Goal: Information Seeking & Learning: Learn about a topic

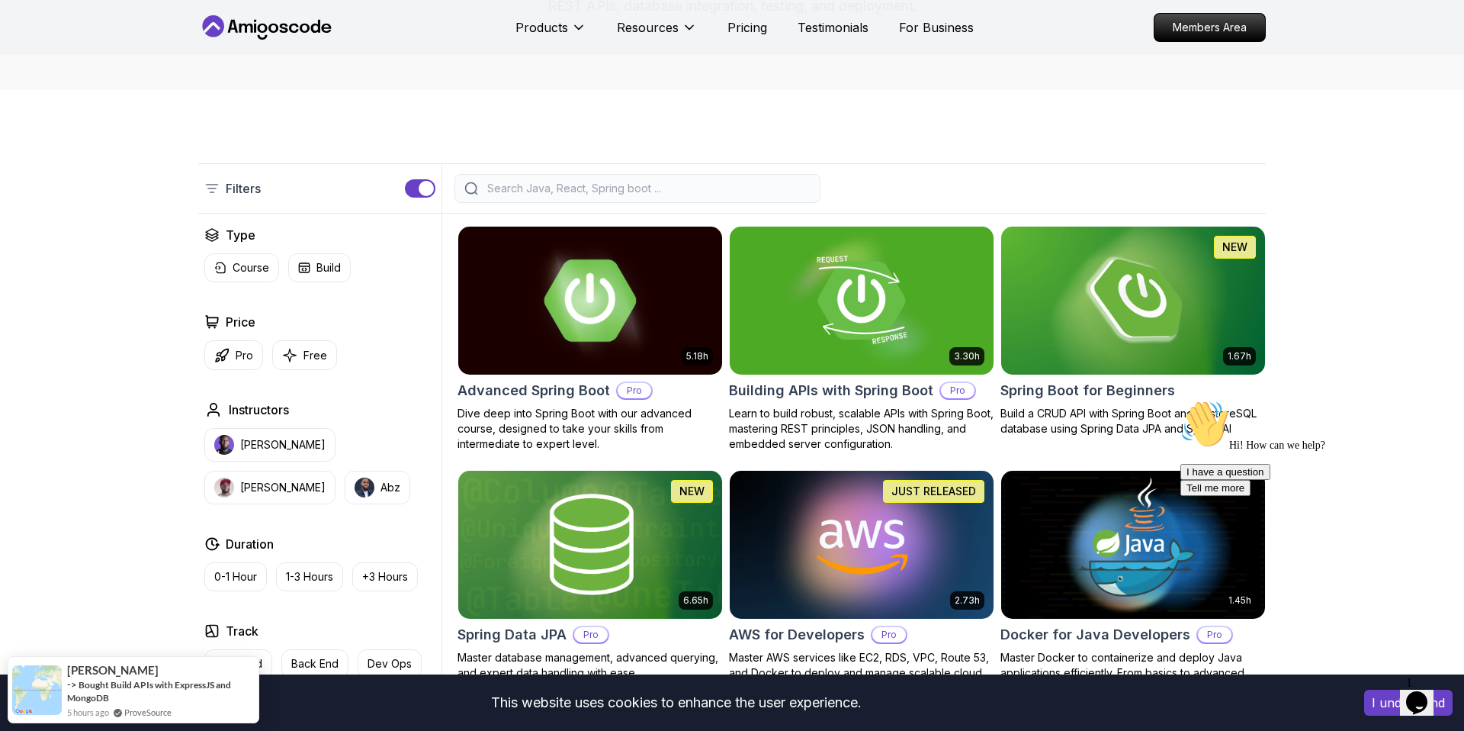
click at [557, 384] on h2 "Advanced Spring Boot" at bounding box center [534, 390] width 153 height 21
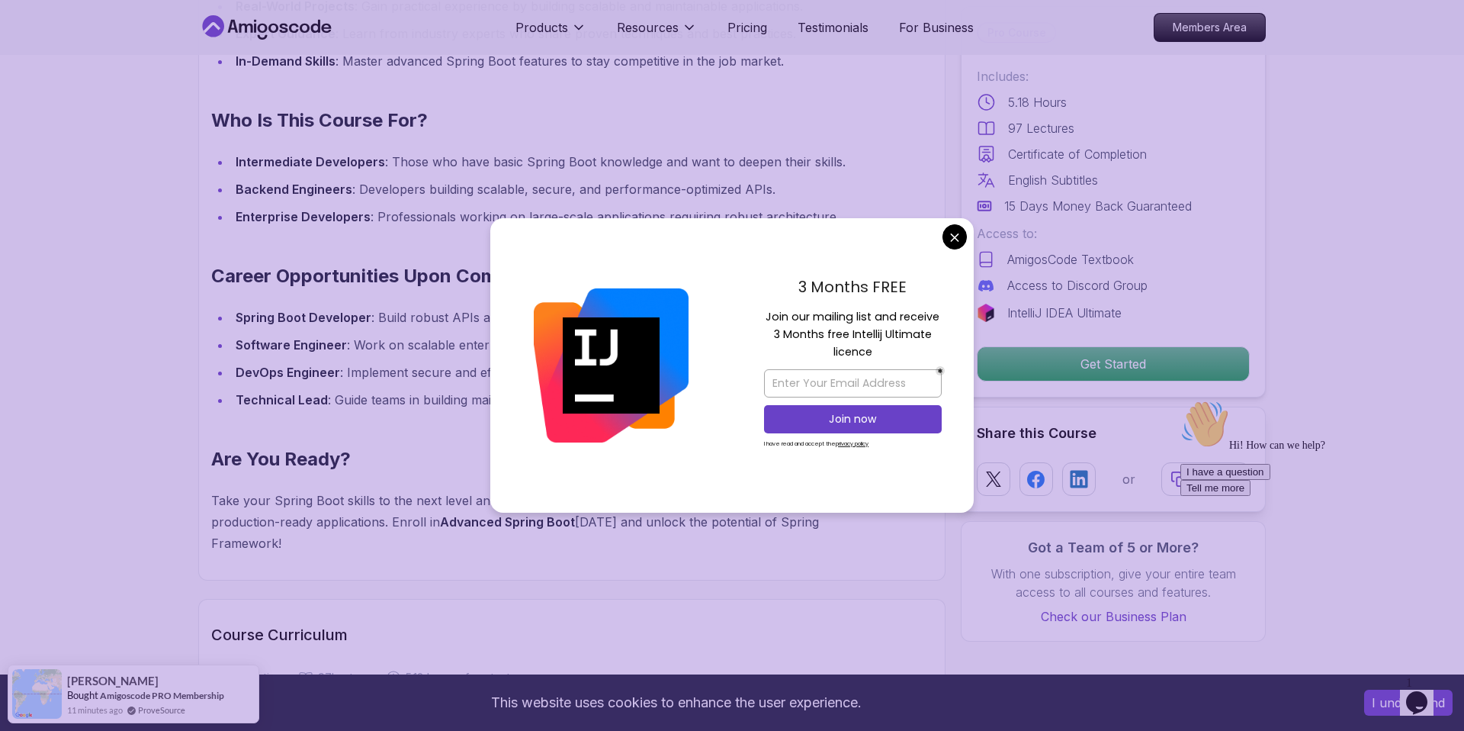
scroll to position [1623, 0]
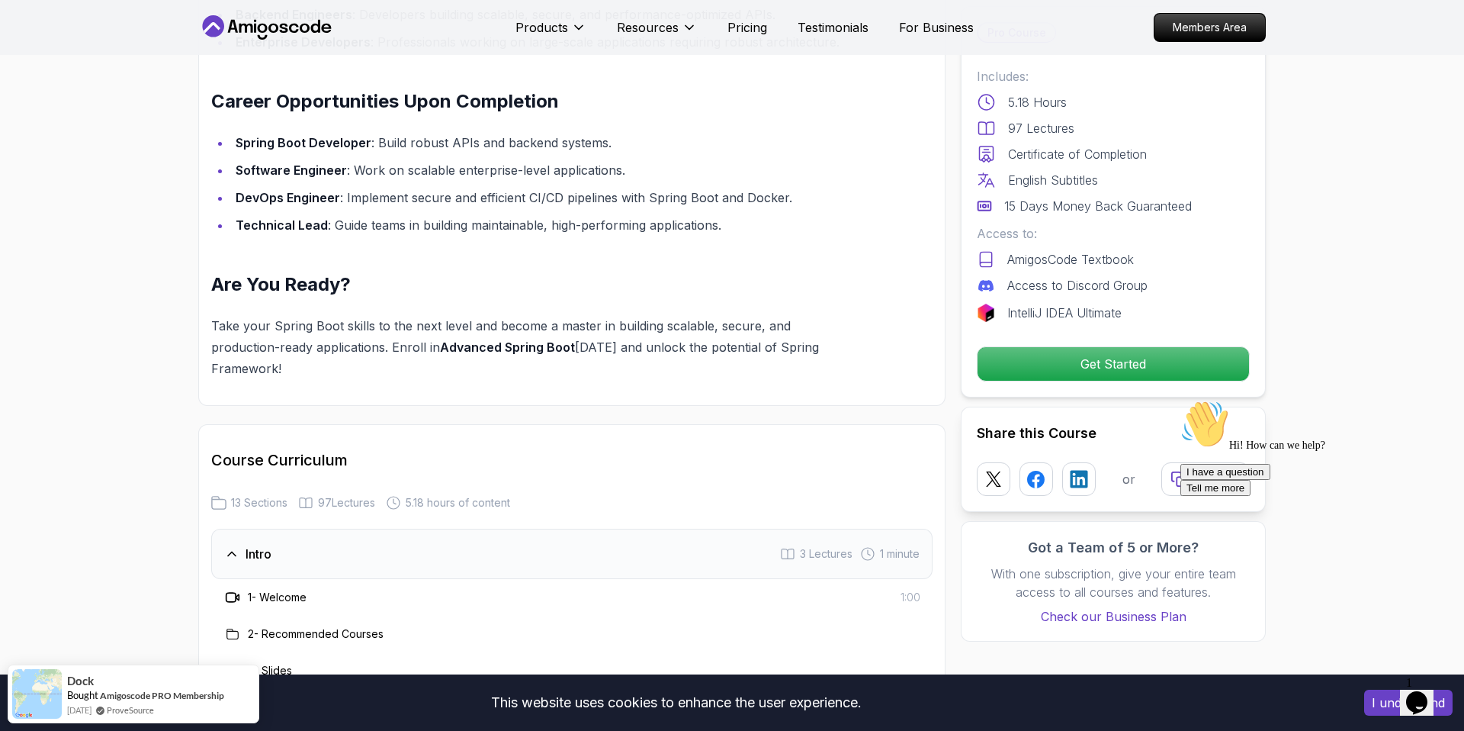
scroll to position [2170, 0]
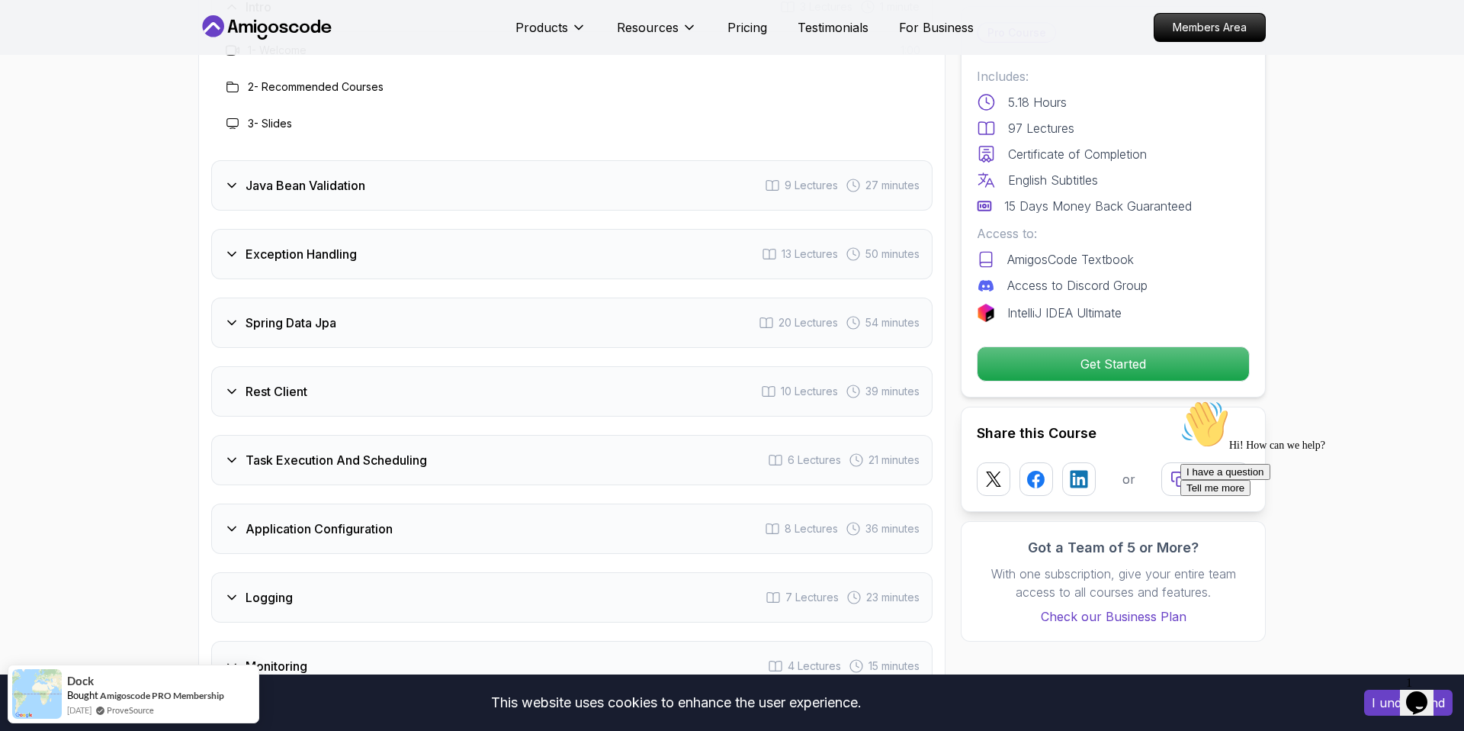
click at [370, 160] on div "Java Bean Validation 9 Lectures 27 minutes" at bounding box center [571, 185] width 721 height 50
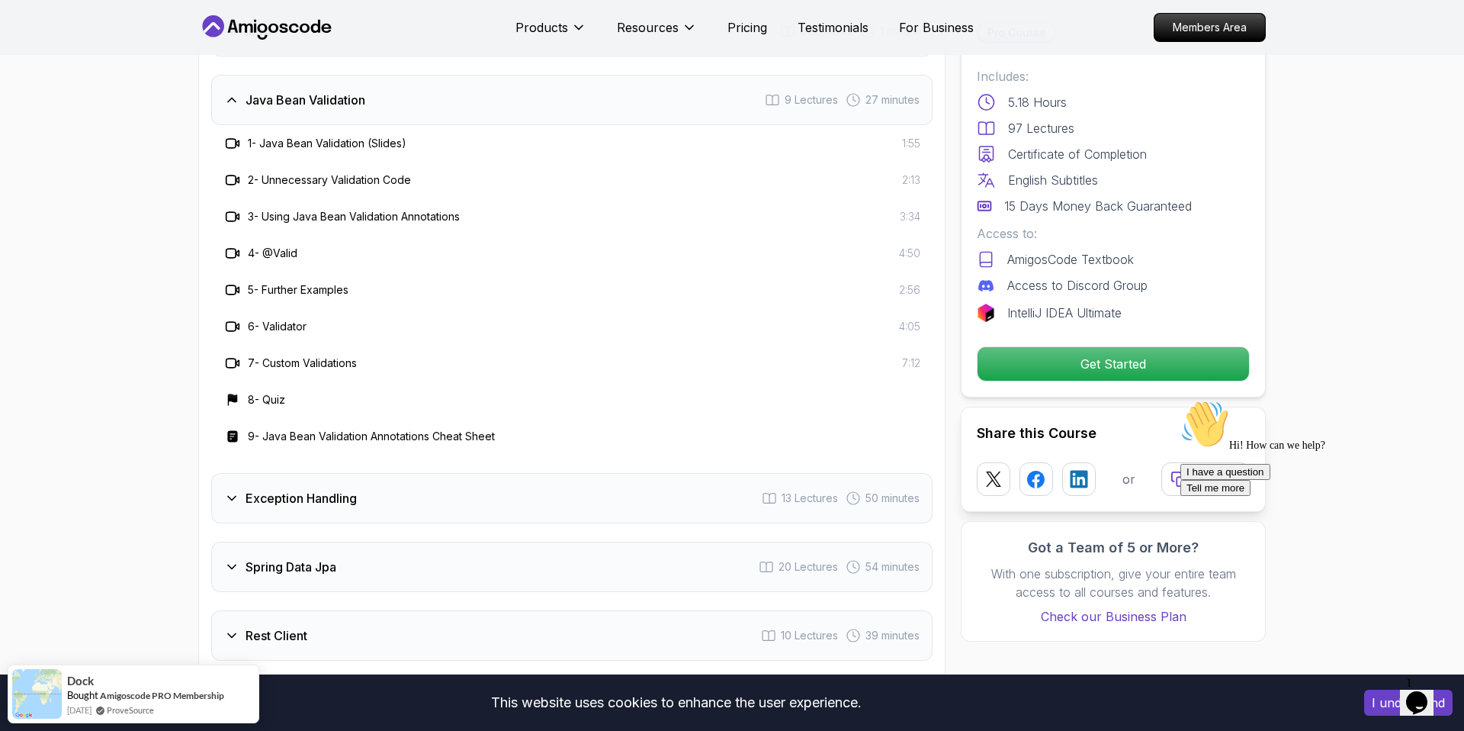
scroll to position [2228, 0]
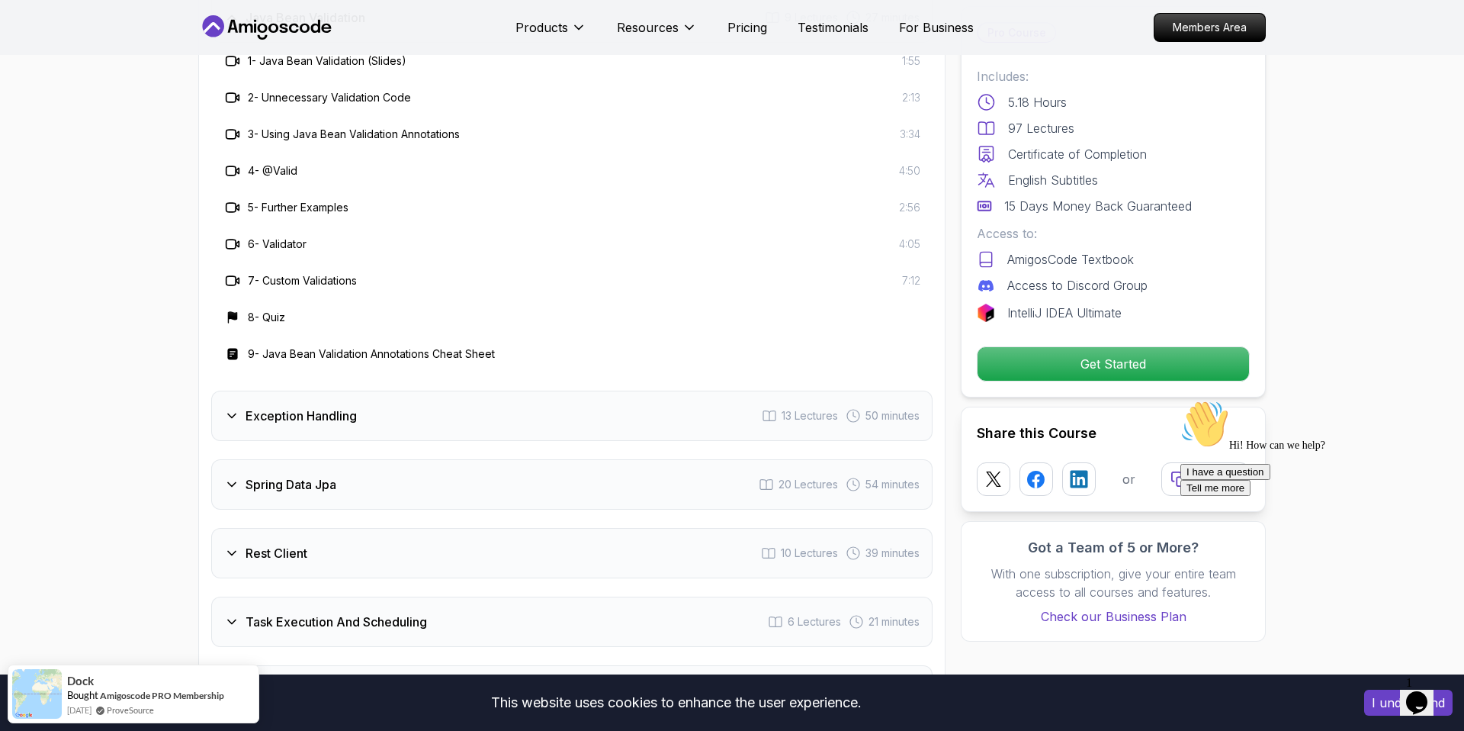
click at [347, 390] on div "Exception Handling 13 Lectures 50 minutes" at bounding box center [571, 415] width 721 height 50
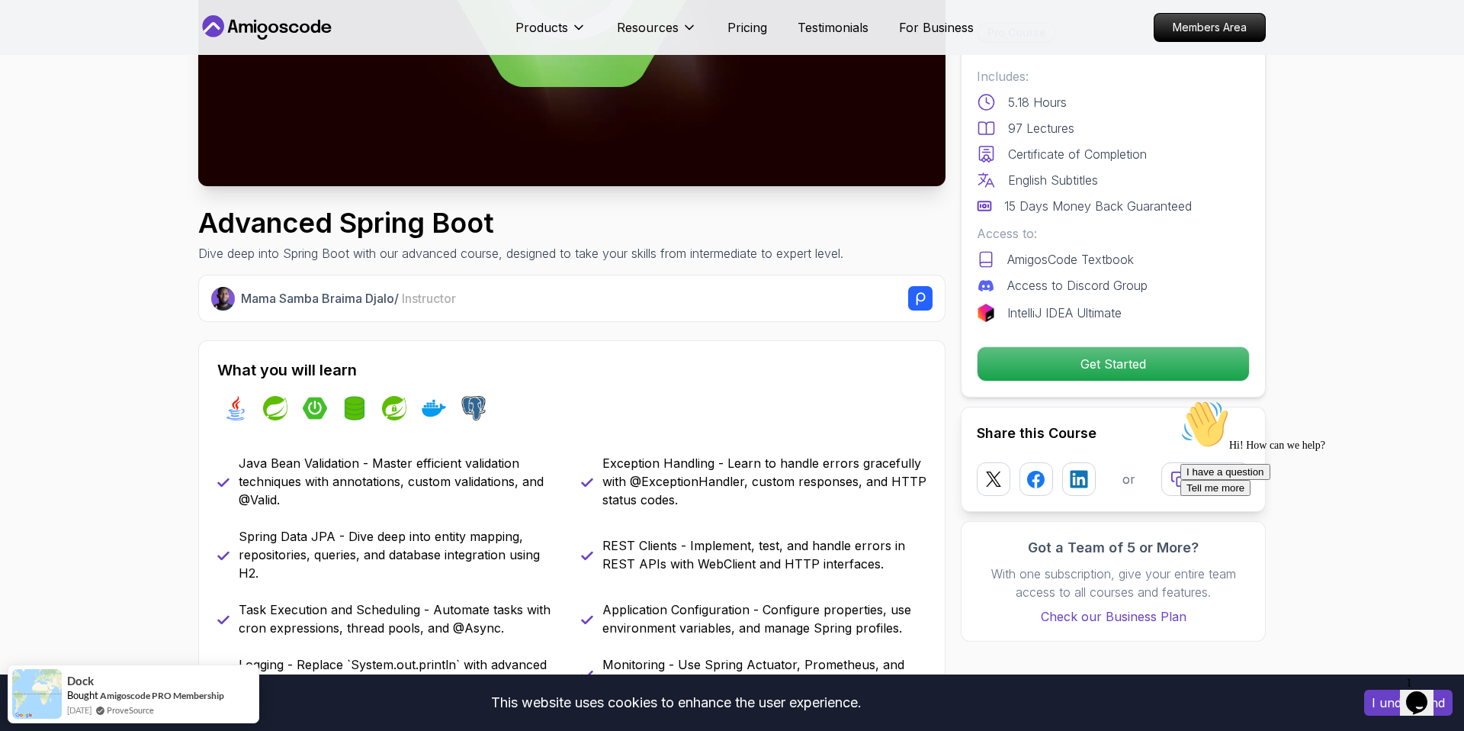
scroll to position [0, 0]
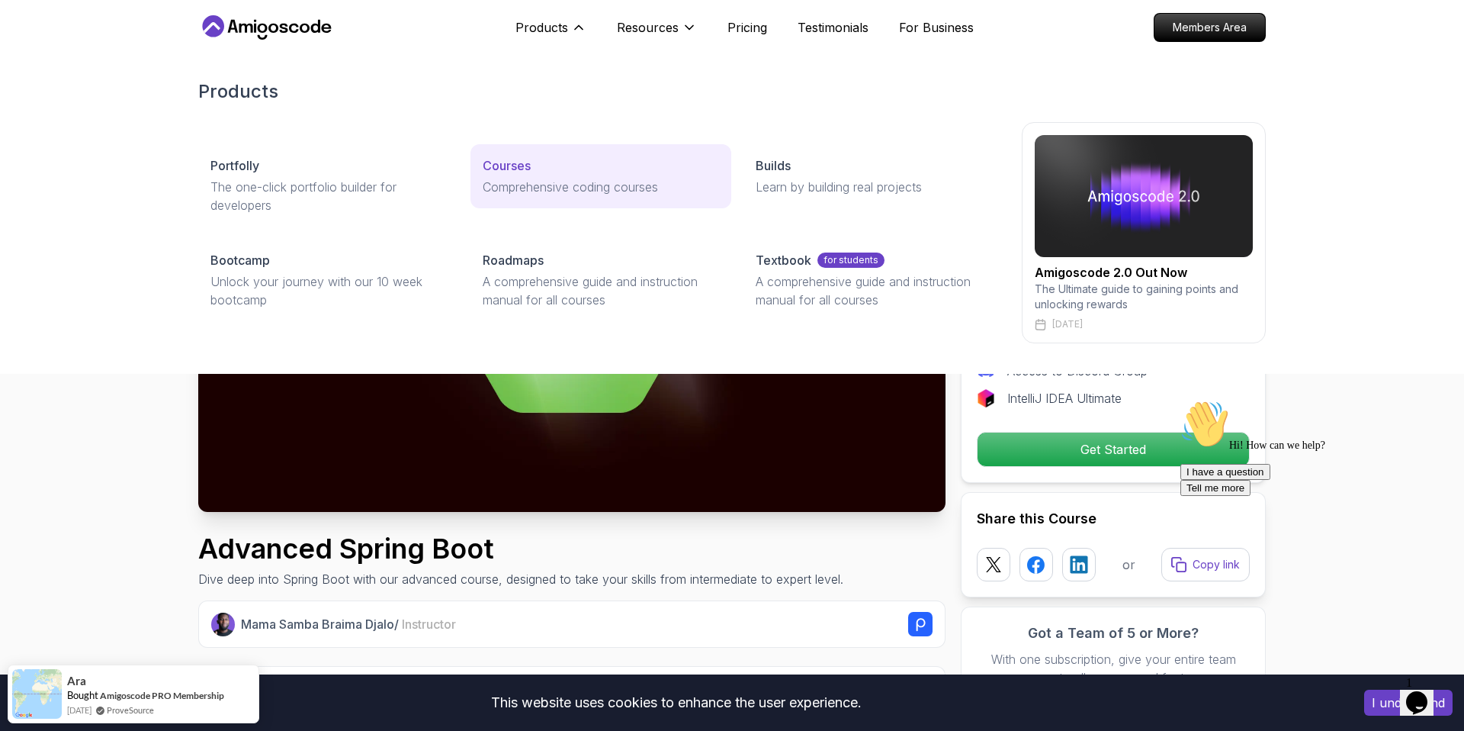
click at [539, 178] on p "Comprehensive coding courses" at bounding box center [601, 187] width 236 height 18
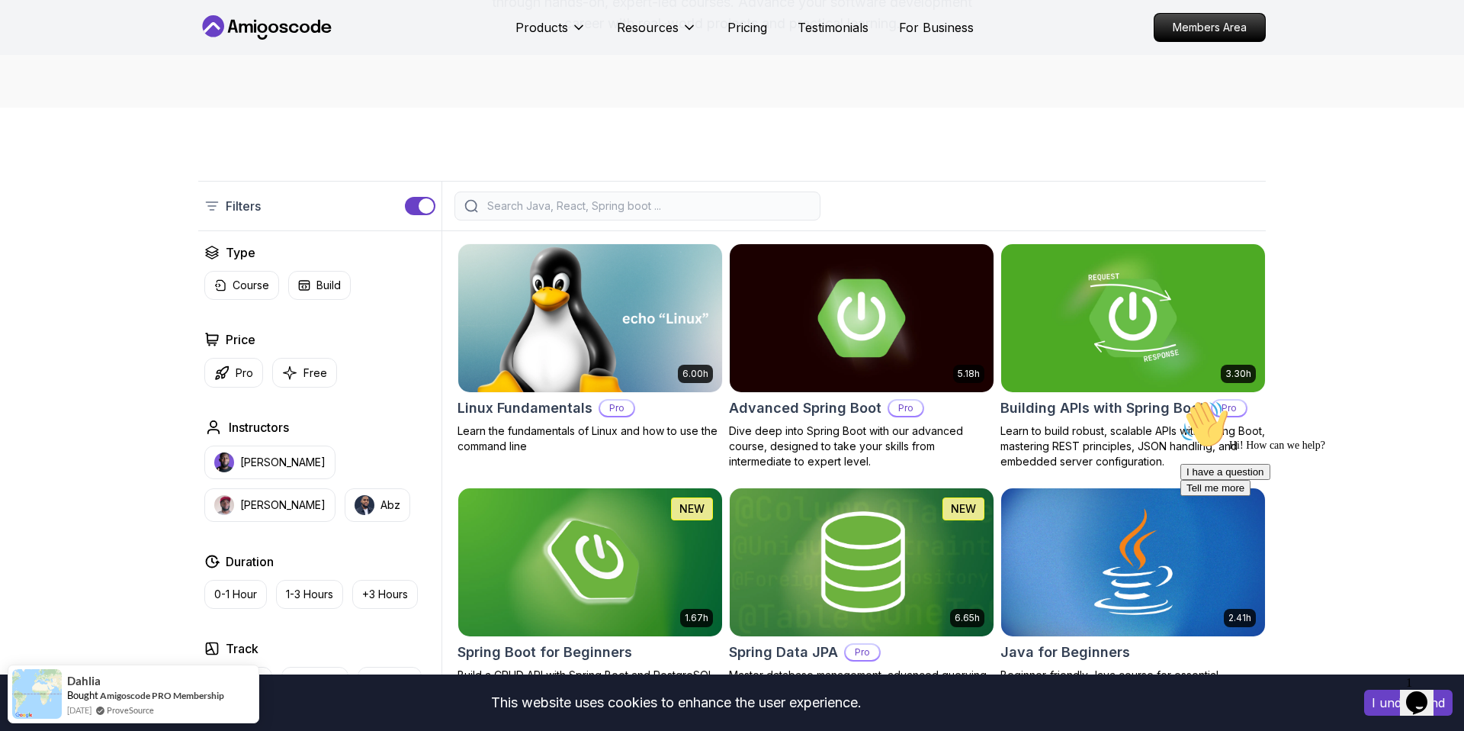
scroll to position [361, 0]
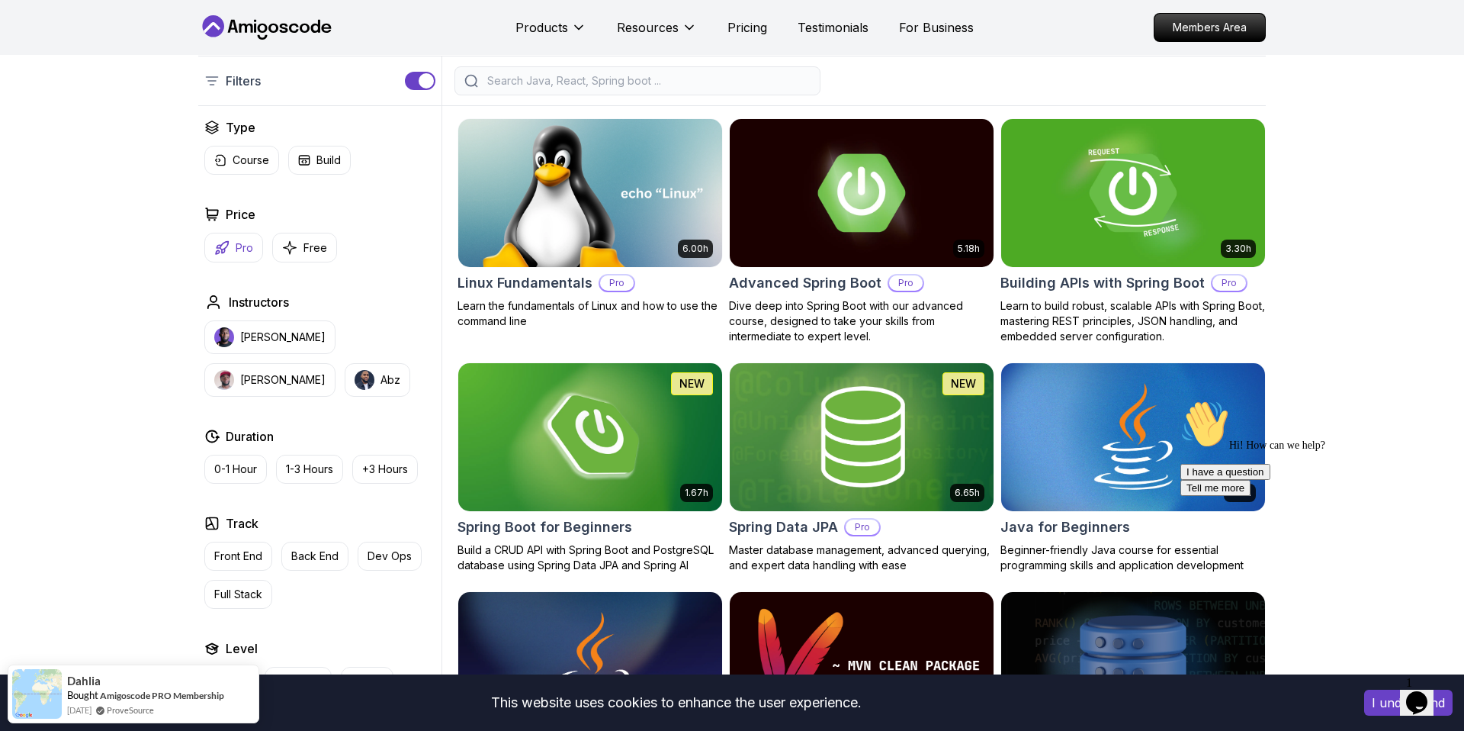
click at [246, 245] on p "Pro" at bounding box center [245, 247] width 18 height 15
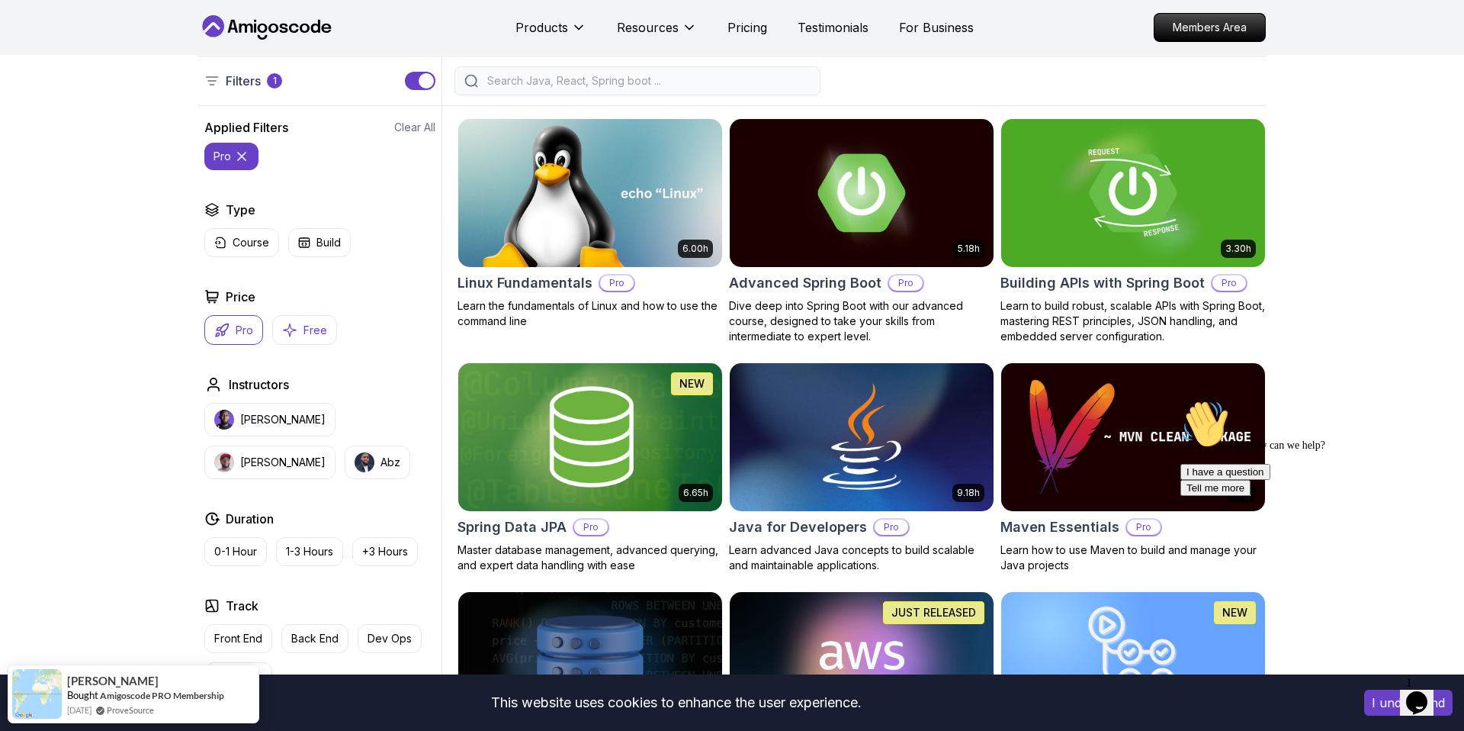
click at [287, 329] on icon "button" at bounding box center [289, 330] width 15 height 16
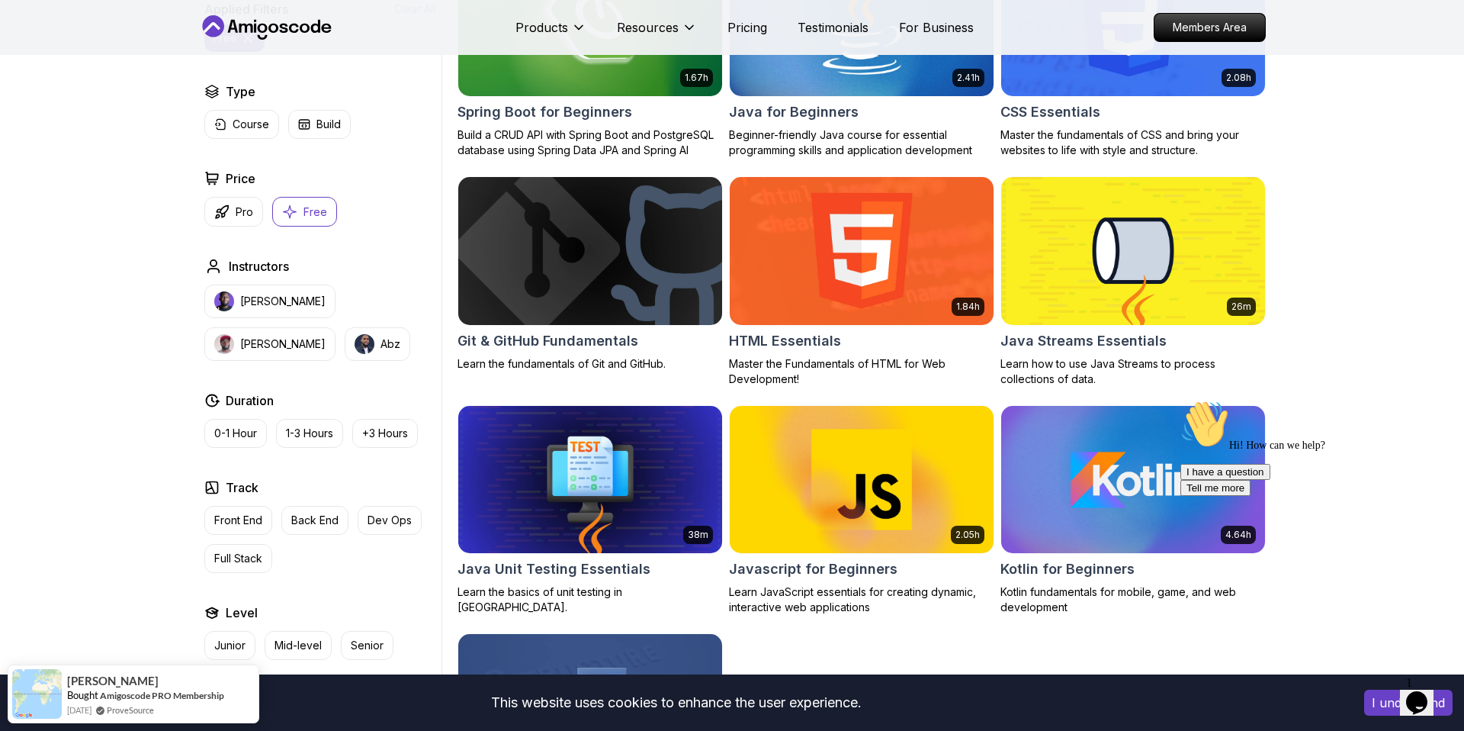
scroll to position [342, 0]
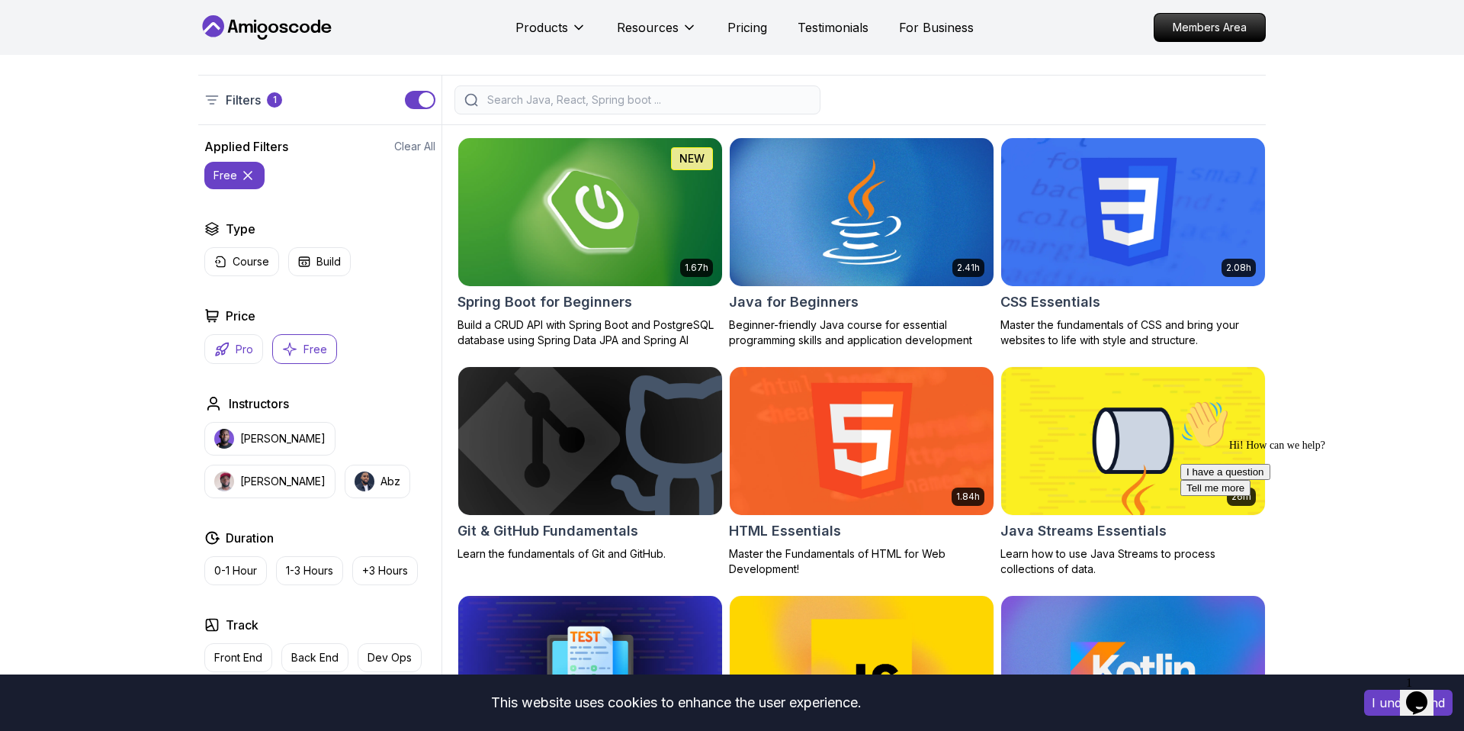
click at [242, 349] on p "Pro" at bounding box center [245, 349] width 18 height 15
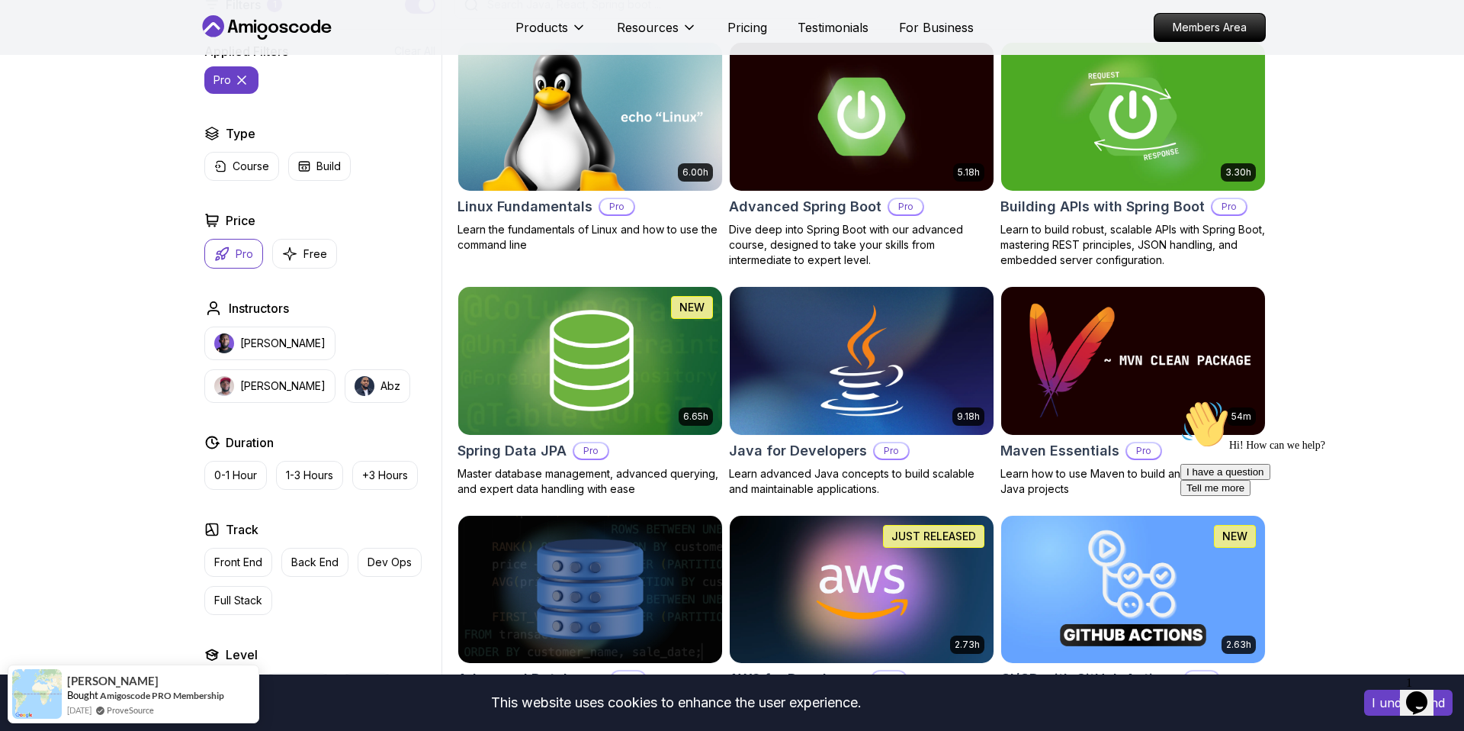
scroll to position [570, 0]
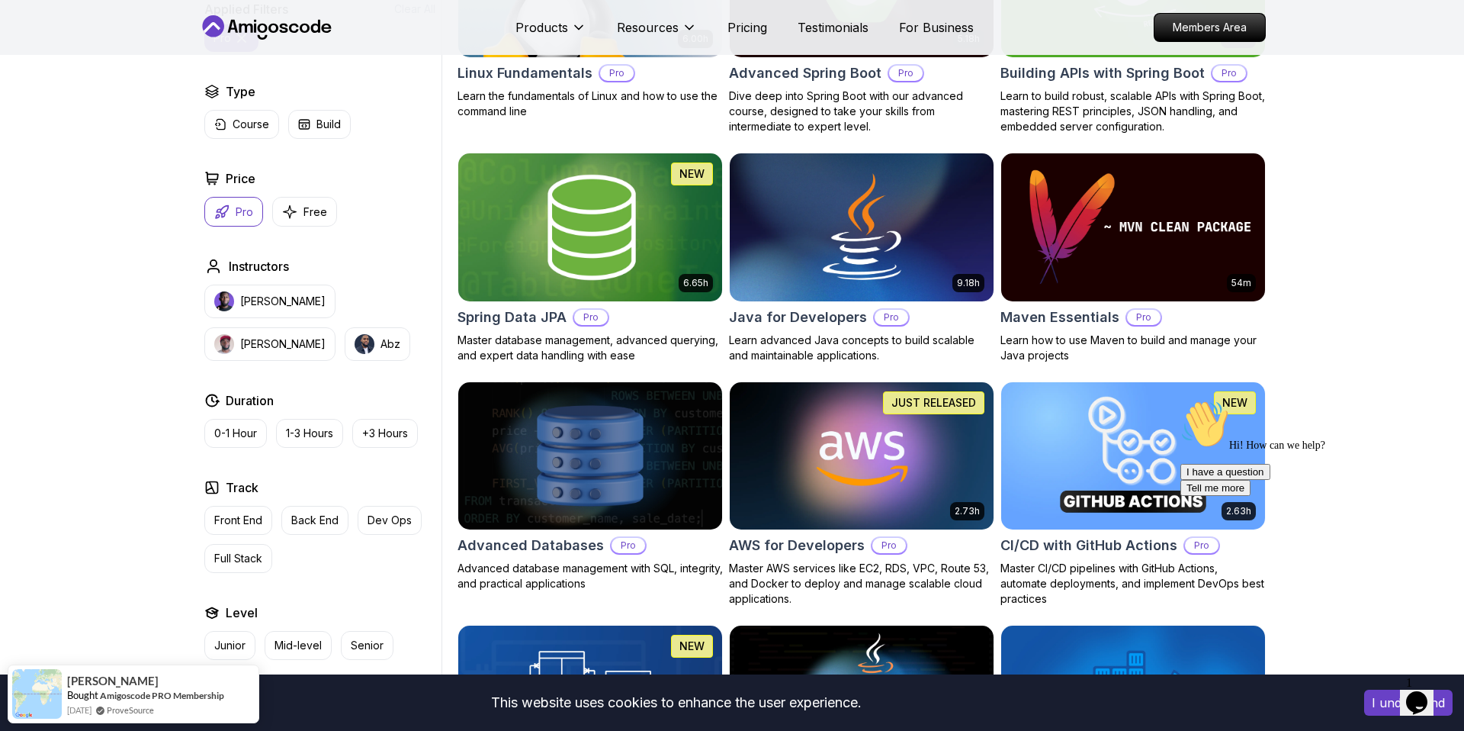
click at [573, 264] on img at bounding box center [589, 226] width 277 height 155
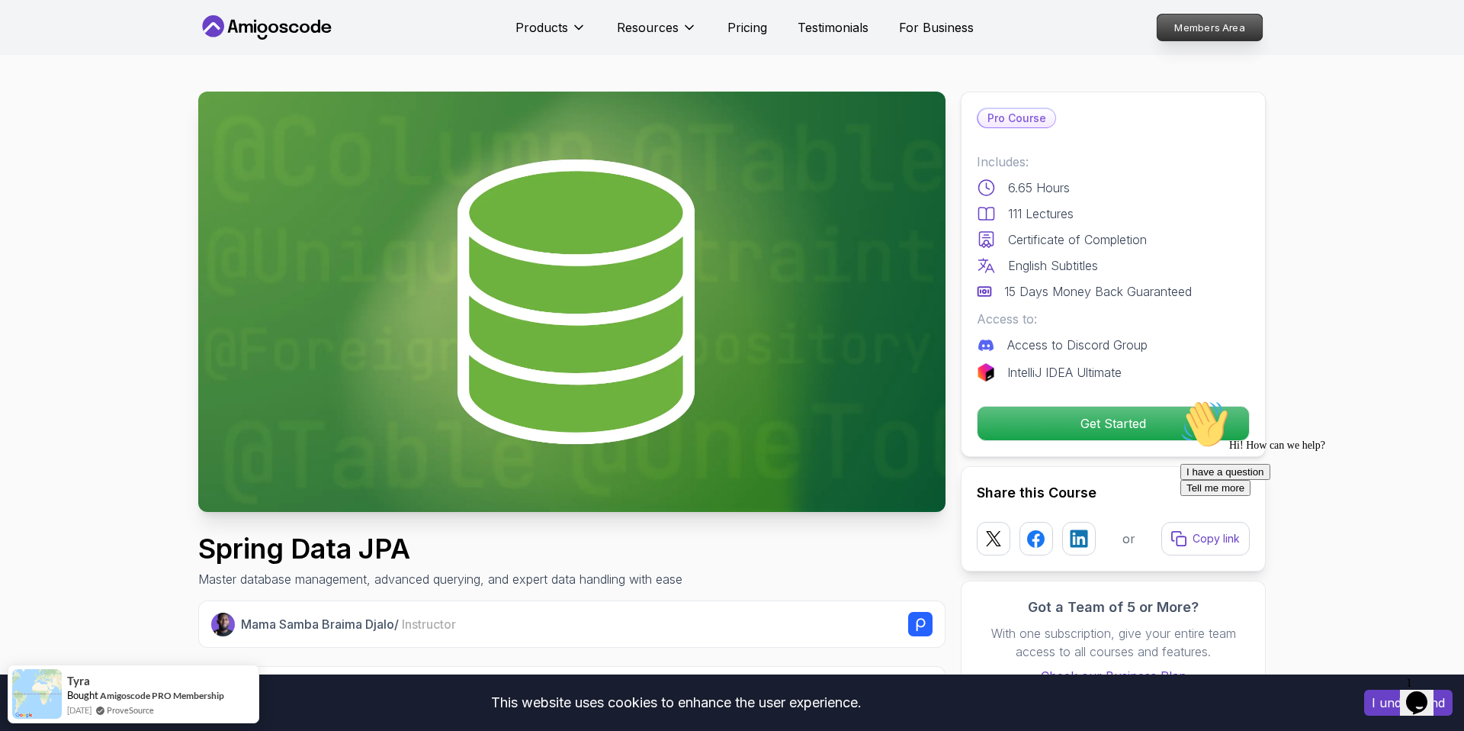
click at [1219, 32] on p "Members Area" at bounding box center [1210, 27] width 105 height 26
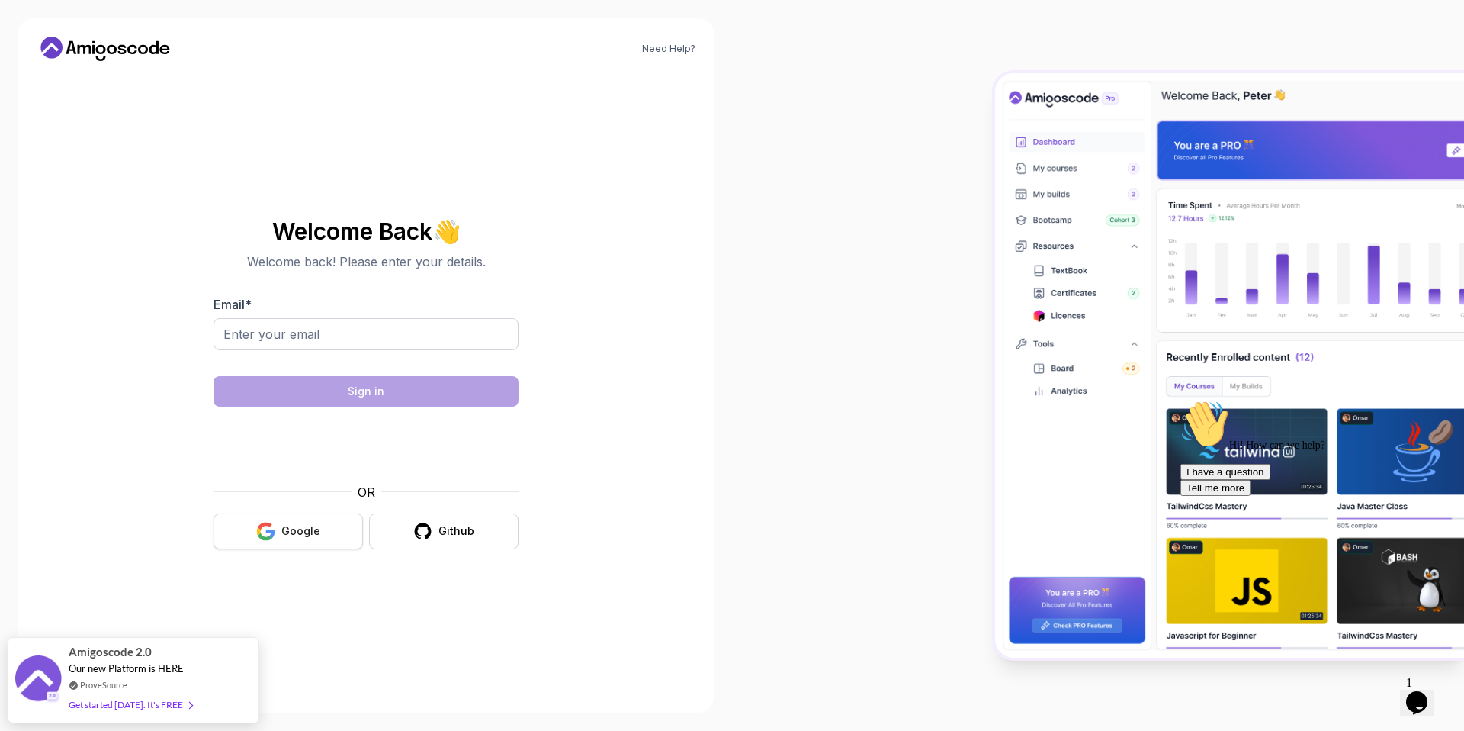
click at [300, 535] on div "Google" at bounding box center [300, 530] width 39 height 15
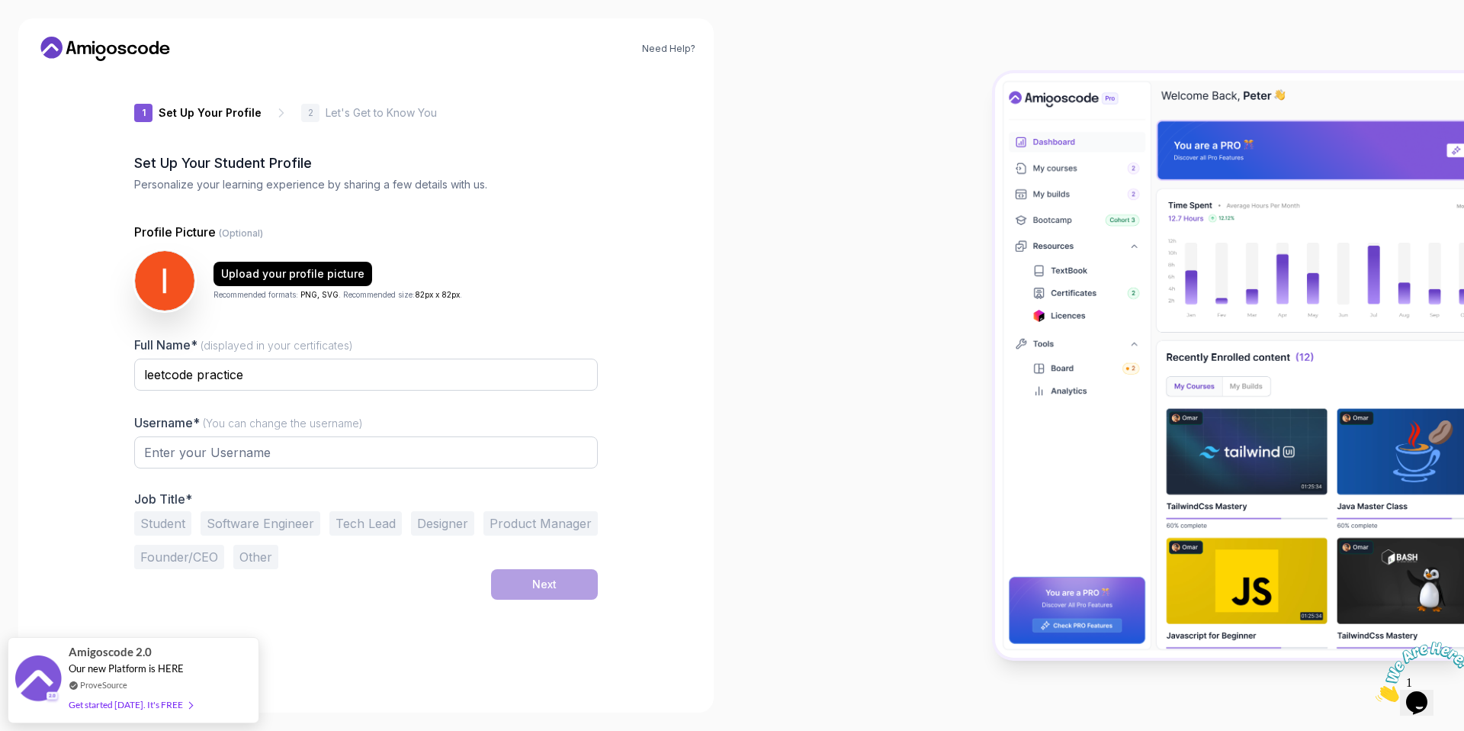
type input "silenttigerd4b5a"
click at [170, 522] on button "Student" at bounding box center [162, 523] width 57 height 24
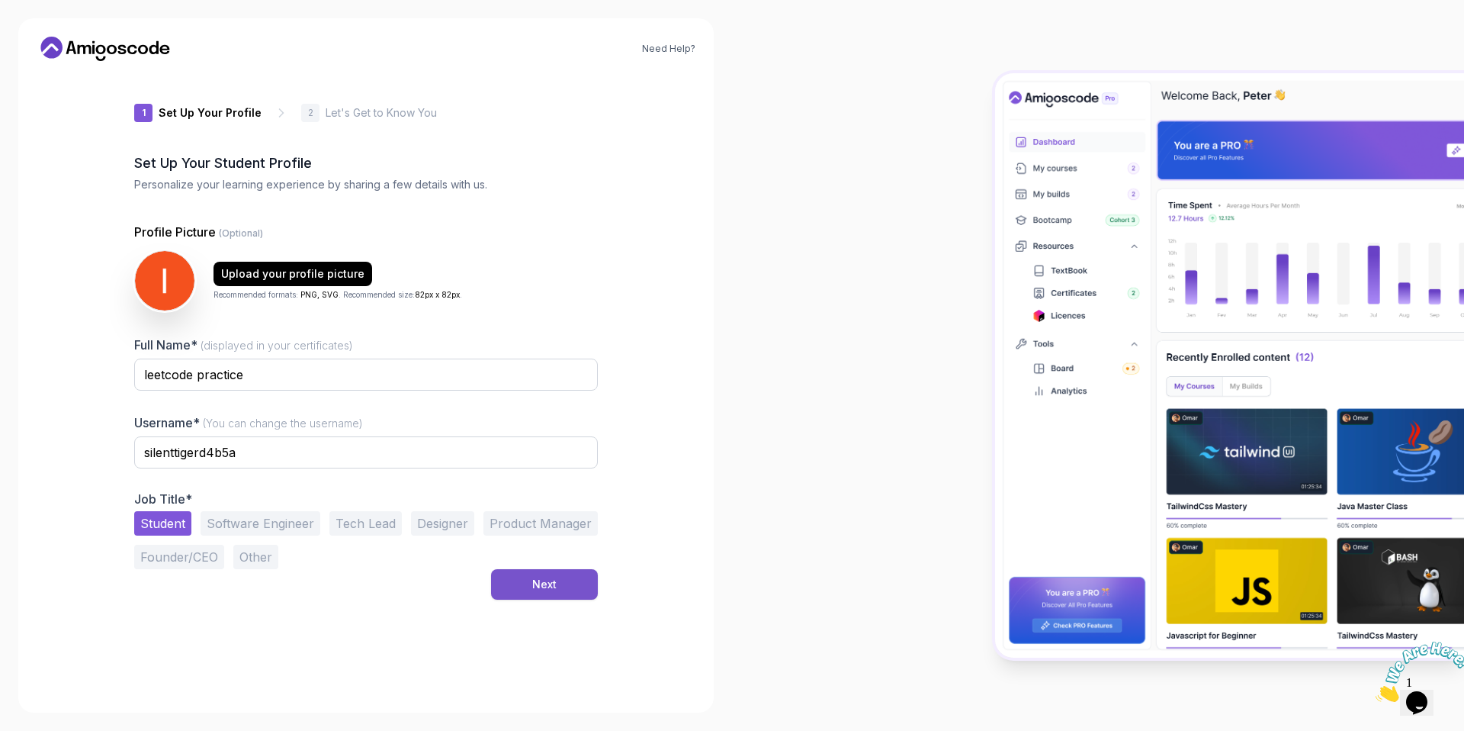
click at [525, 576] on button "Next" at bounding box center [544, 584] width 107 height 31
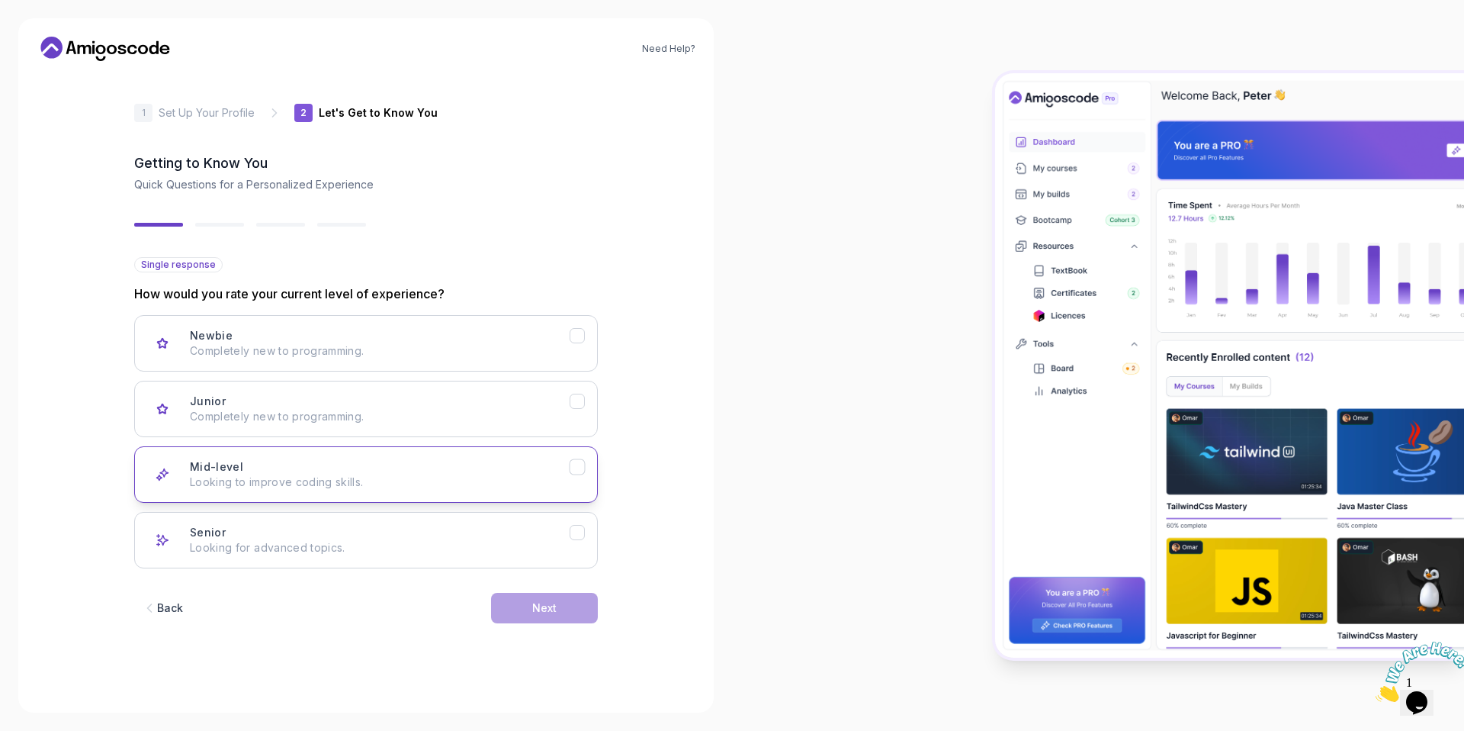
click at [429, 471] on div "Mid-level Looking to improve coding skills." at bounding box center [380, 474] width 380 height 31
click at [530, 599] on button "Next" at bounding box center [544, 607] width 107 height 31
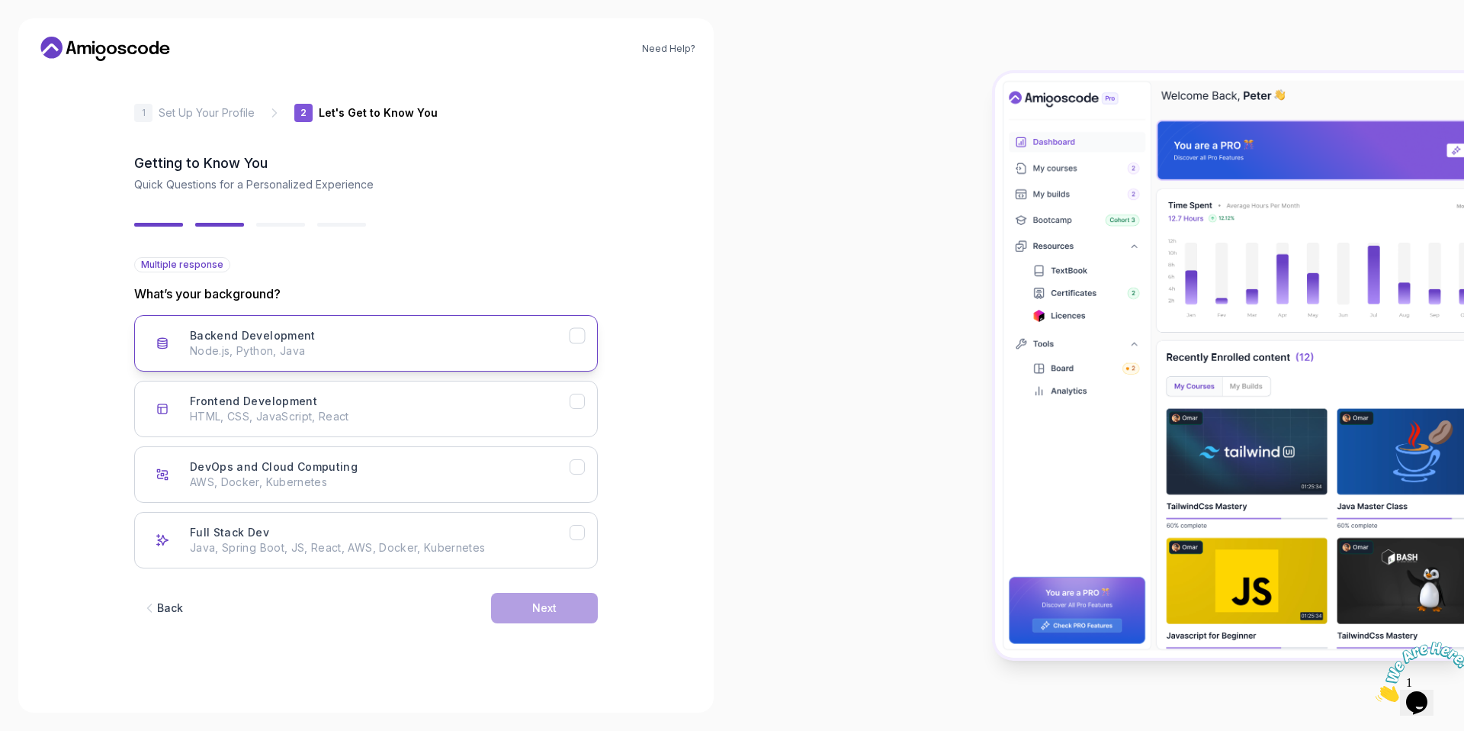
click at [381, 330] on div "Backend Development Node.js, Python, Java" at bounding box center [380, 343] width 380 height 31
click at [547, 613] on div "Next" at bounding box center [544, 607] width 24 height 15
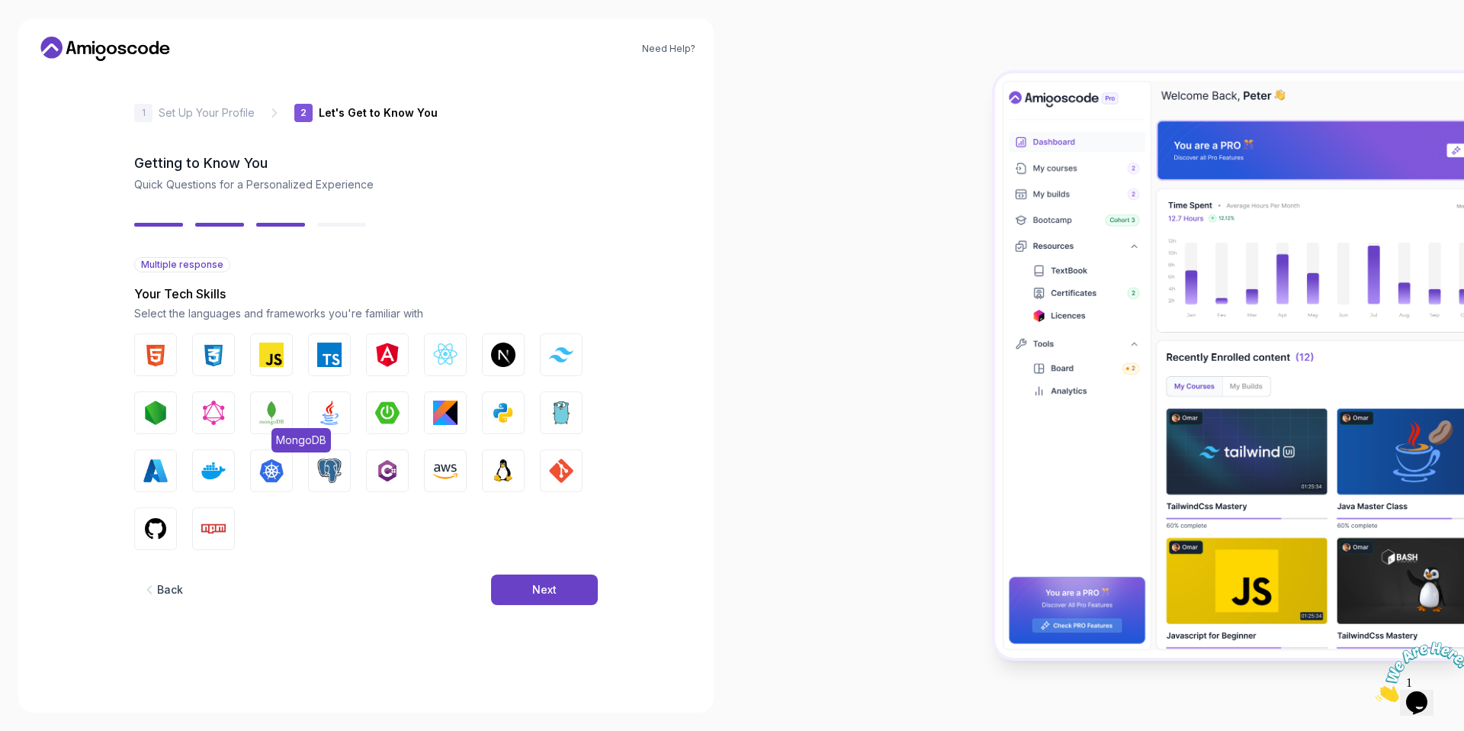
click at [270, 412] on img "button" at bounding box center [271, 412] width 24 height 24
click at [332, 412] on img "button" at bounding box center [329, 412] width 24 height 24
click at [392, 419] on img "button" at bounding box center [387, 412] width 24 height 24
click at [330, 365] on img "button" at bounding box center [329, 354] width 24 height 24
click at [278, 358] on img "button" at bounding box center [271, 354] width 24 height 24
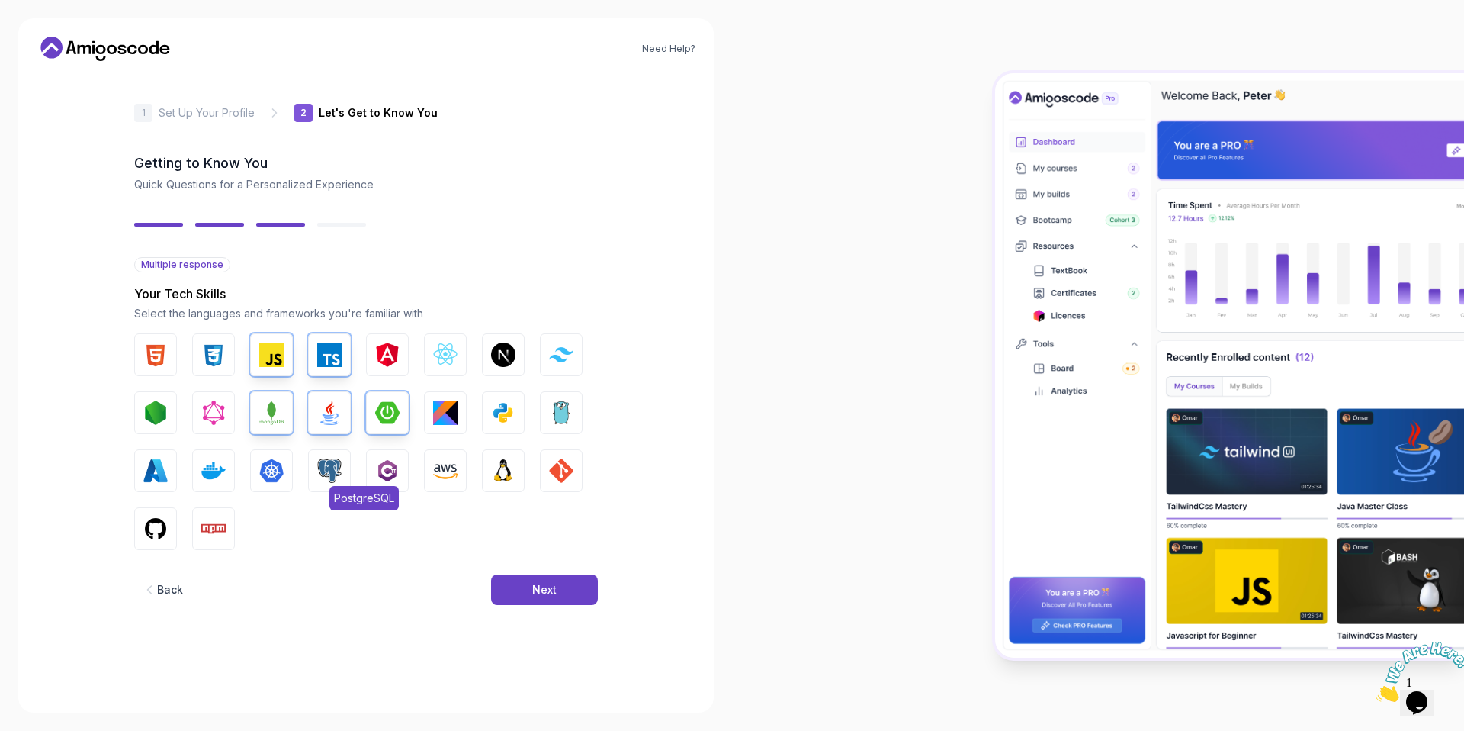
click at [331, 471] on img "button" at bounding box center [329, 470] width 24 height 24
click at [494, 416] on img "button" at bounding box center [503, 412] width 24 height 24
click at [444, 361] on img "button" at bounding box center [445, 354] width 24 height 24
click at [149, 416] on img "button" at bounding box center [155, 412] width 24 height 24
click at [220, 474] on img "button" at bounding box center [213, 470] width 24 height 24
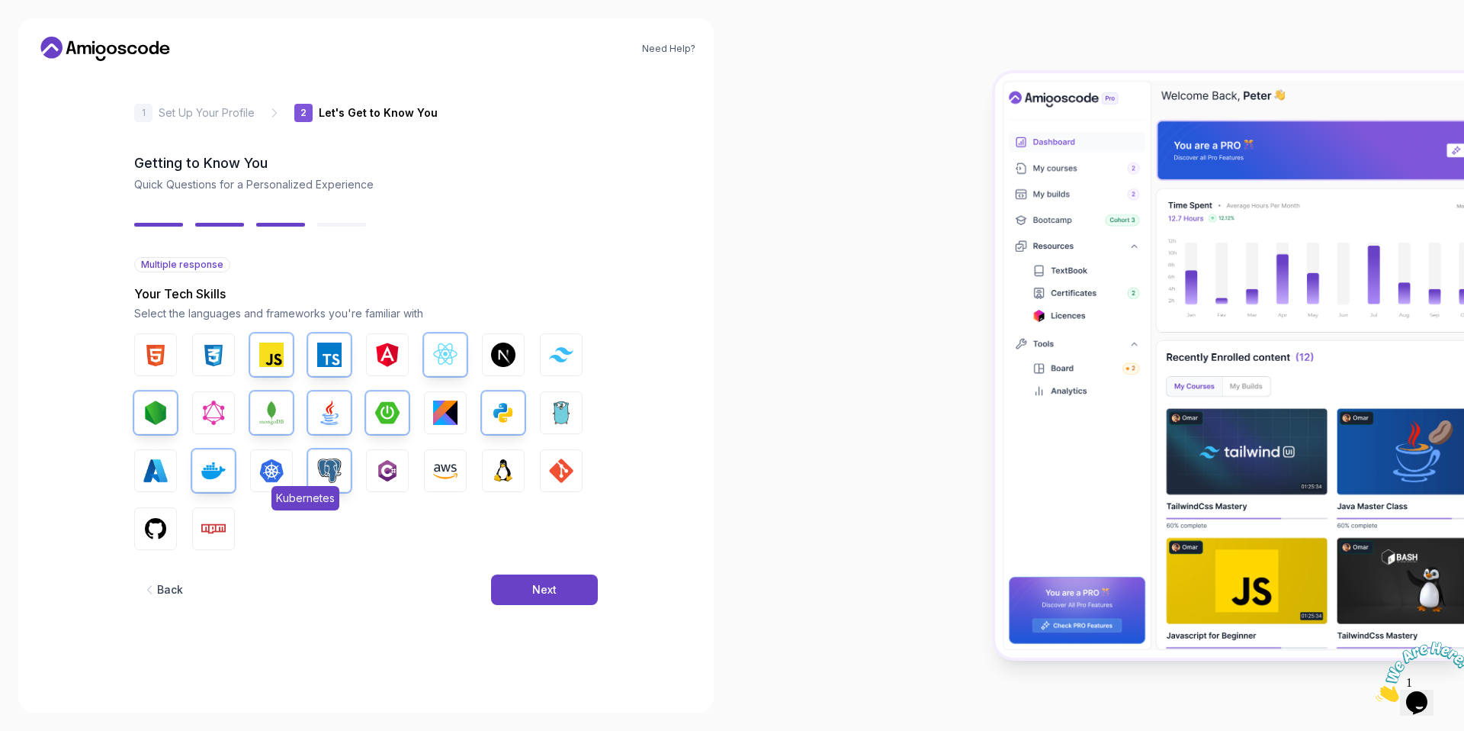
click at [272, 474] on img "button" at bounding box center [271, 470] width 24 height 24
click at [207, 531] on img "button" at bounding box center [213, 528] width 24 height 24
click at [156, 517] on img "button" at bounding box center [155, 528] width 24 height 24
click at [506, 481] on img "button" at bounding box center [503, 470] width 24 height 24
click at [566, 595] on button "Next" at bounding box center [544, 589] width 107 height 31
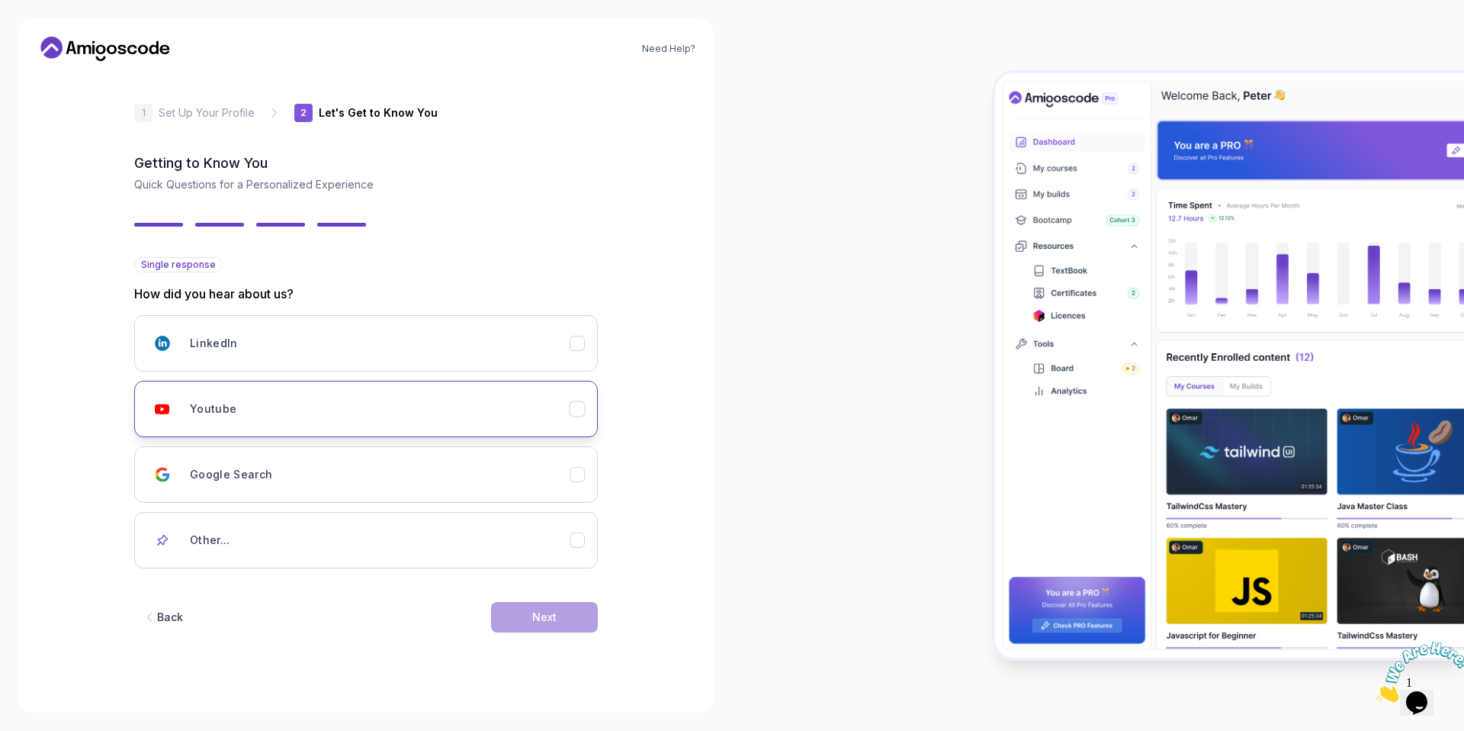
click at [467, 409] on div "Youtube" at bounding box center [380, 408] width 380 height 31
click at [530, 609] on button "Next" at bounding box center [544, 617] width 107 height 31
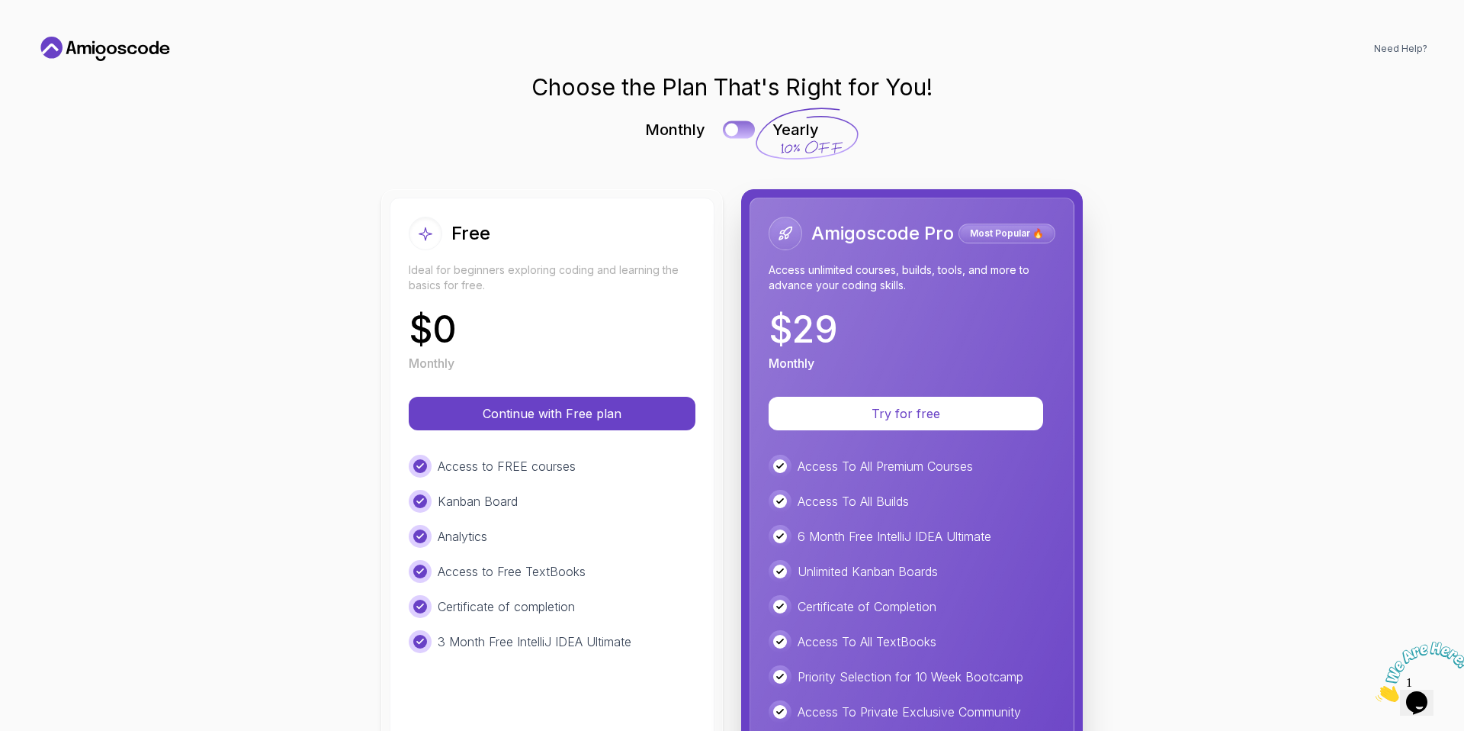
click at [747, 136] on button at bounding box center [739, 129] width 32 height 18
click at [741, 129] on div at bounding box center [746, 130] width 13 height 13
click at [741, 129] on button at bounding box center [739, 129] width 32 height 18
click at [737, 125] on button at bounding box center [739, 129] width 32 height 18
click at [590, 401] on button "Continue with Free plan" at bounding box center [552, 413] width 272 height 32
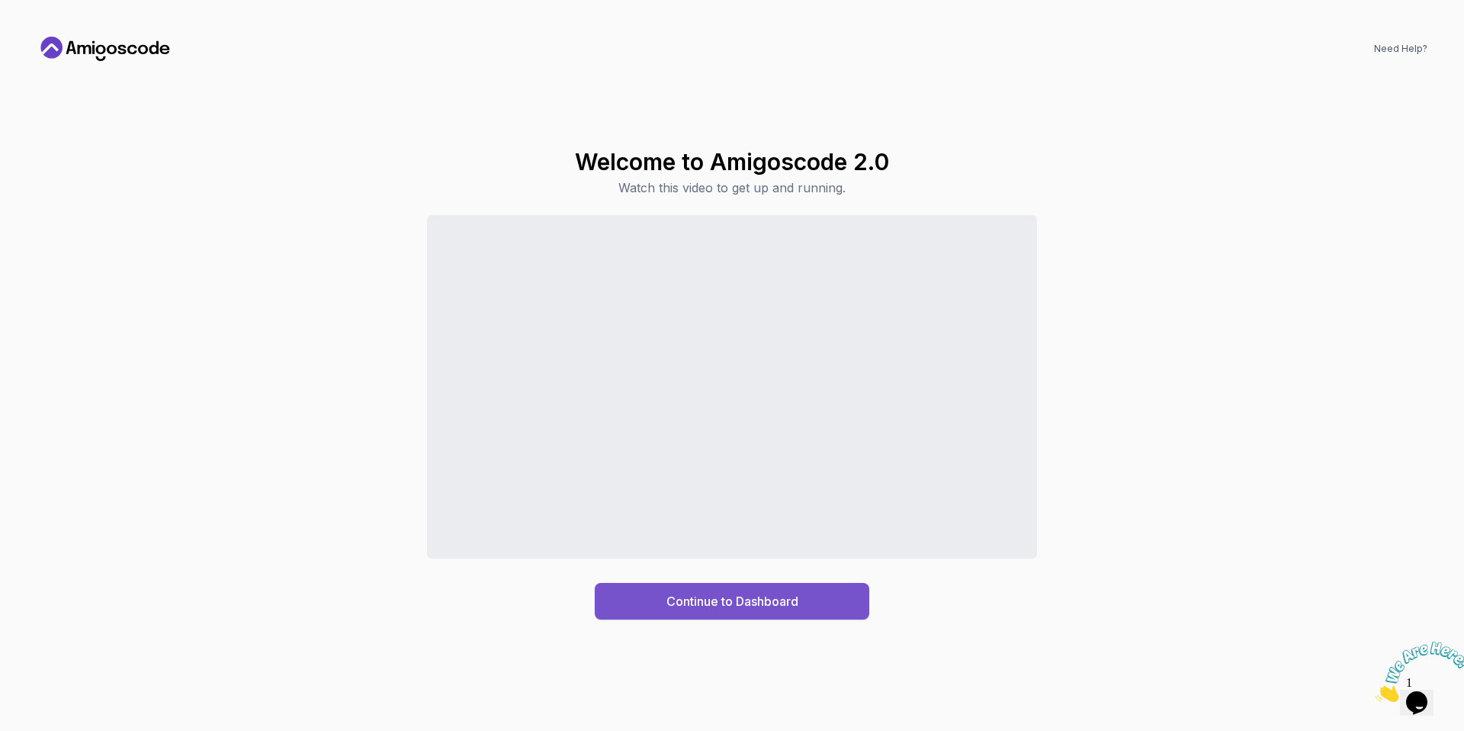
click at [708, 602] on div "Continue to Dashboard" at bounding box center [732, 601] width 132 height 18
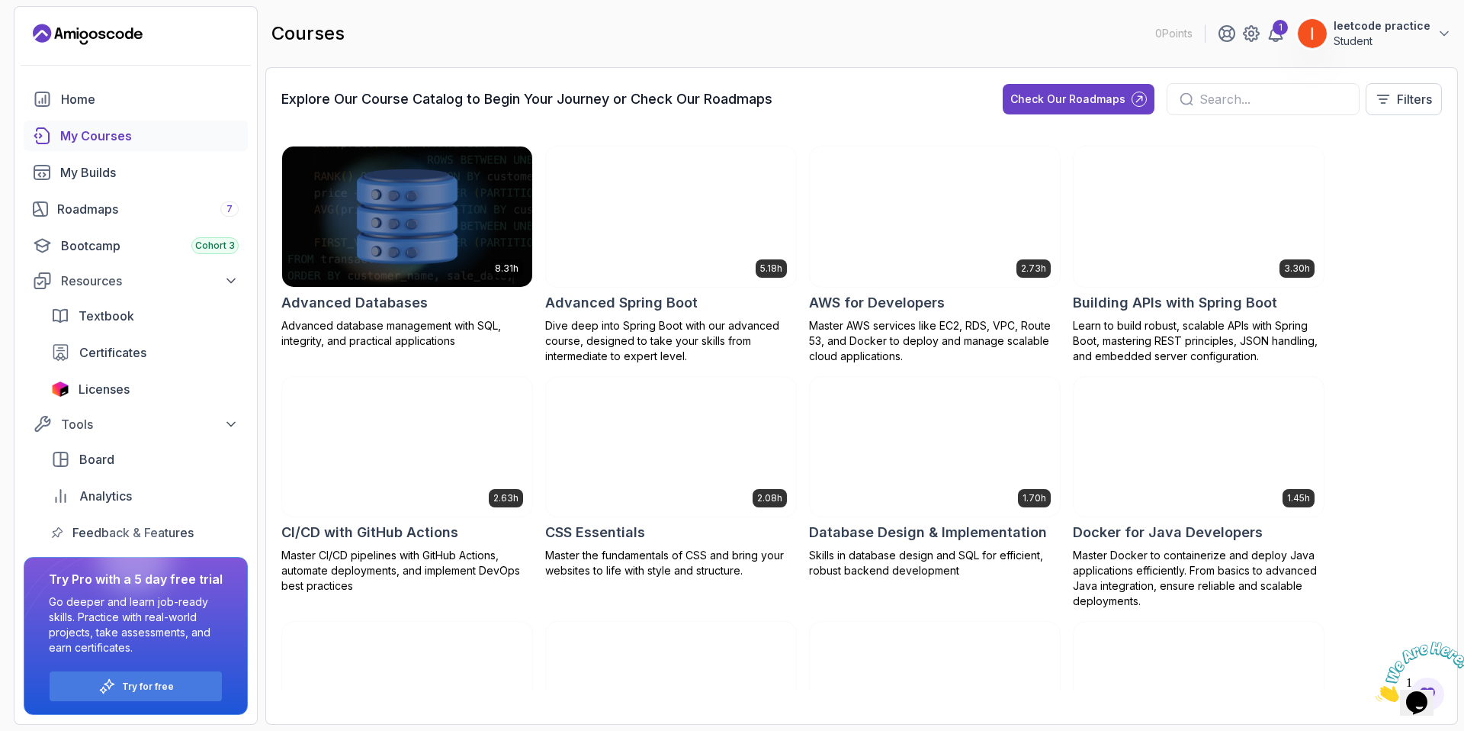
click at [1261, 43] on div "1 leetcode practice Student" at bounding box center [1335, 33] width 234 height 31
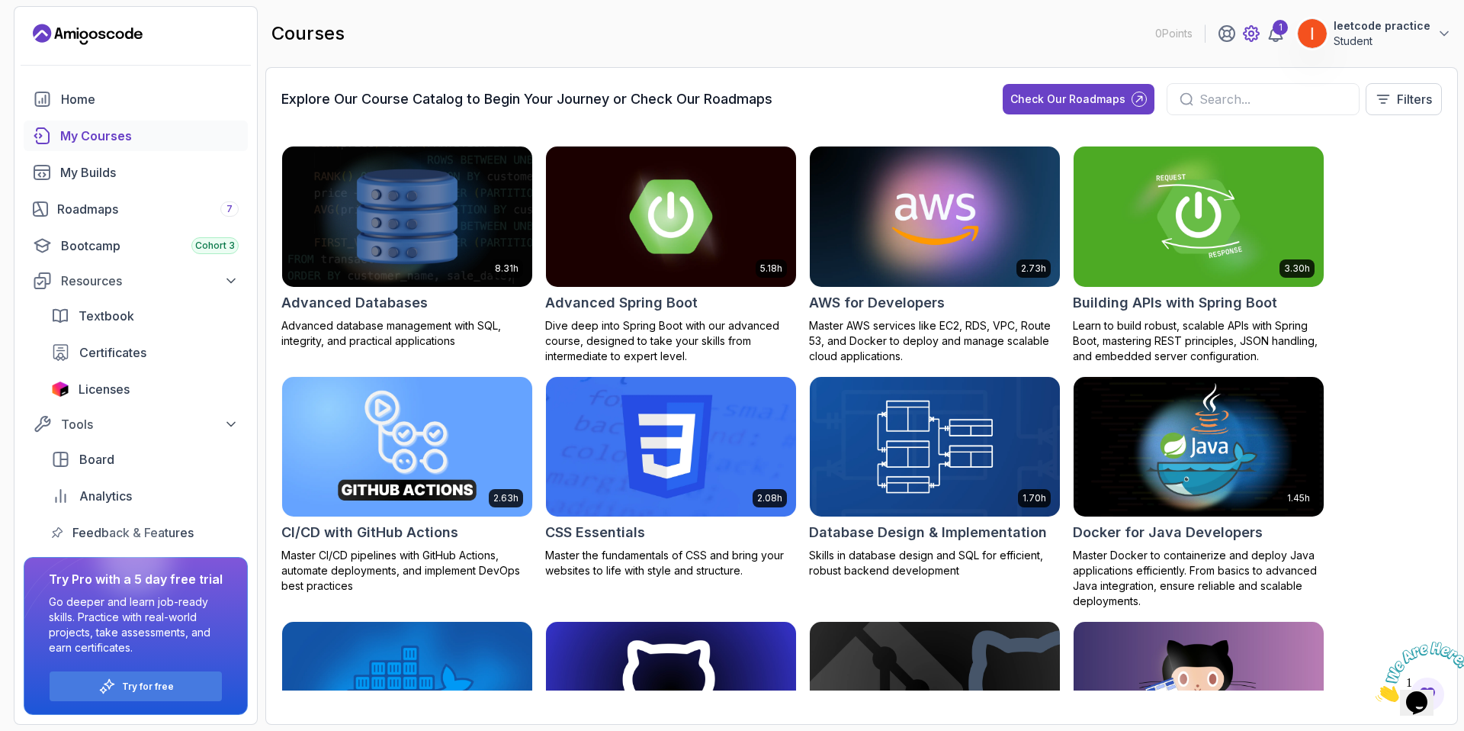
click at [1257, 24] on icon at bounding box center [1251, 33] width 18 height 18
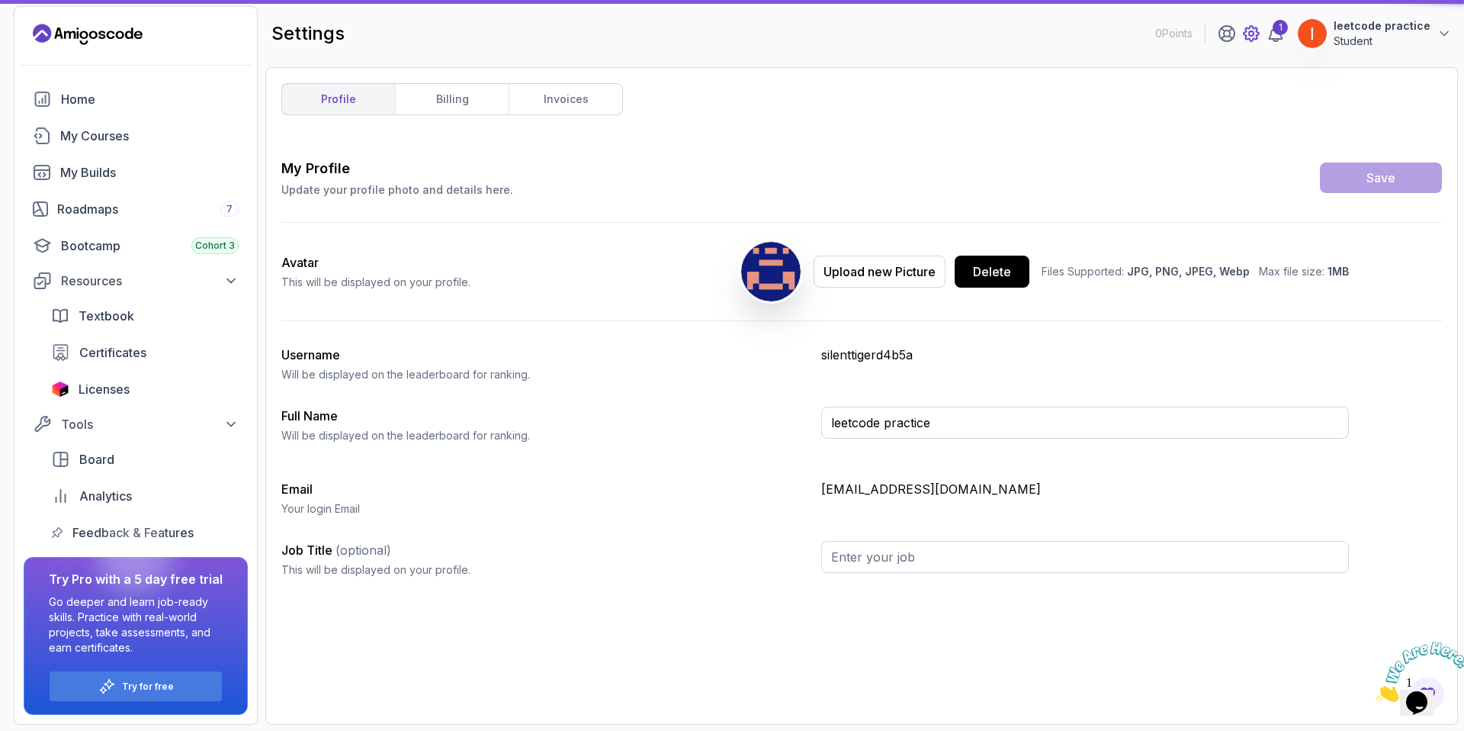
type input "Student"
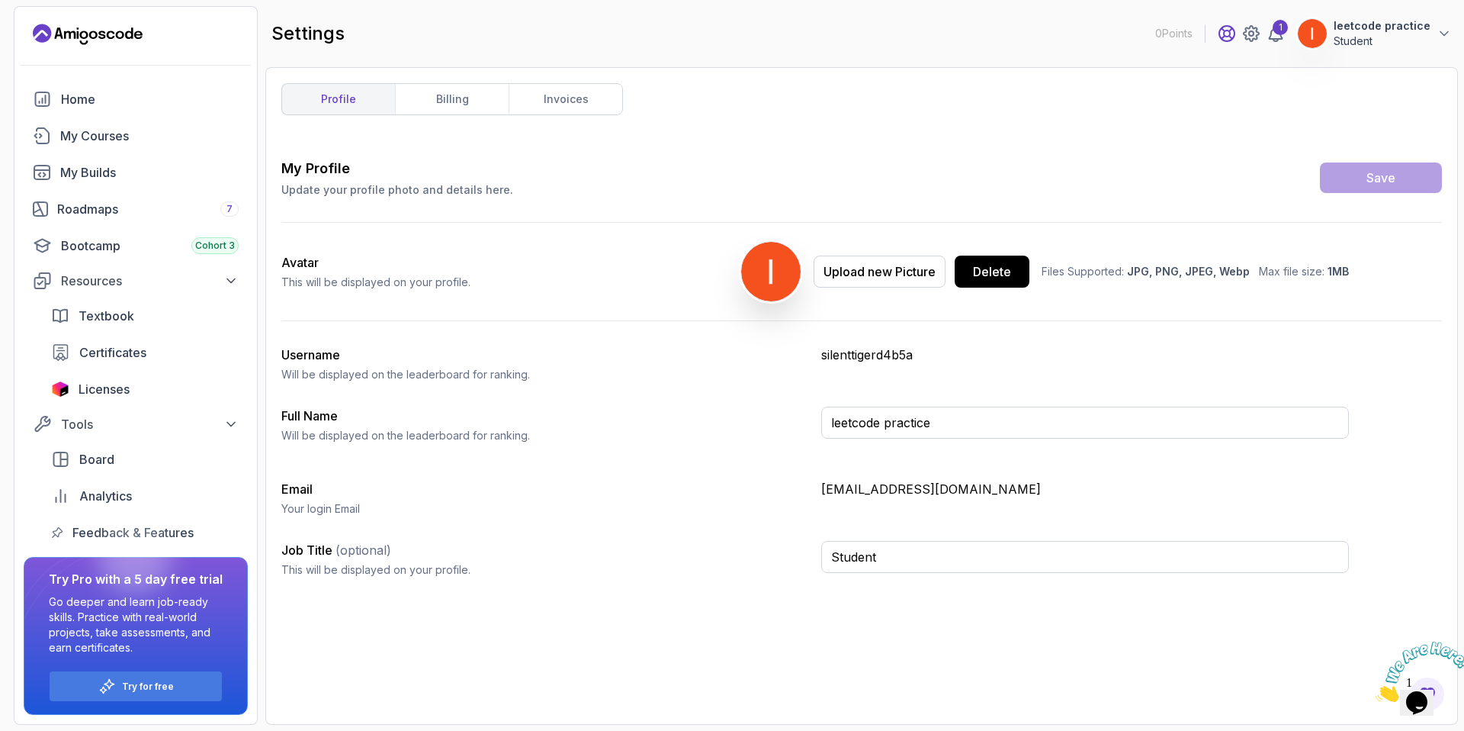
click at [1236, 34] on icon at bounding box center [1227, 33] width 18 height 18
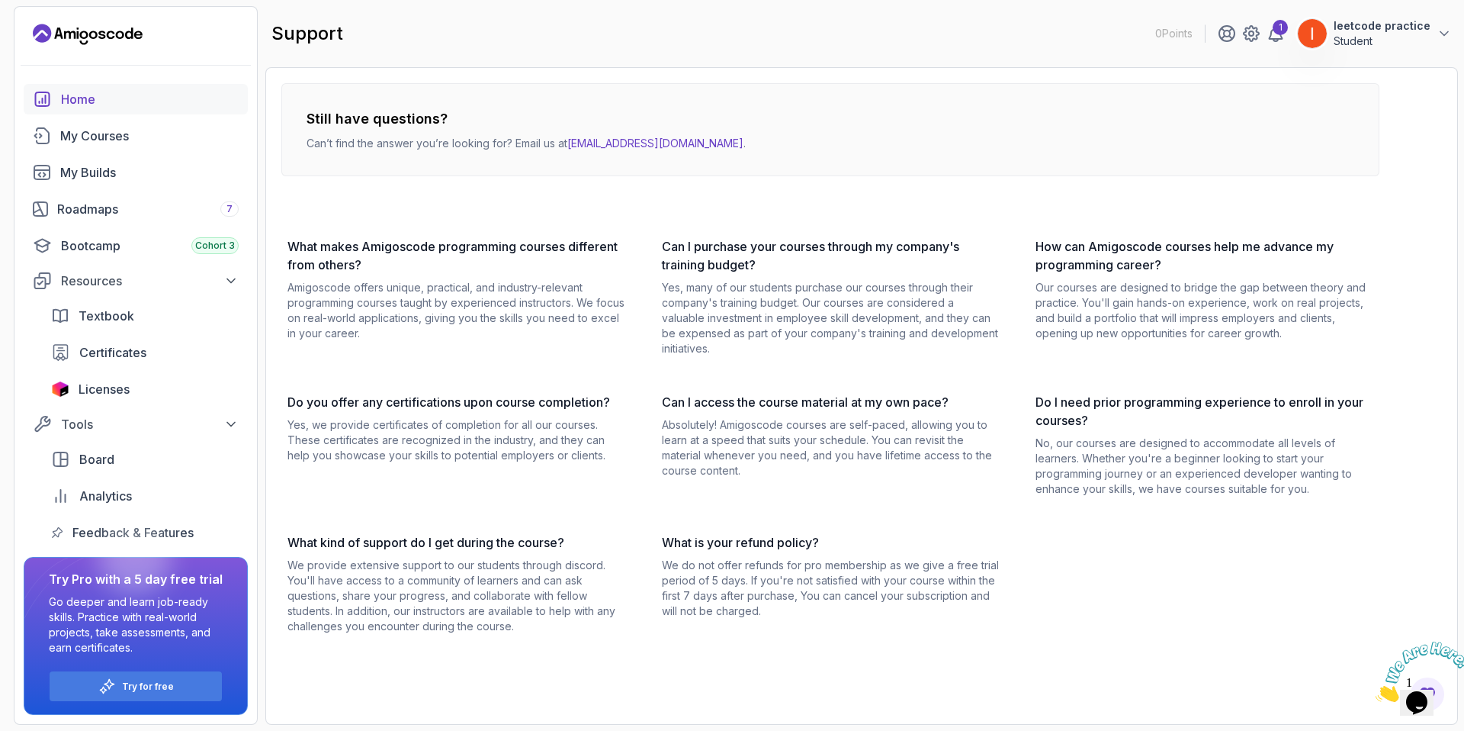
click at [120, 106] on div "Home" at bounding box center [150, 99] width 178 height 18
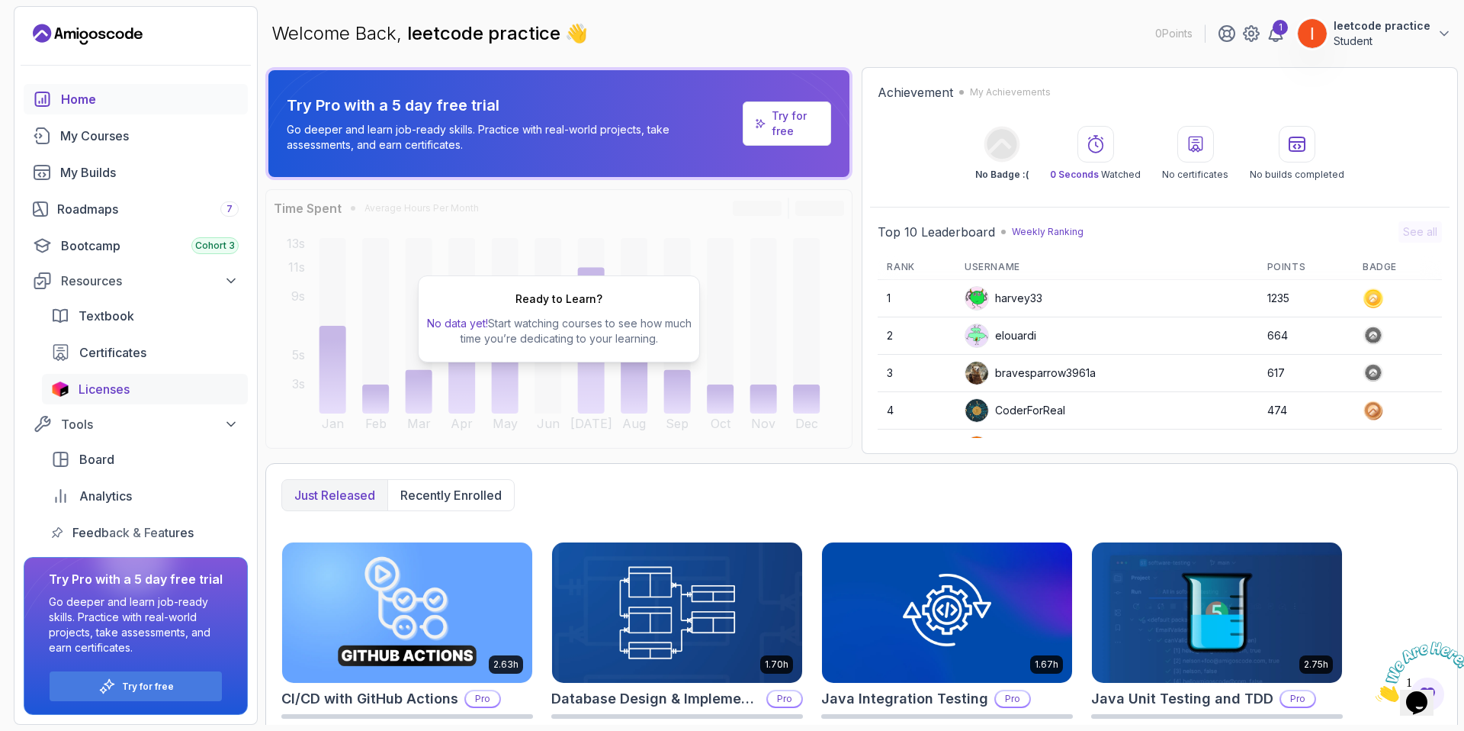
click at [121, 384] on span "Licenses" at bounding box center [104, 389] width 51 height 18
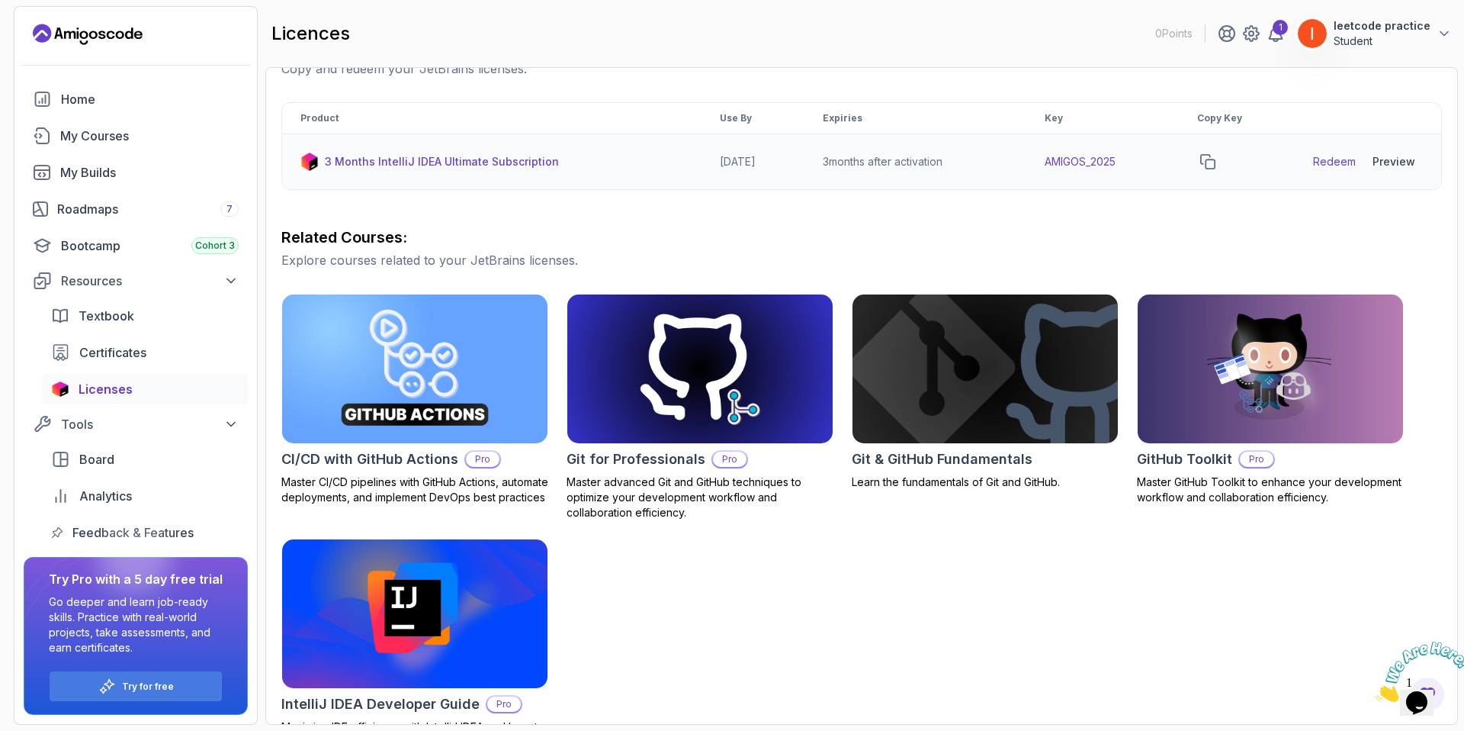
scroll to position [296, 0]
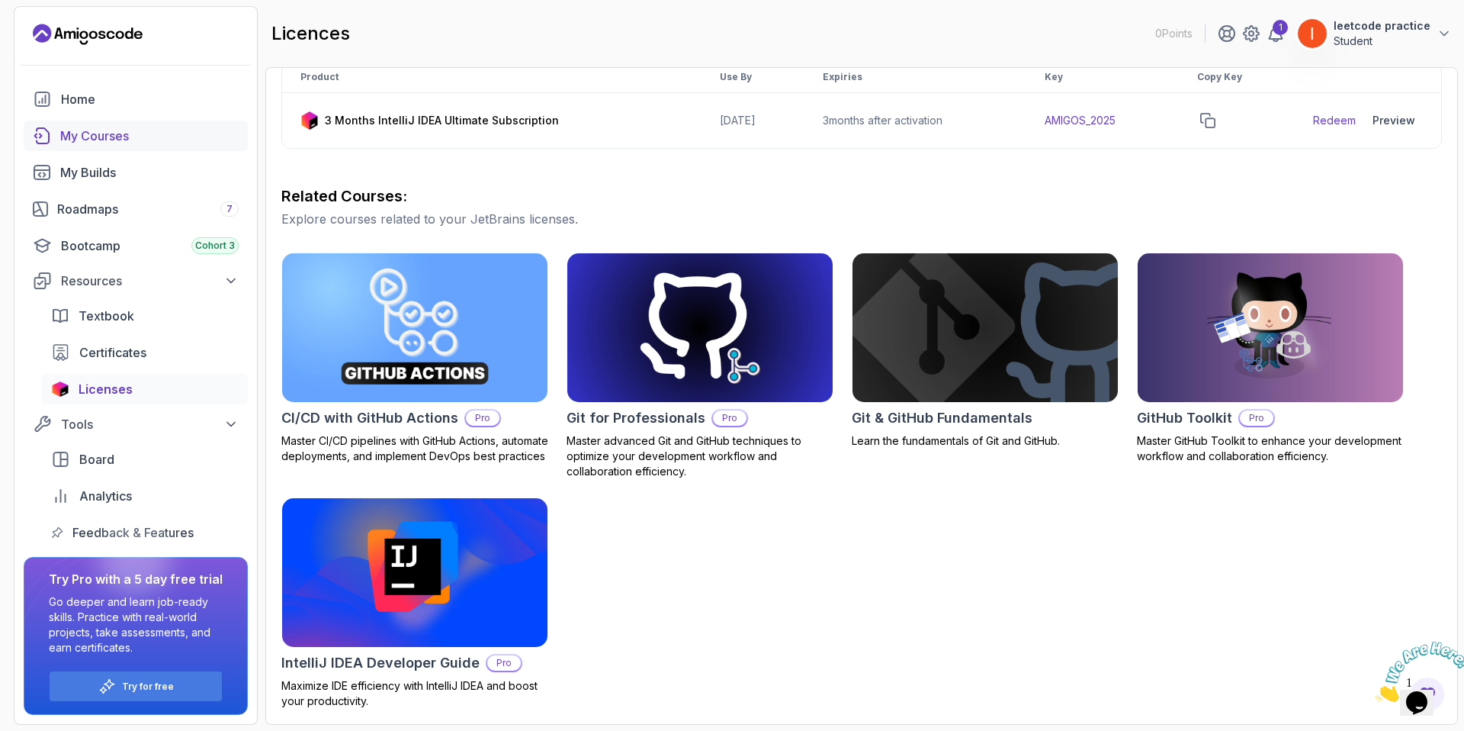
click at [90, 136] on div "My Courses" at bounding box center [149, 136] width 178 height 18
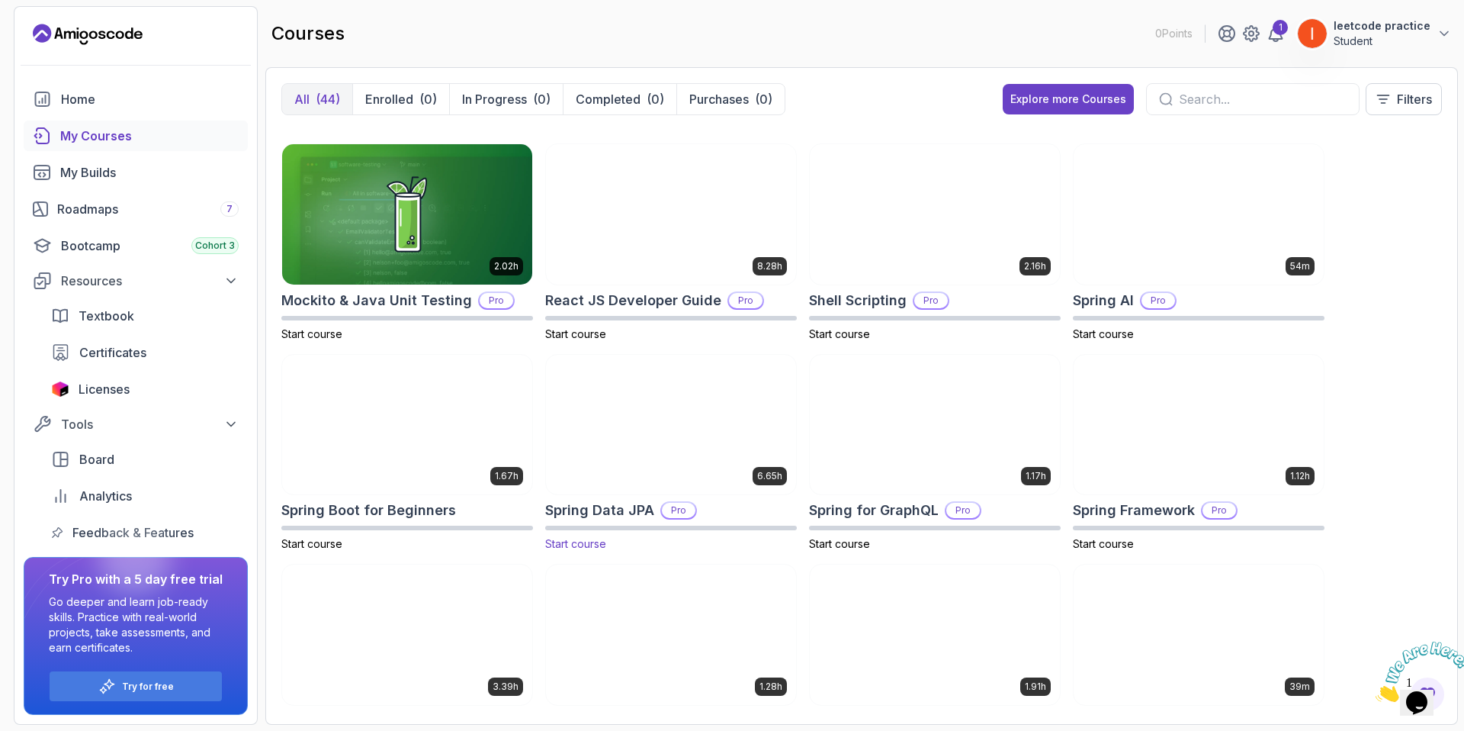
scroll to position [1737, 0]
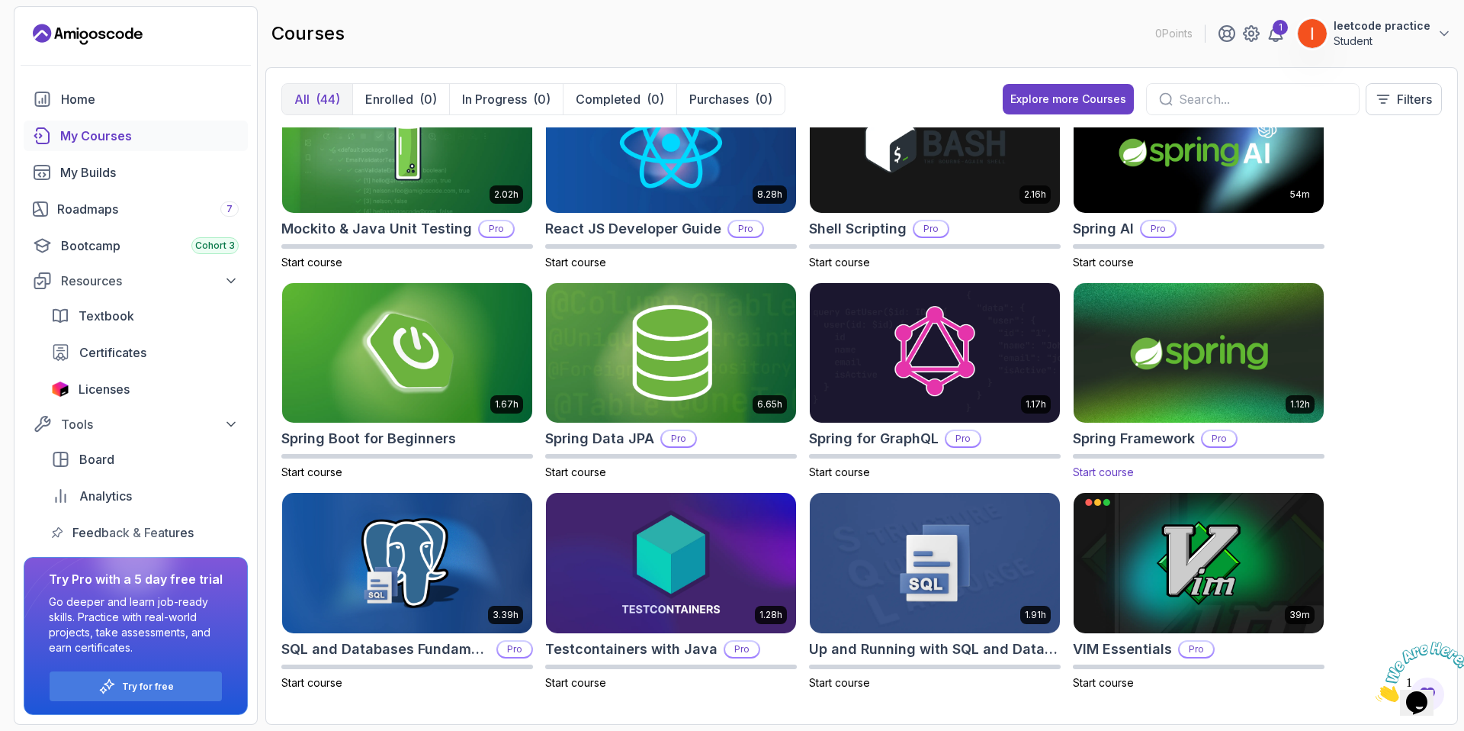
click at [1145, 434] on h2 "Spring Framework" at bounding box center [1134, 438] width 122 height 21
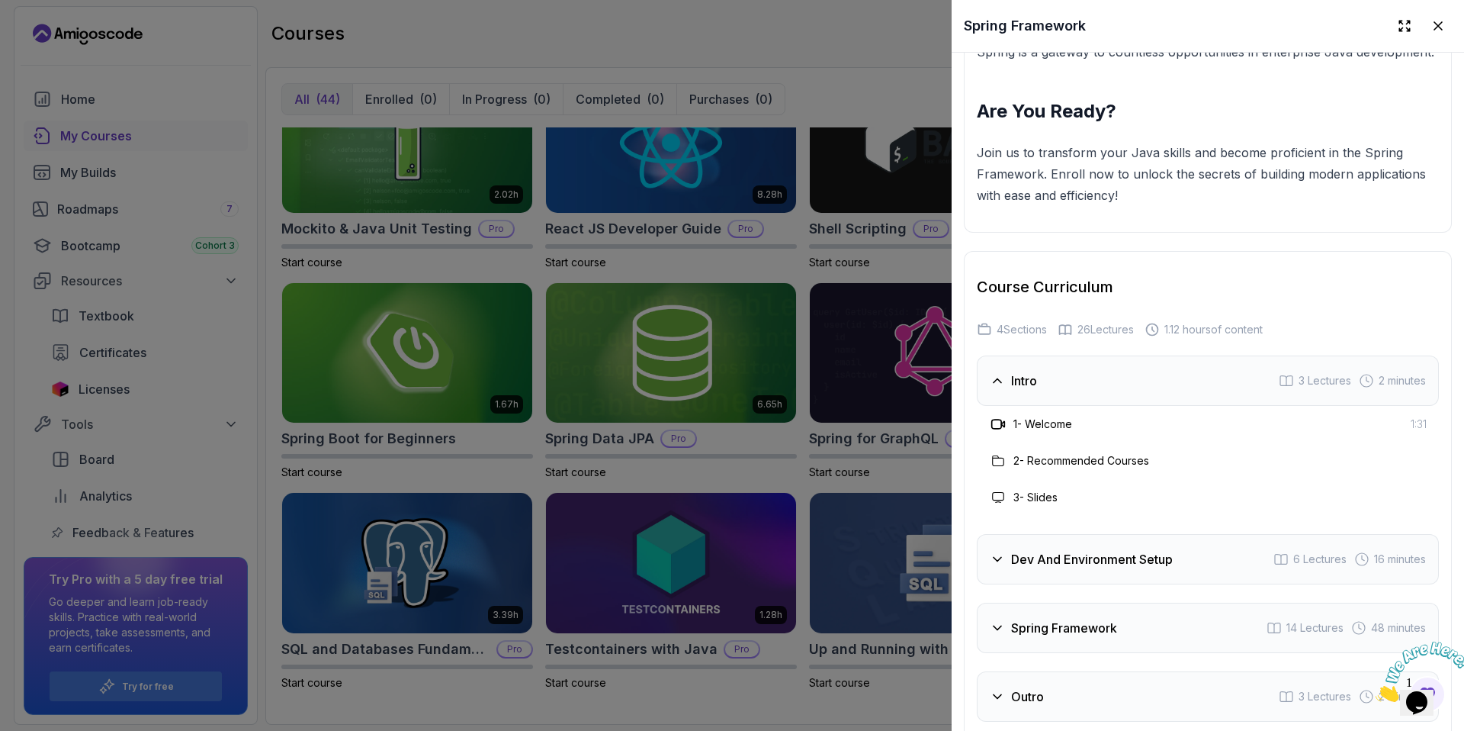
scroll to position [2134, 0]
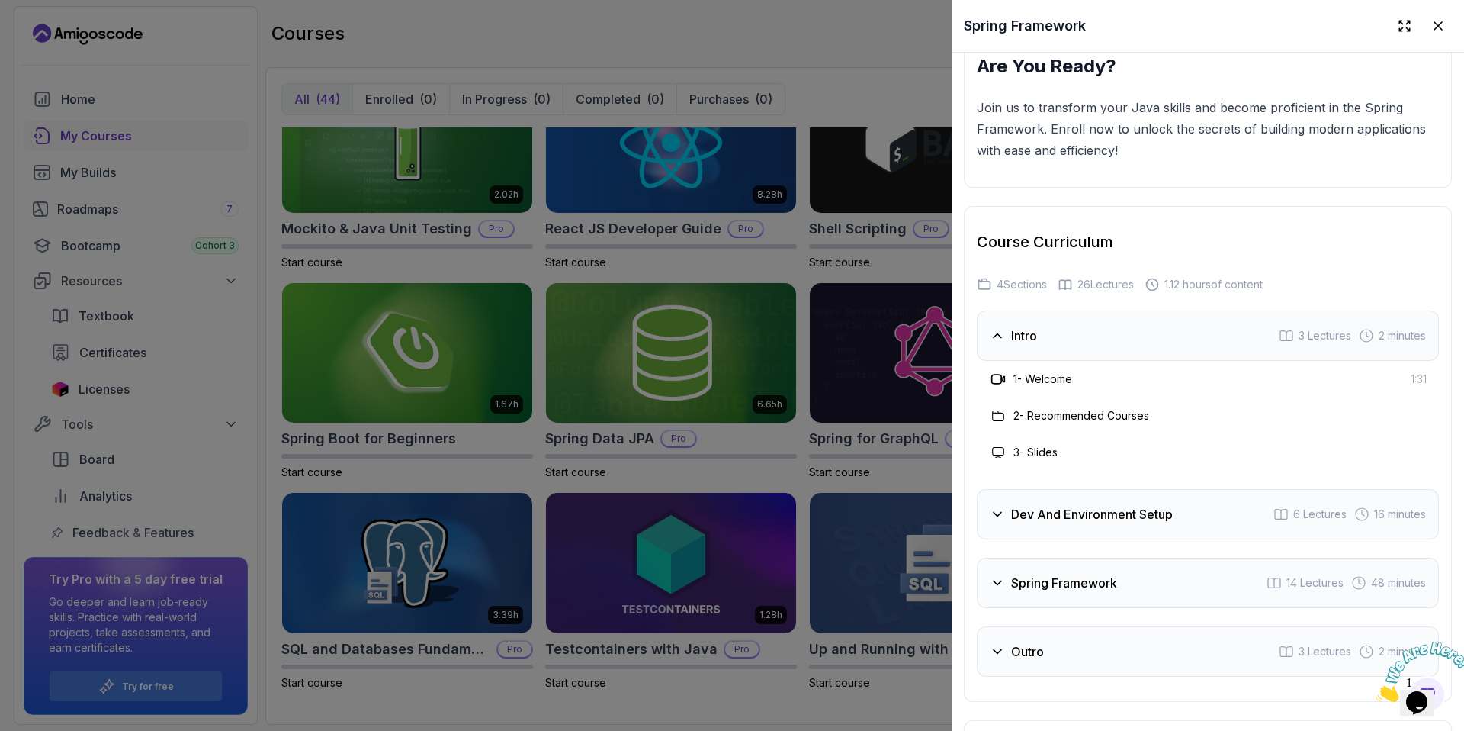
click at [1129, 526] on div "Dev And Environment Setup 6 Lectures 16 minutes" at bounding box center [1208, 514] width 462 height 50
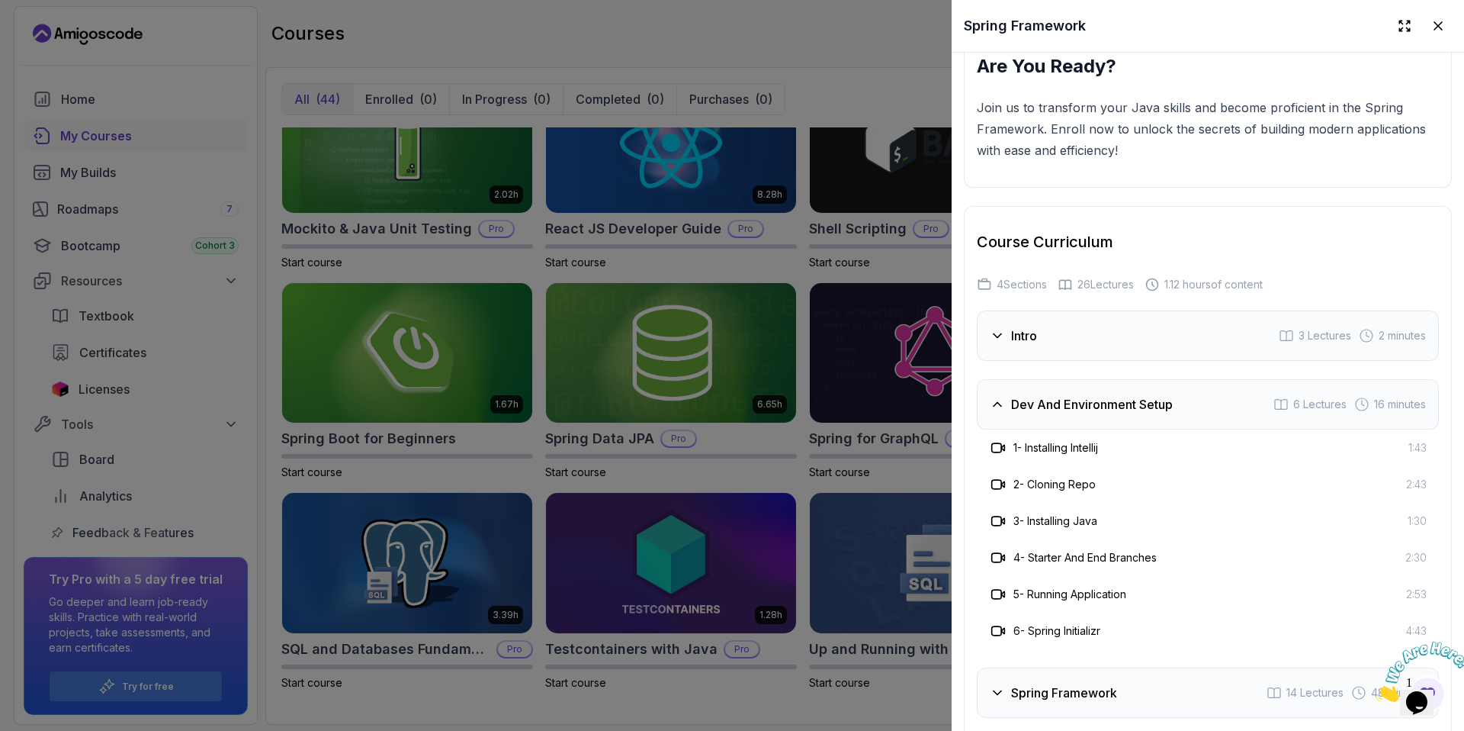
scroll to position [2364, 0]
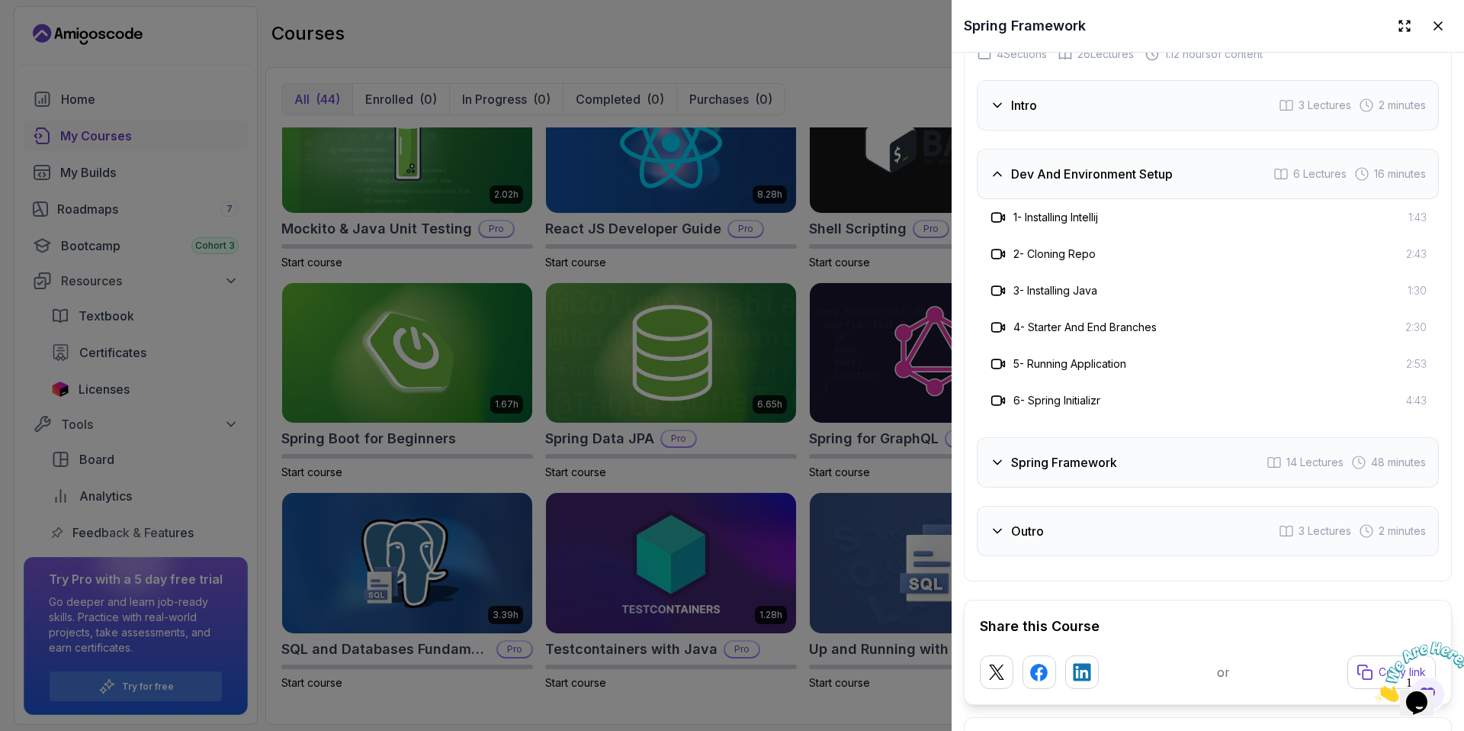
click at [1101, 468] on h3 "Spring Framework" at bounding box center [1064, 462] width 106 height 18
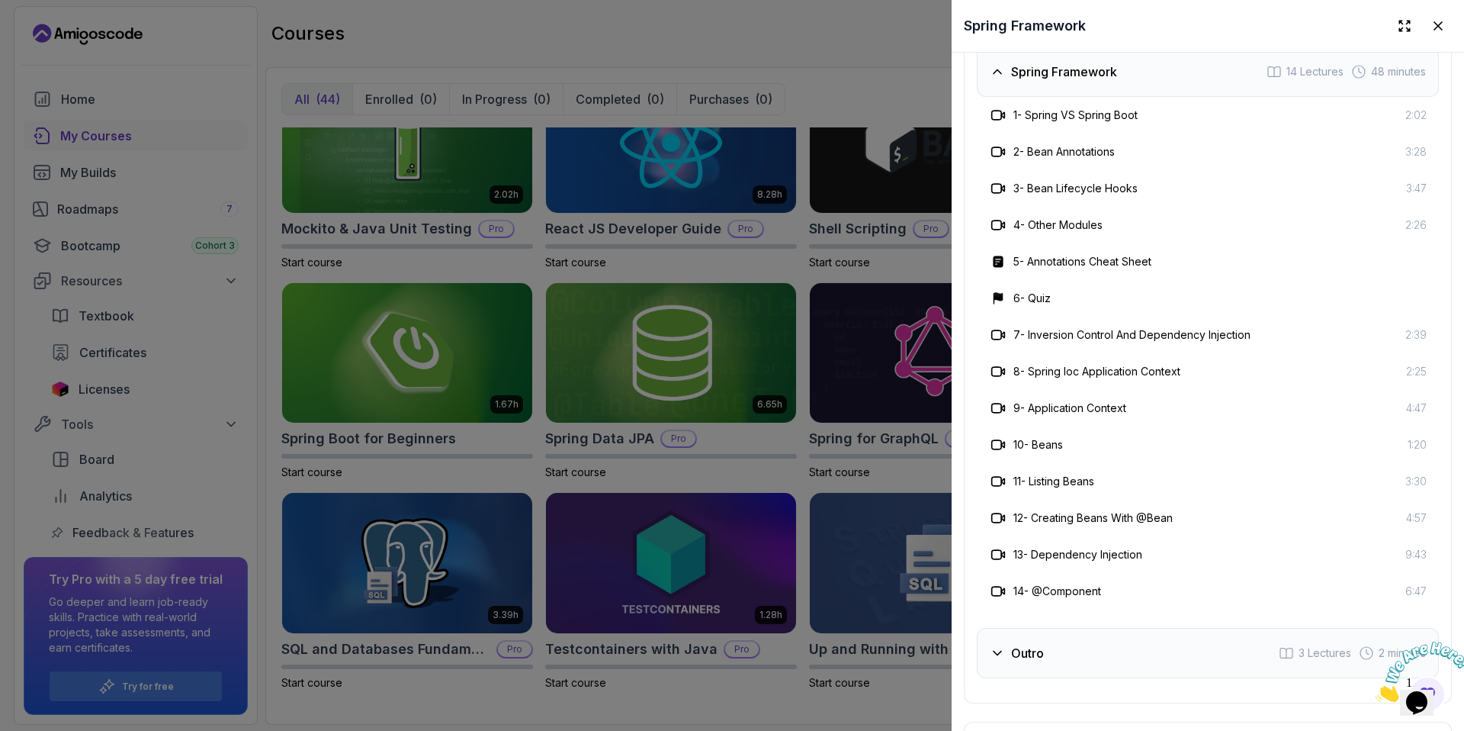
scroll to position [2606, 0]
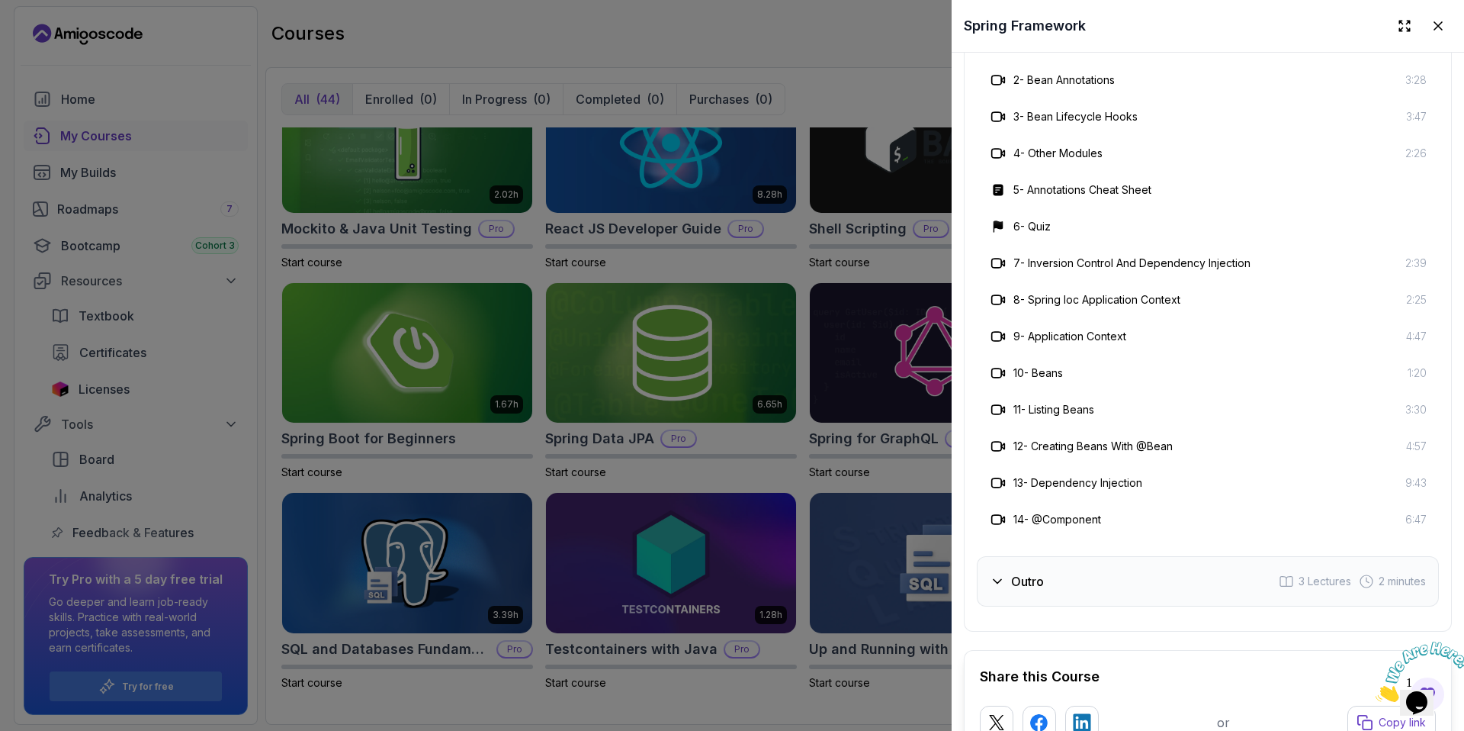
click at [1101, 582] on div "Outro 3 Lectures 2 minutes" at bounding box center [1208, 581] width 462 height 50
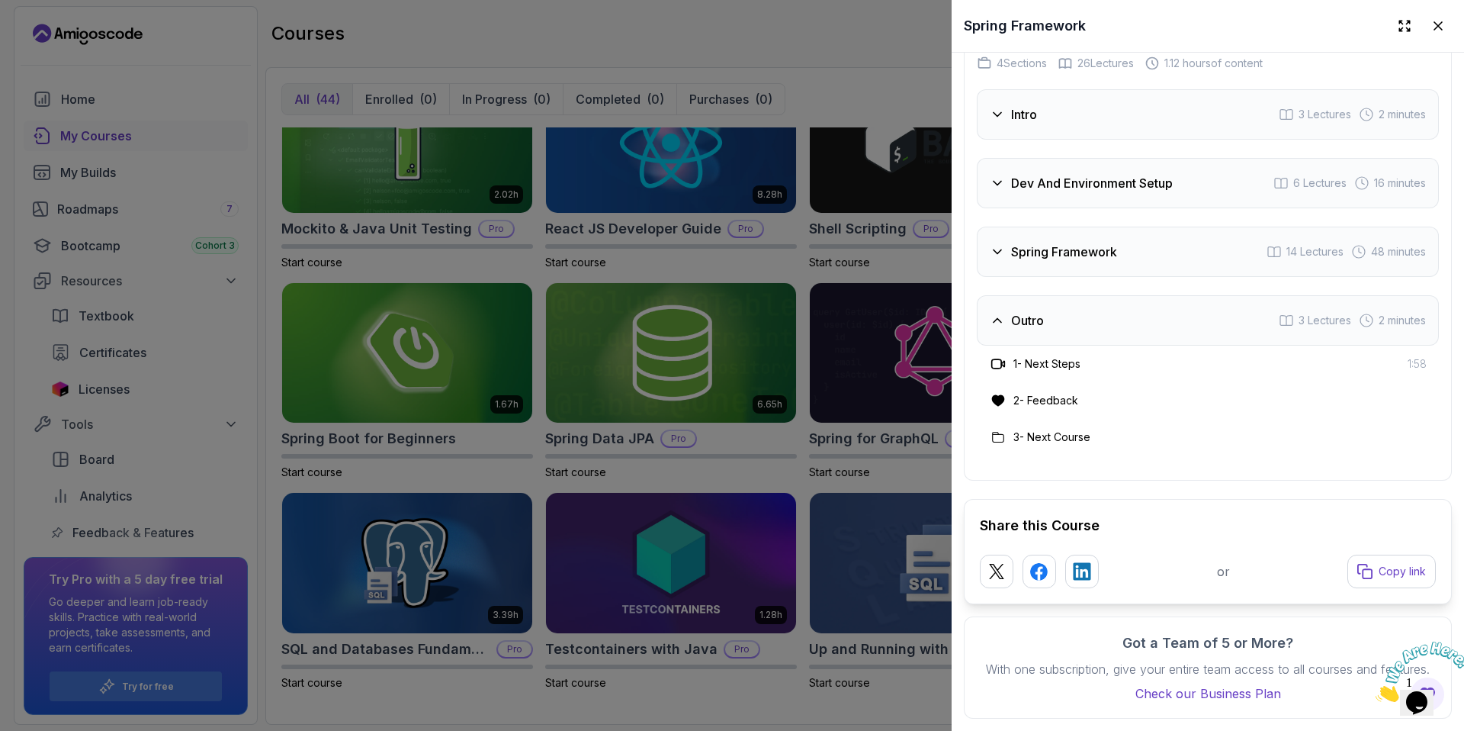
scroll to position [2355, 0]
click at [348, 422] on div at bounding box center [732, 365] width 1464 height 731
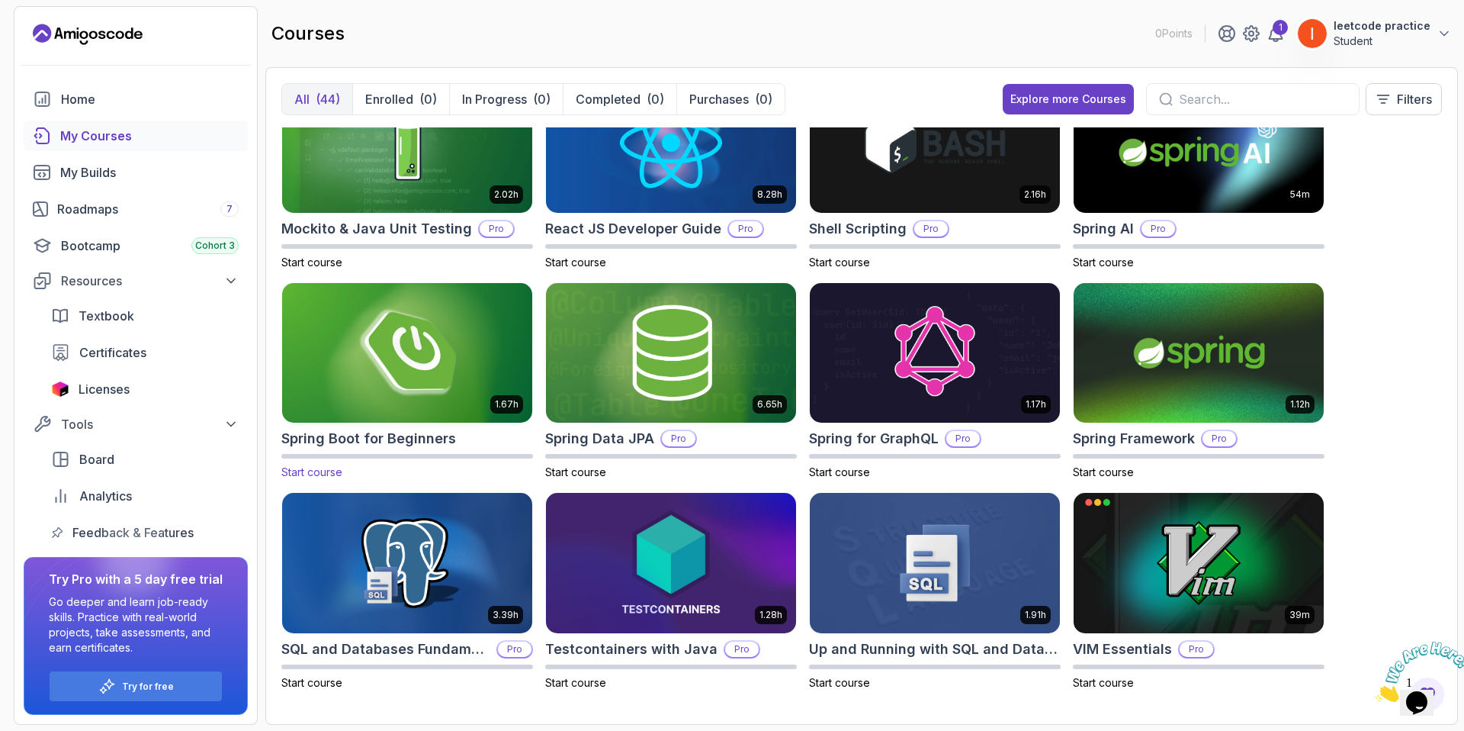
click at [428, 426] on div "1.67h Spring Boot for Beginners Start course" at bounding box center [407, 381] width 252 height 198
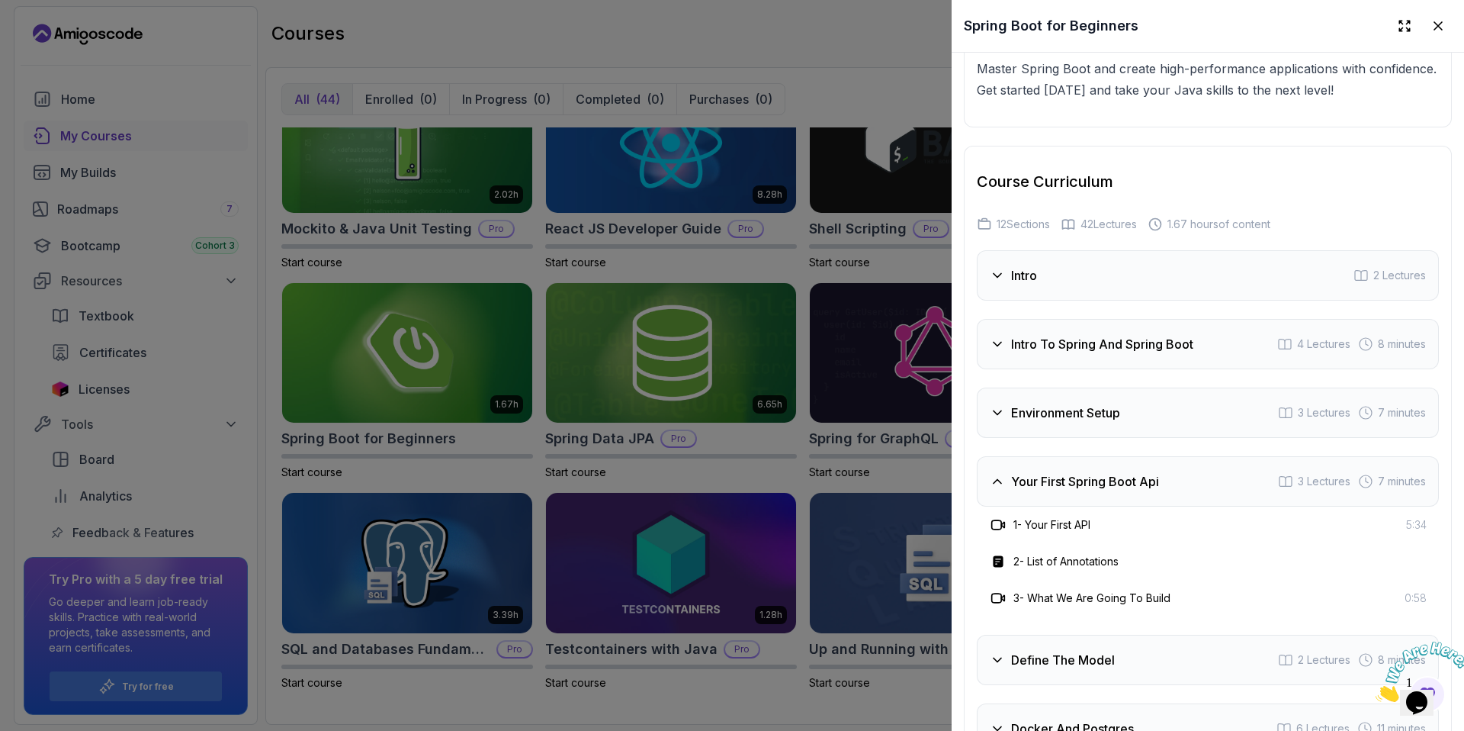
scroll to position [2323, 0]
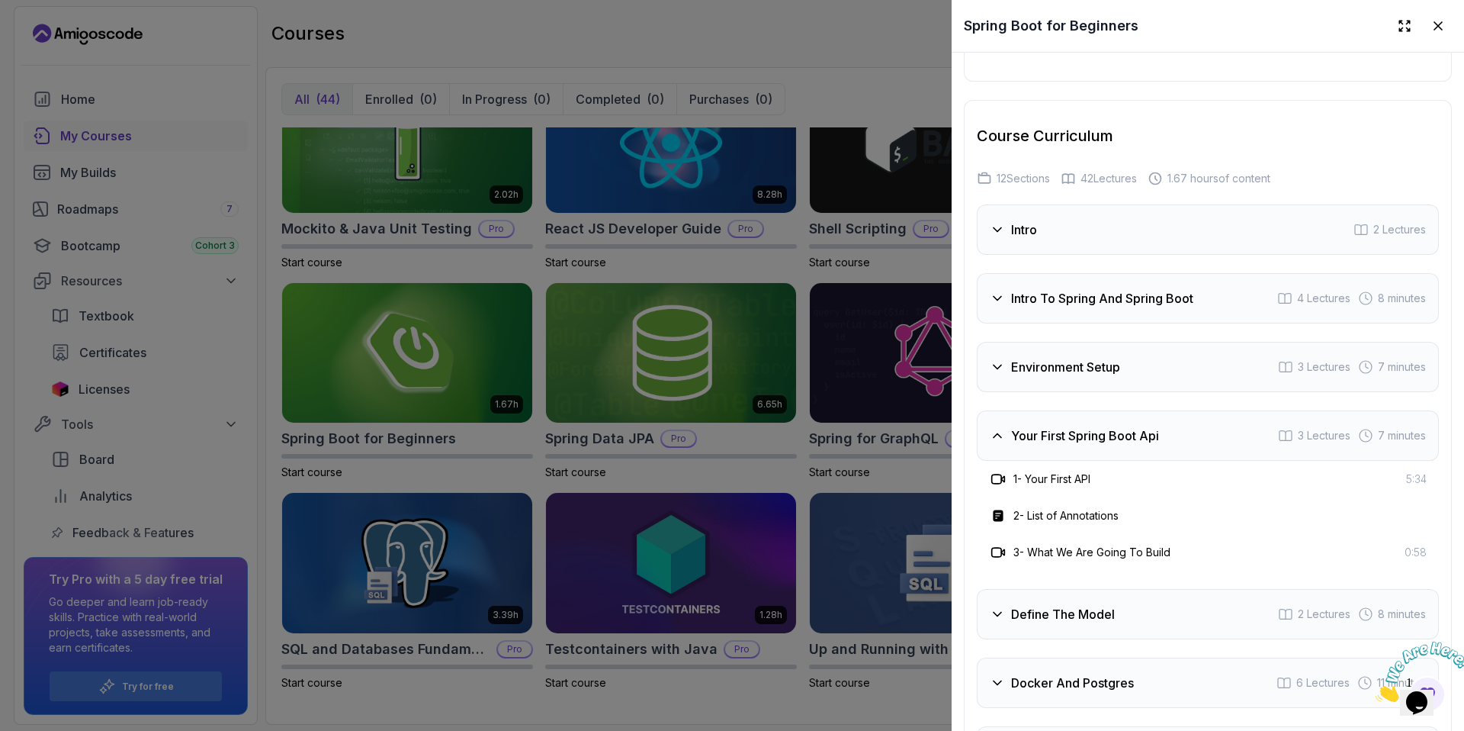
click at [1091, 295] on h3 "Intro To Spring And Spring Boot" at bounding box center [1102, 298] width 182 height 18
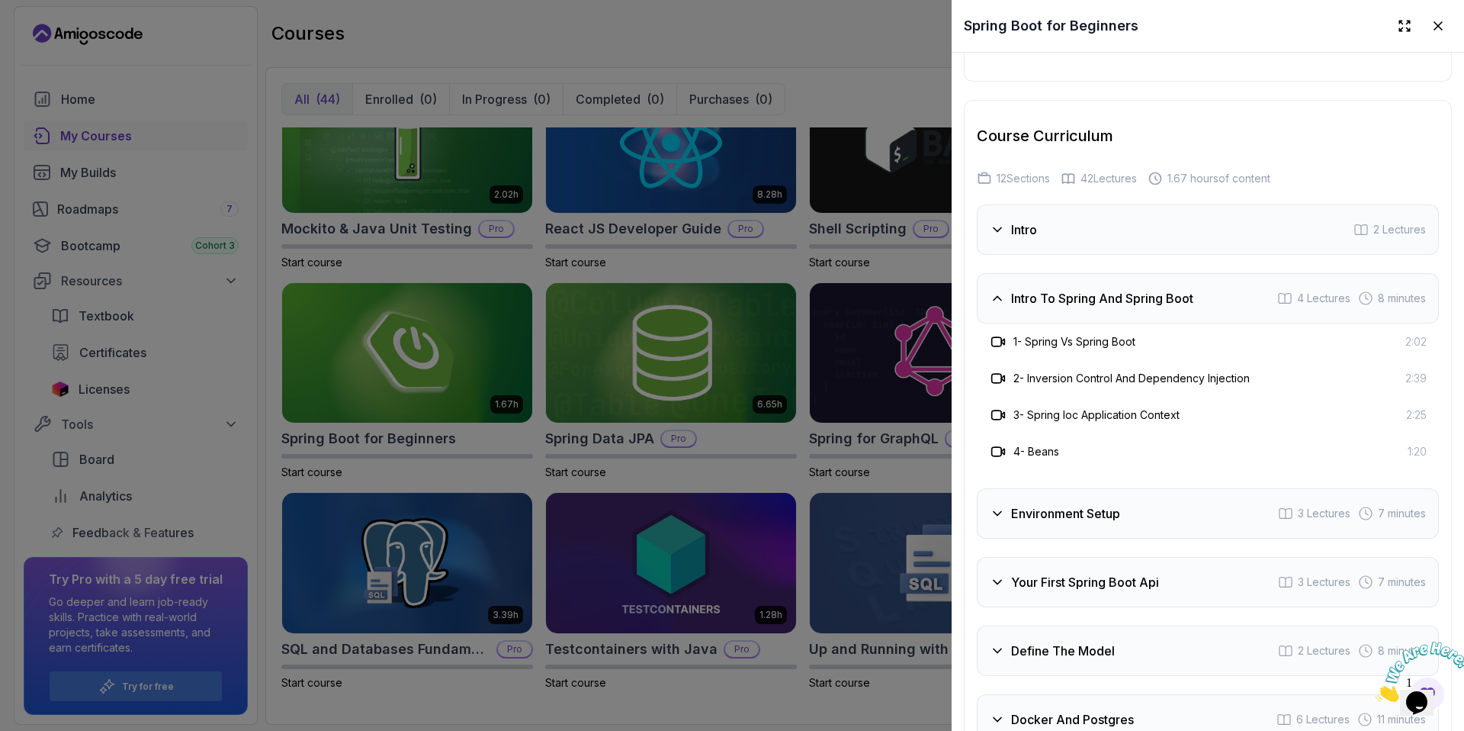
click at [1114, 529] on div "Environment Setup 3 Lectures 7 minutes" at bounding box center [1208, 513] width 462 height 50
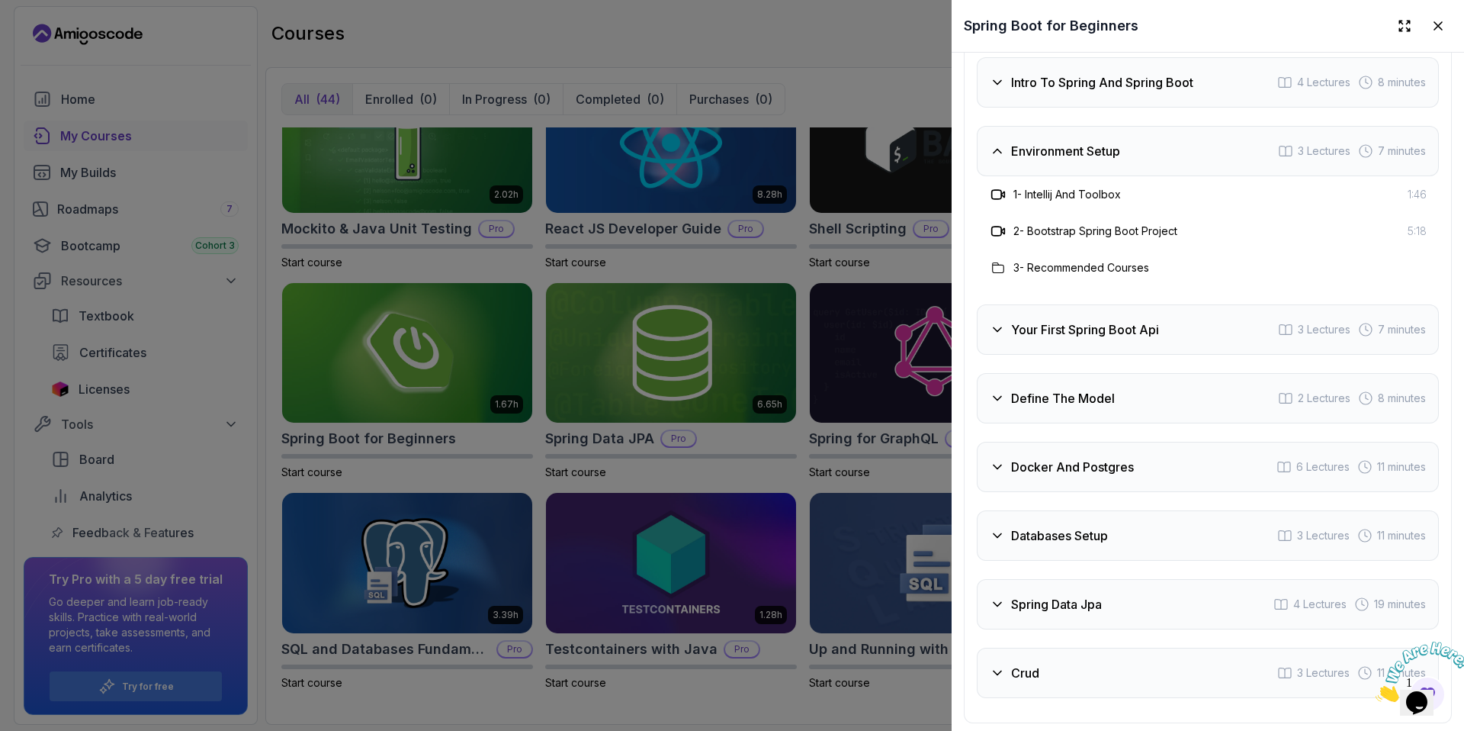
scroll to position [2600, 0]
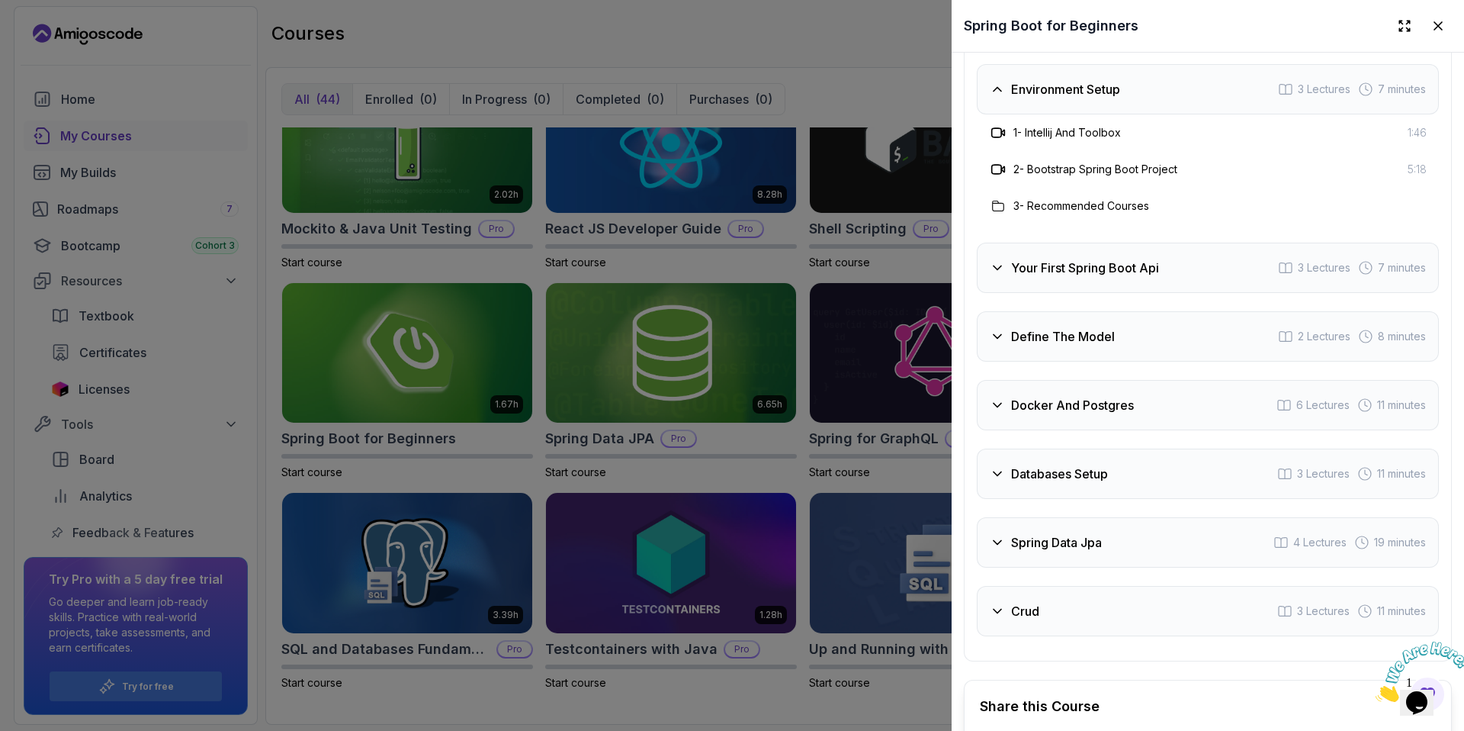
click at [1090, 345] on div "Define The Model 2 Lectures 8 minutes" at bounding box center [1208, 336] width 462 height 50
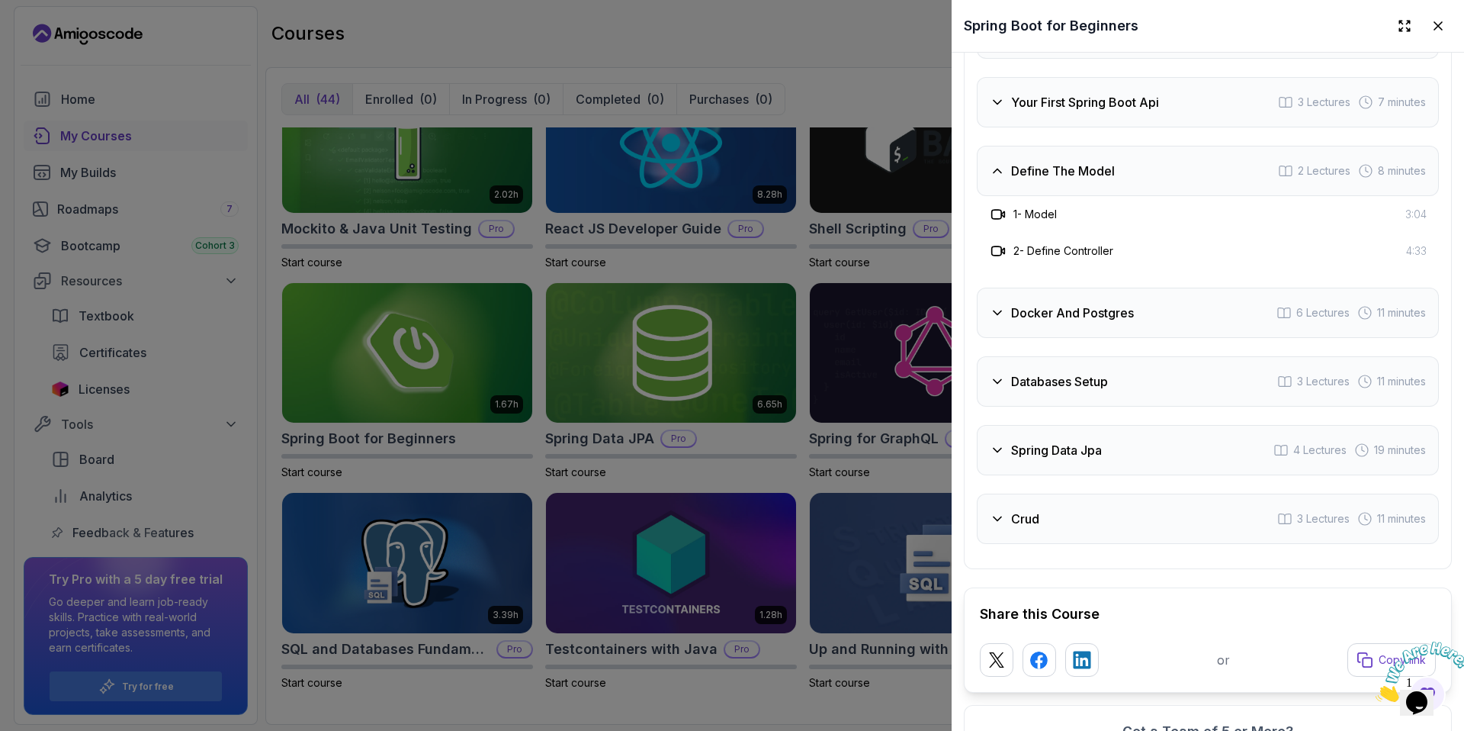
scroll to position [2744, 0]
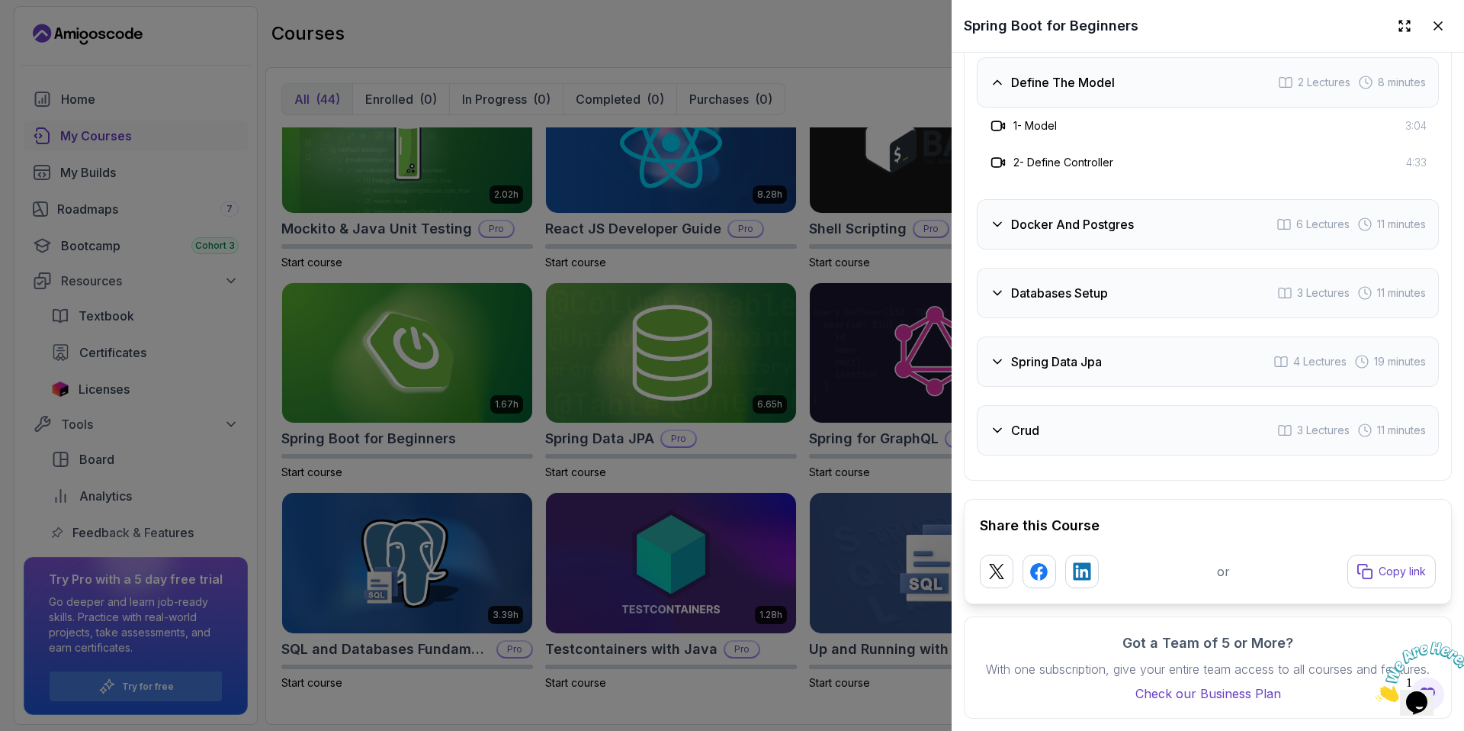
click at [1112, 220] on h3 "Docker And Postgres" at bounding box center [1072, 224] width 123 height 18
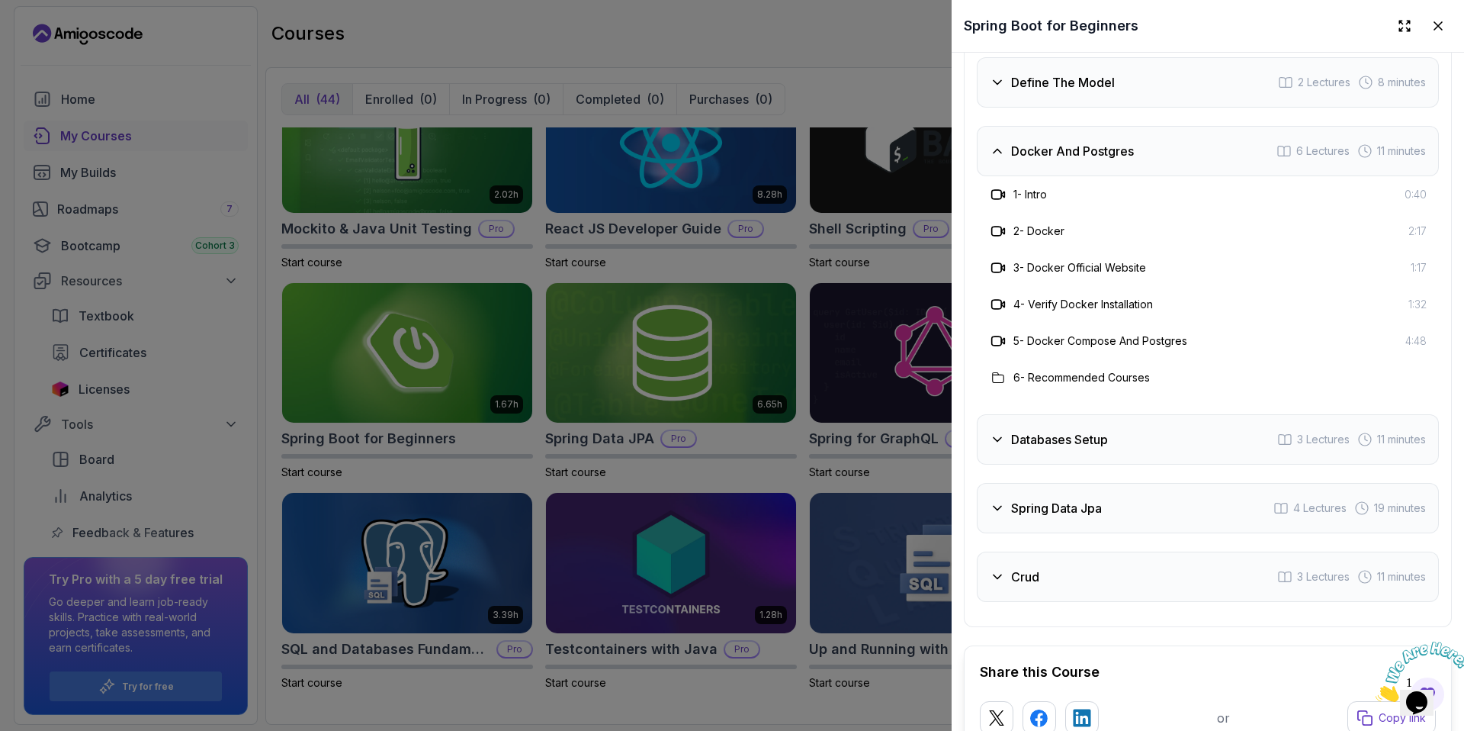
scroll to position [2745, 0]
click at [1111, 447] on div "Databases Setup 3 Lectures 11 minutes" at bounding box center [1208, 438] width 462 height 50
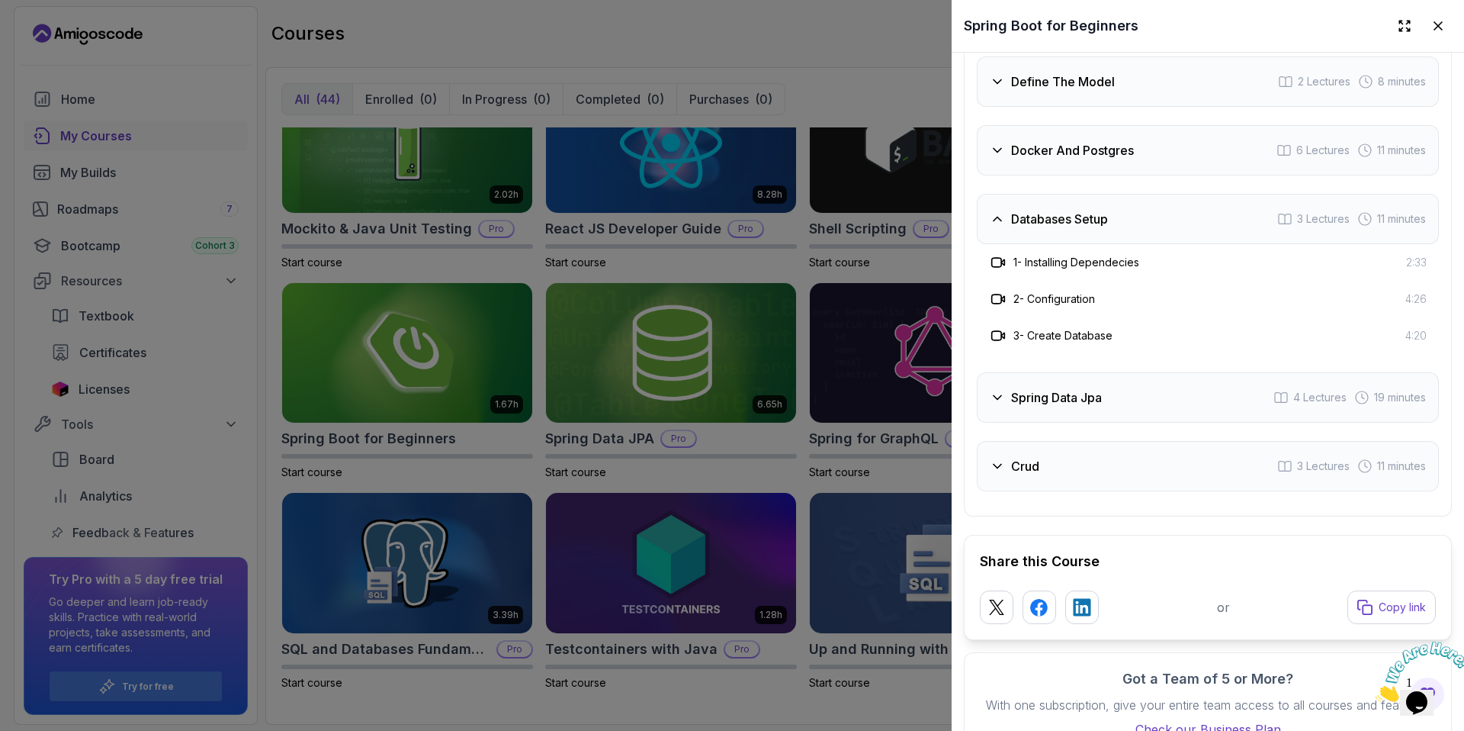
click at [1099, 396] on h3 "Spring Data Jpa" at bounding box center [1056, 397] width 91 height 18
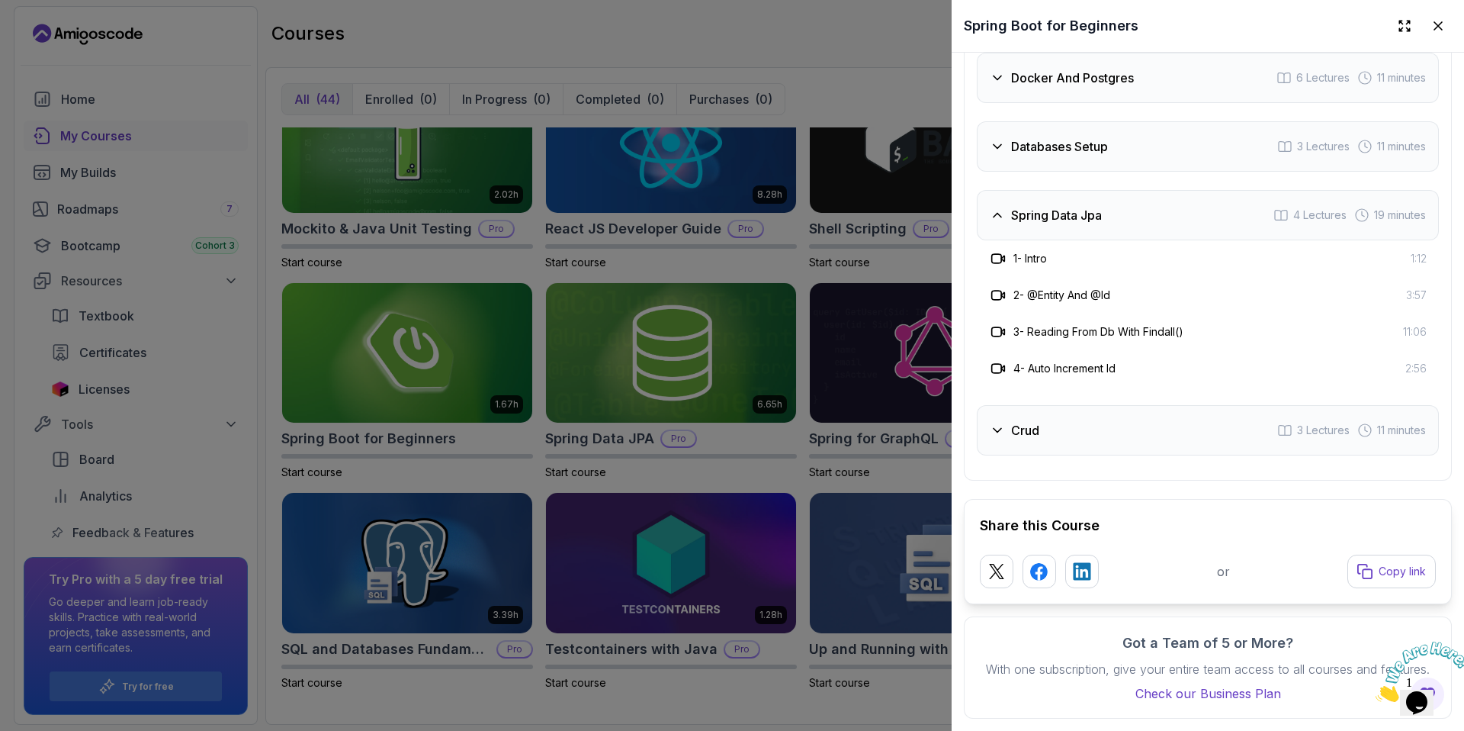
click at [1090, 411] on div "Crud 3 Lectures 11 minutes" at bounding box center [1208, 430] width 462 height 50
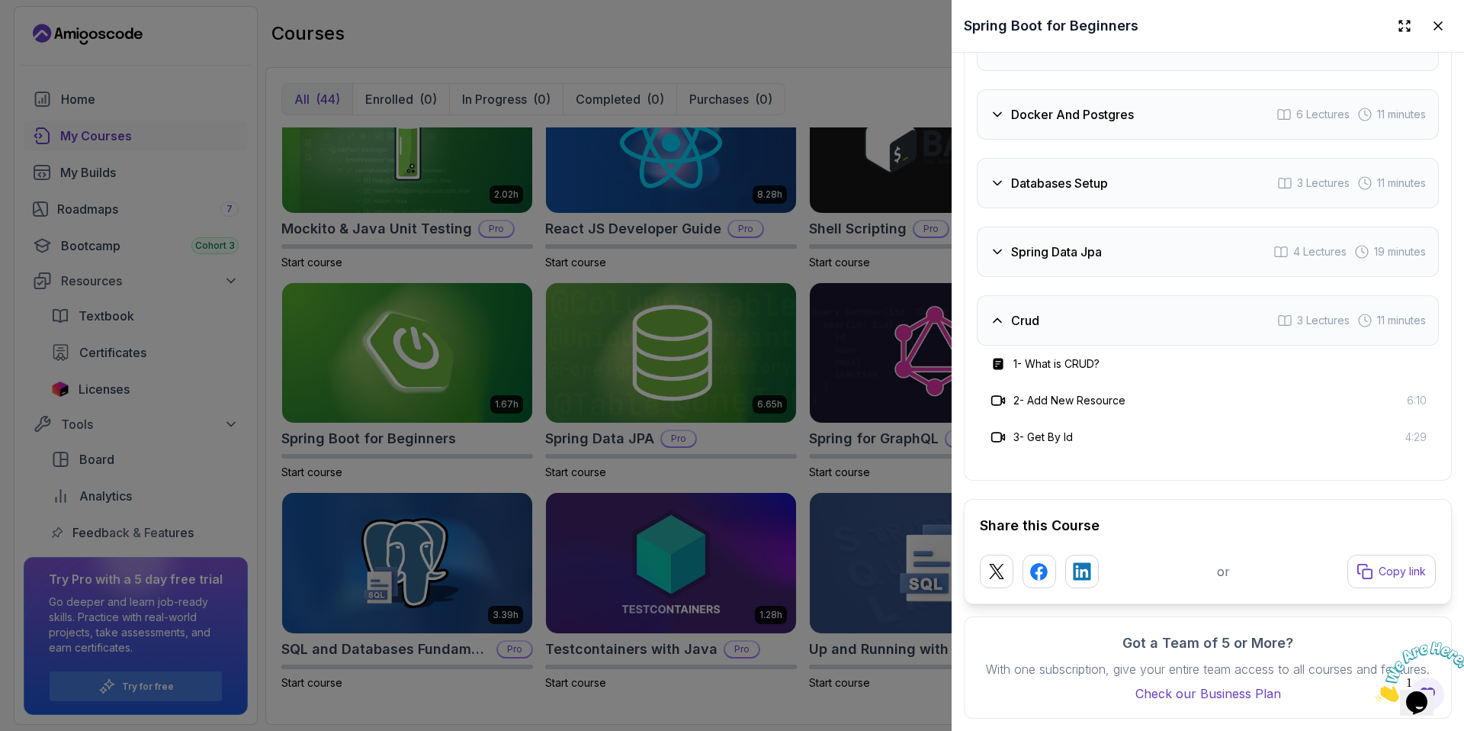
scroll to position [2781, 0]
click at [707, 603] on div at bounding box center [732, 365] width 1464 height 731
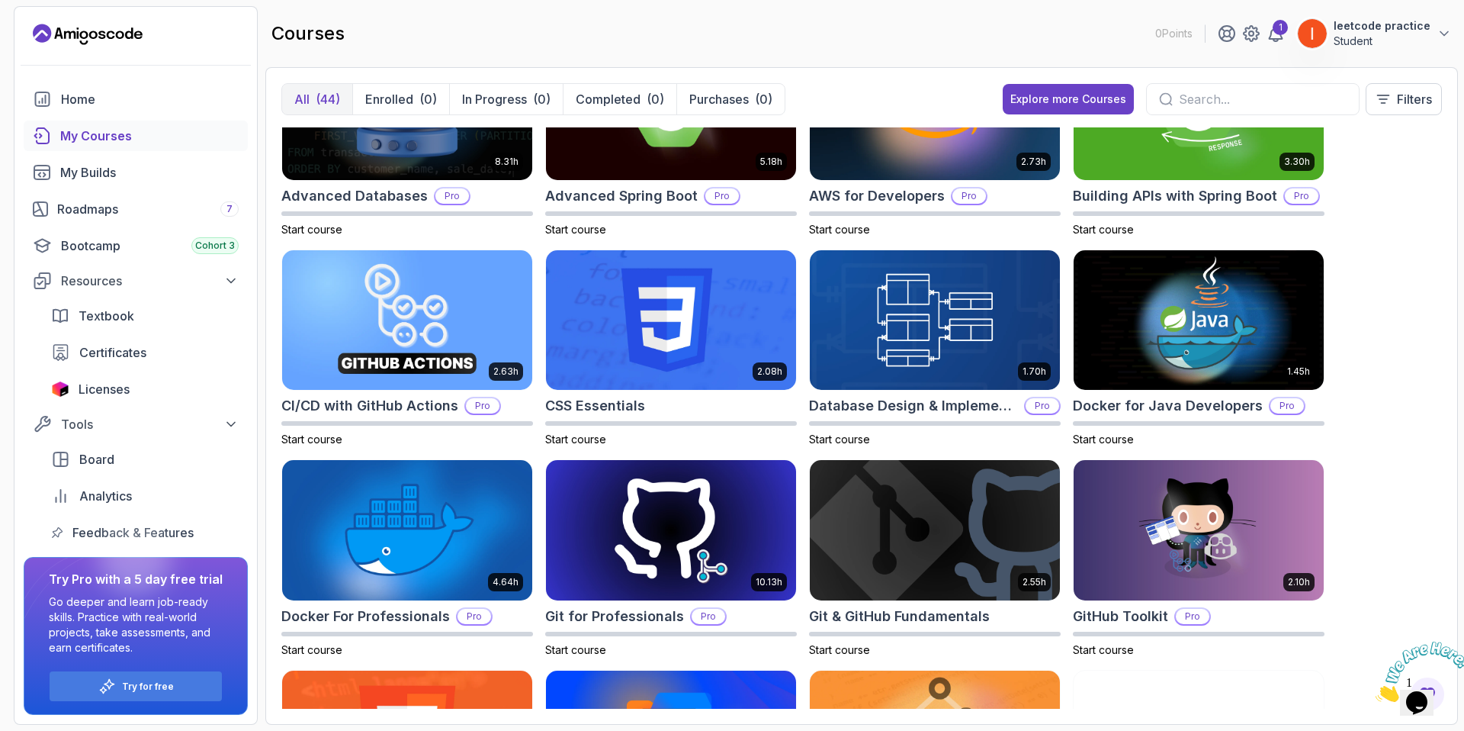
scroll to position [0, 0]
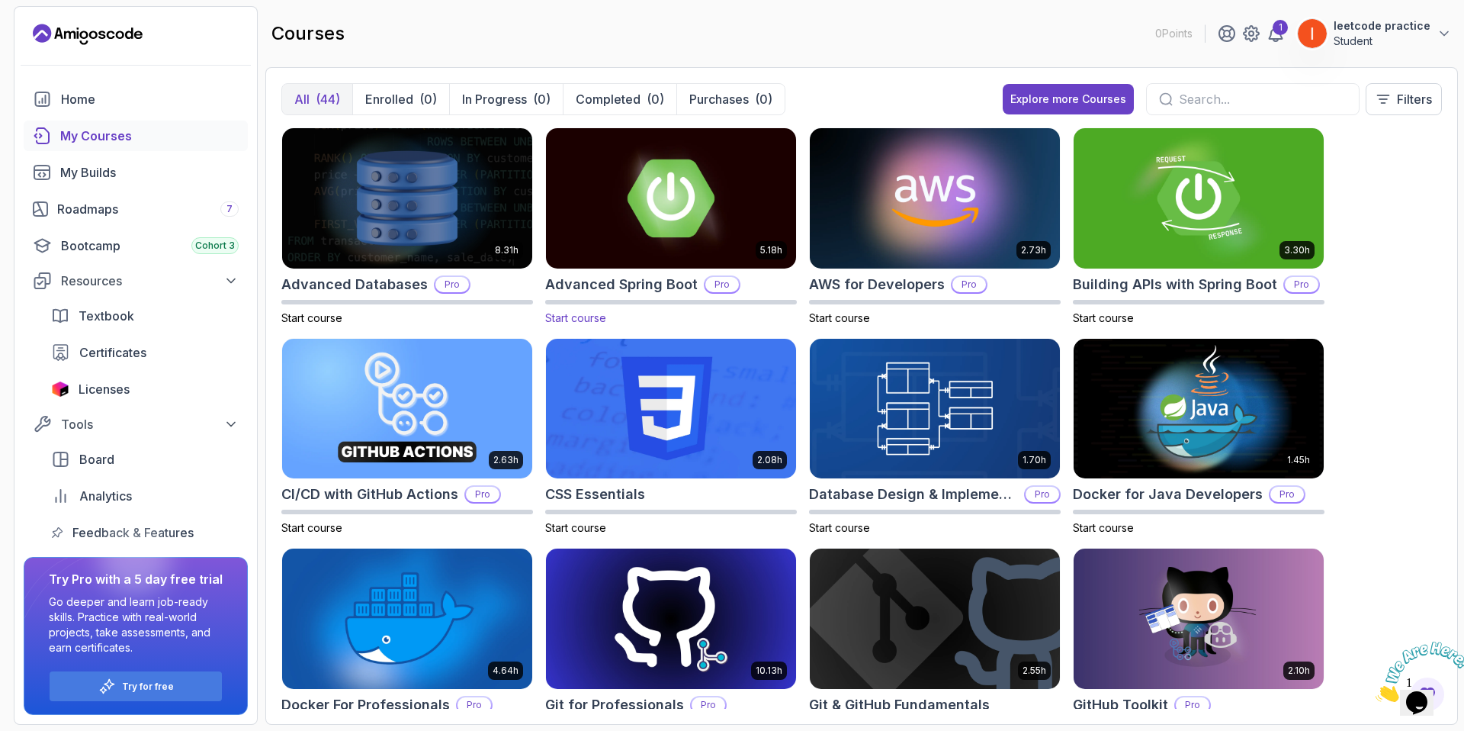
click at [718, 275] on div "Pro" at bounding box center [722, 284] width 37 height 18
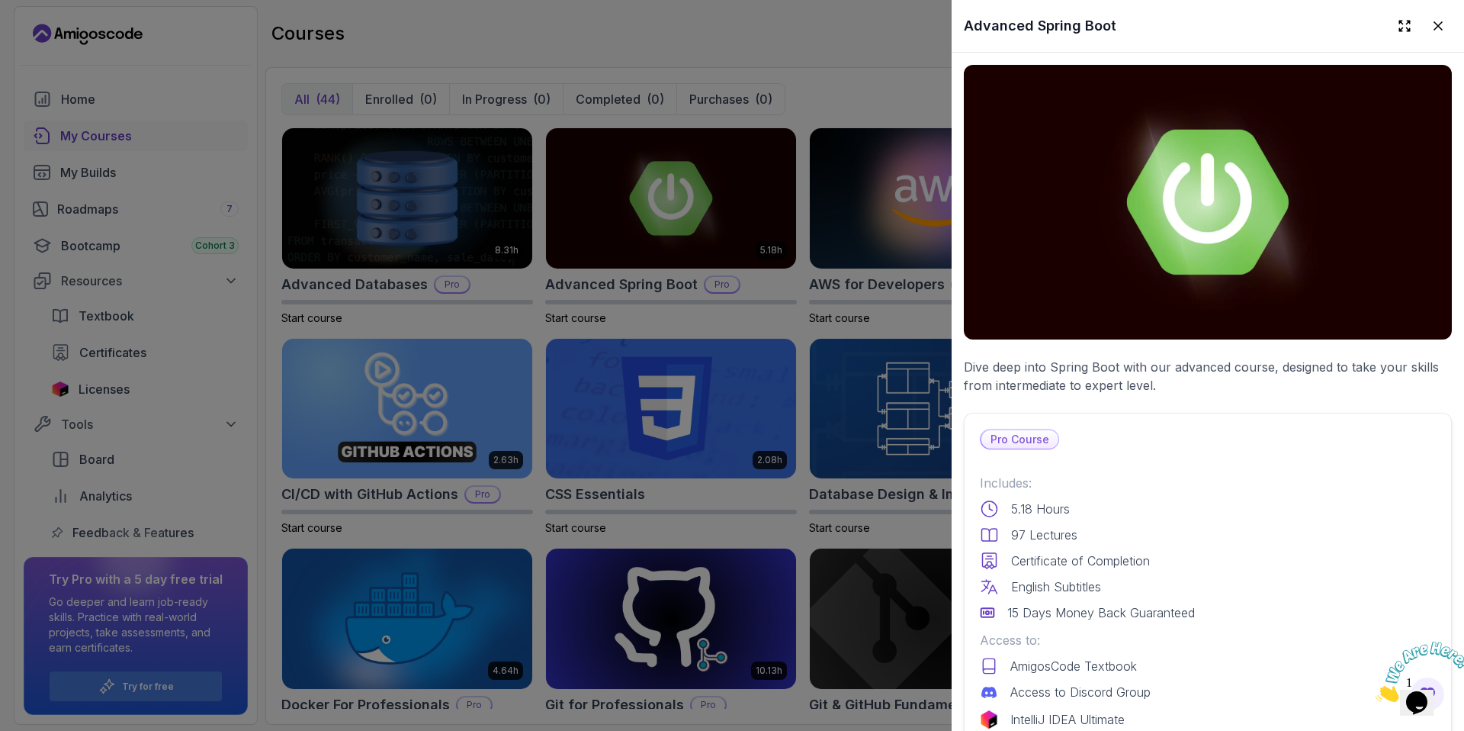
click at [1030, 432] on p "Pro Course" at bounding box center [1019, 439] width 77 height 18
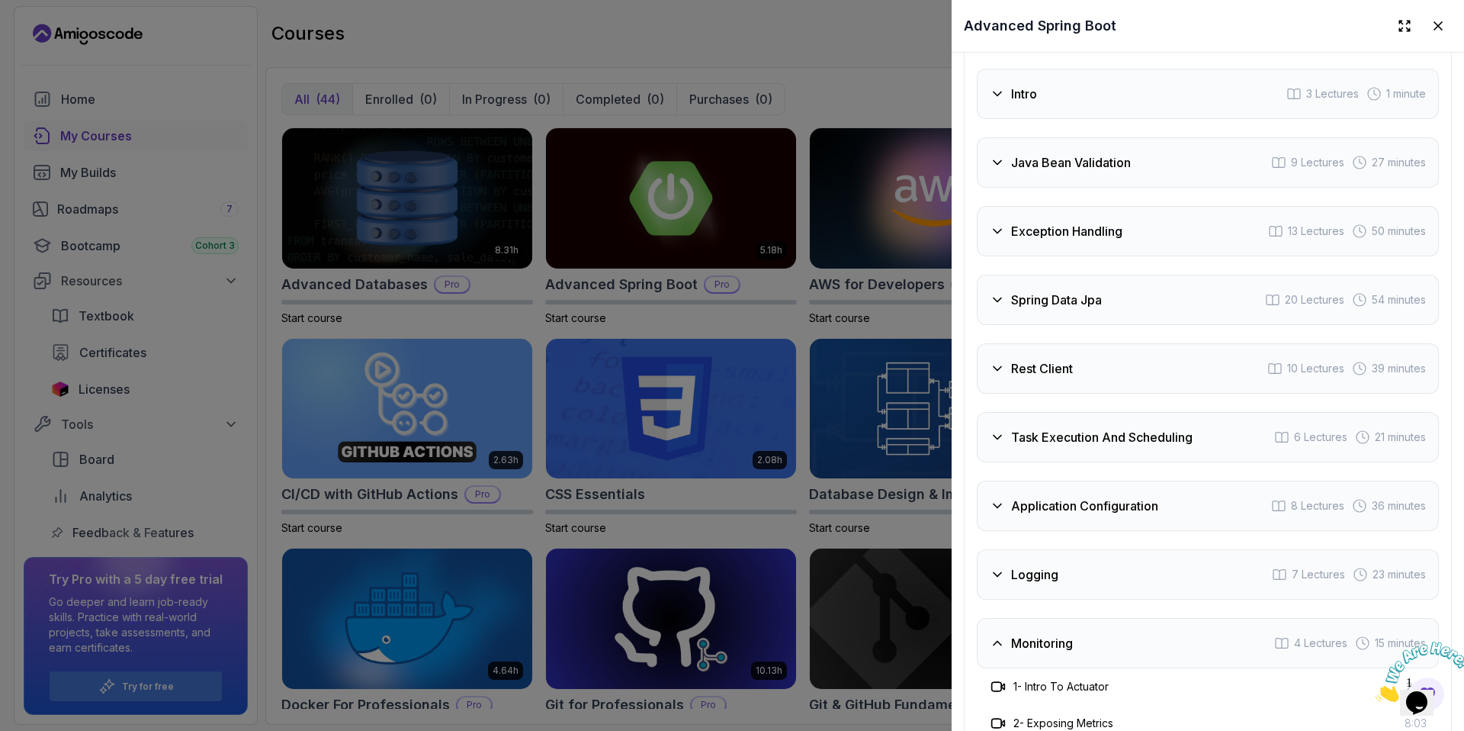
scroll to position [2760, 0]
click at [1040, 94] on div "Intro 3 Lectures 1 minute" at bounding box center [1208, 93] width 462 height 50
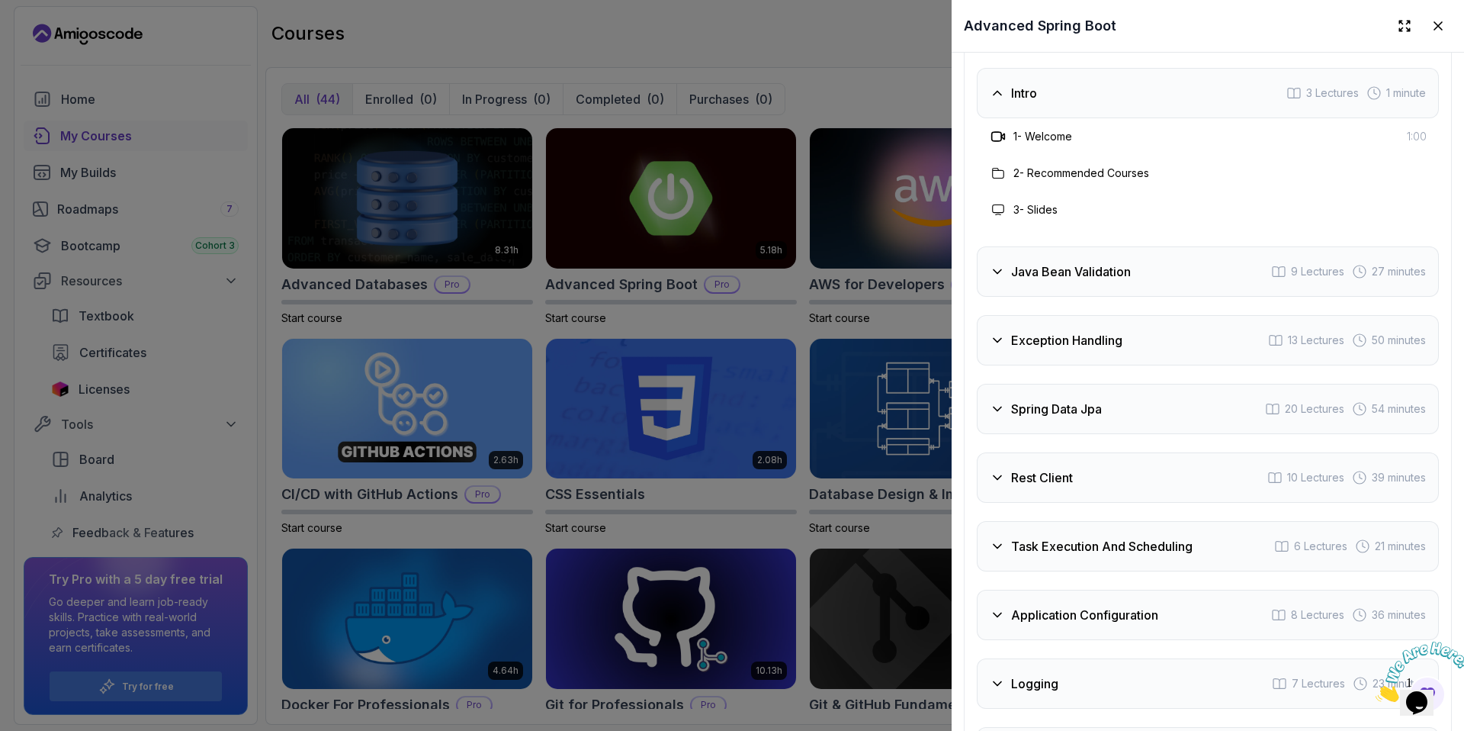
click at [1039, 269] on h3 "Java Bean Validation" at bounding box center [1071, 271] width 120 height 18
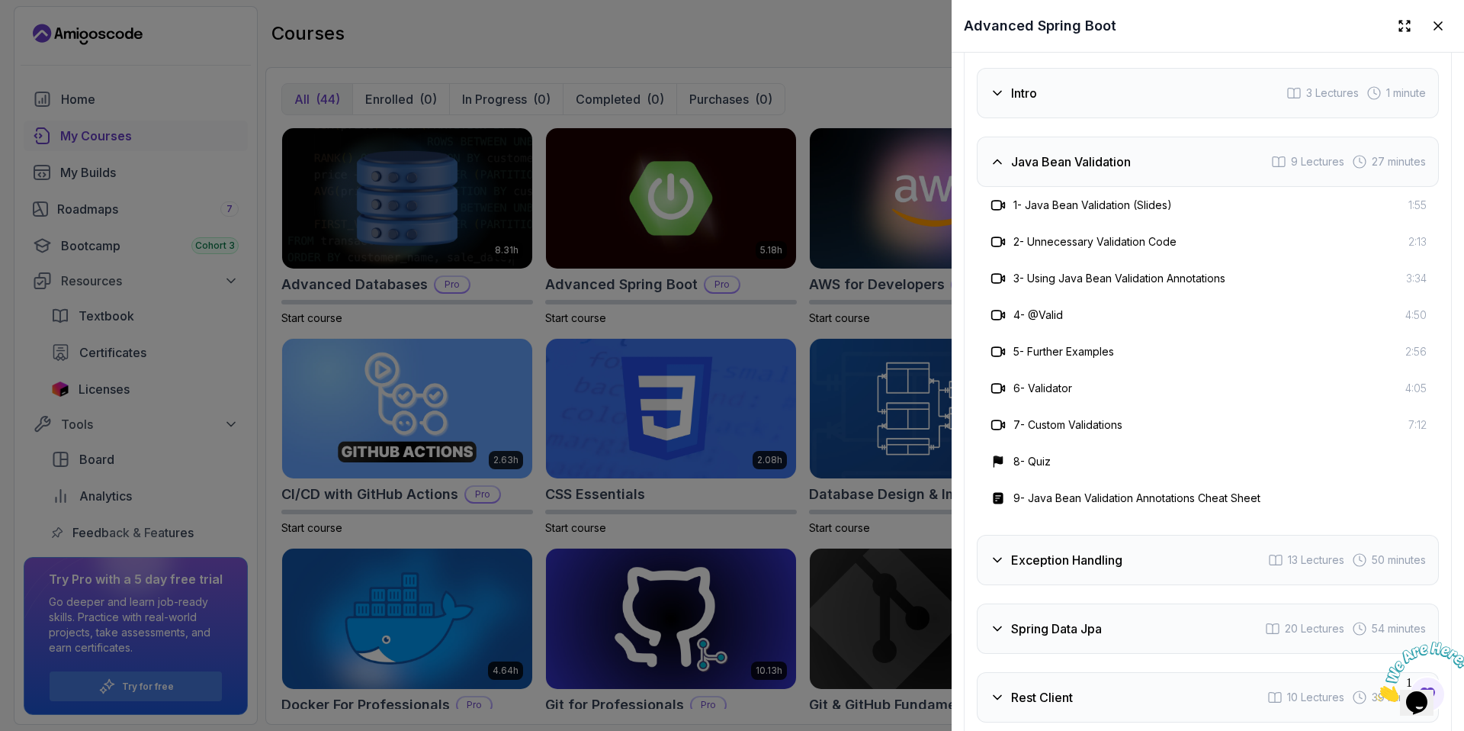
click at [1032, 153] on h3 "Java Bean Validation" at bounding box center [1071, 162] width 120 height 18
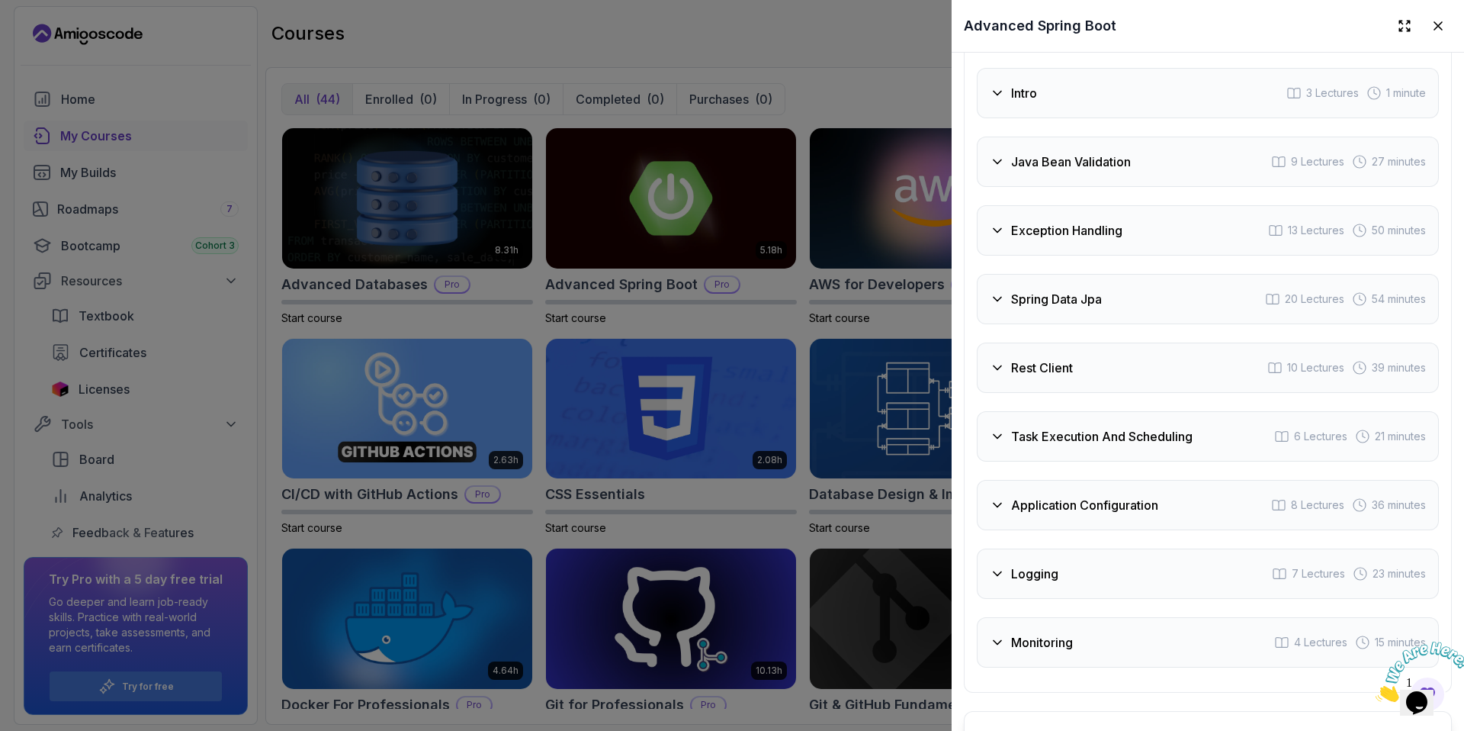
click at [1032, 153] on h3 "Java Bean Validation" at bounding box center [1071, 162] width 120 height 18
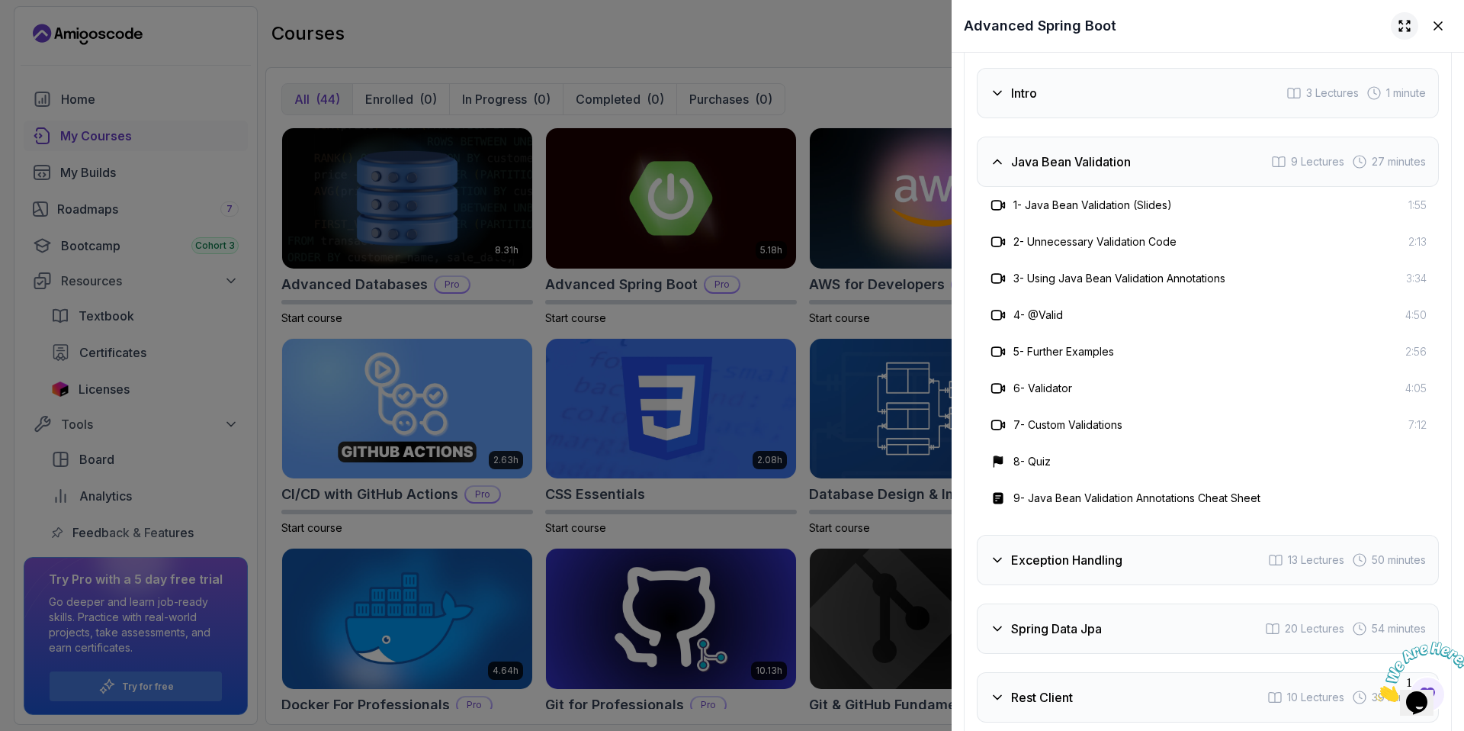
click at [1397, 27] on icon at bounding box center [1404, 25] width 15 height 15
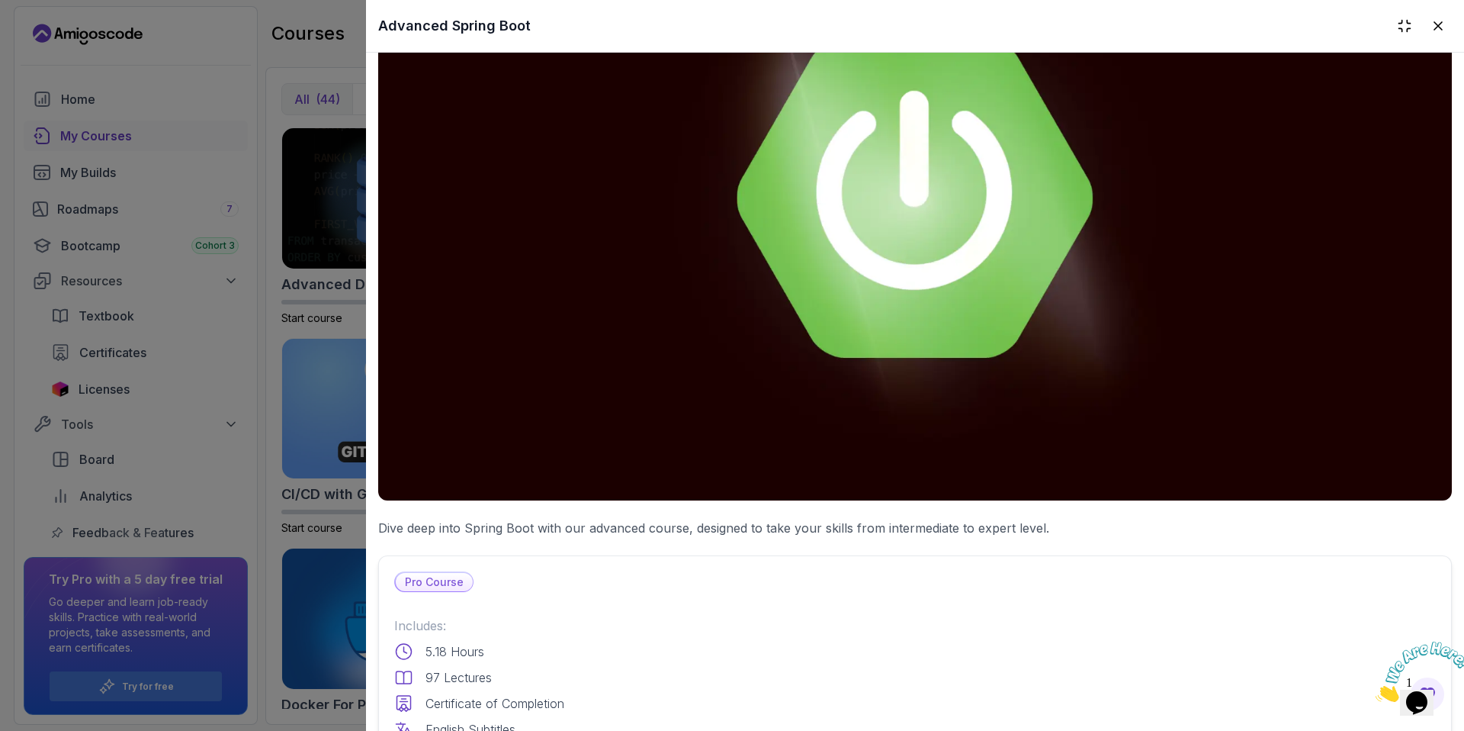
scroll to position [0, 0]
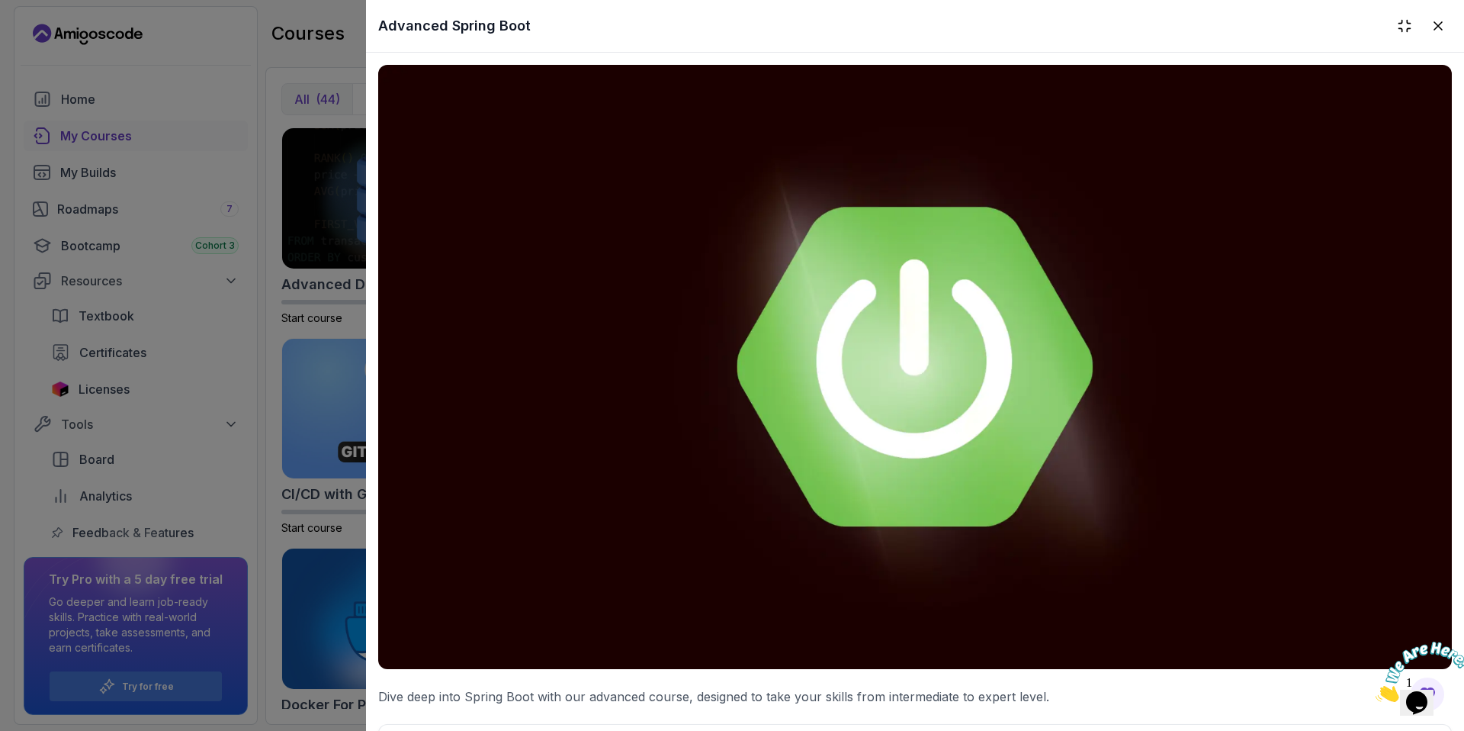
click at [798, 419] on img at bounding box center [915, 367] width 1074 height 604
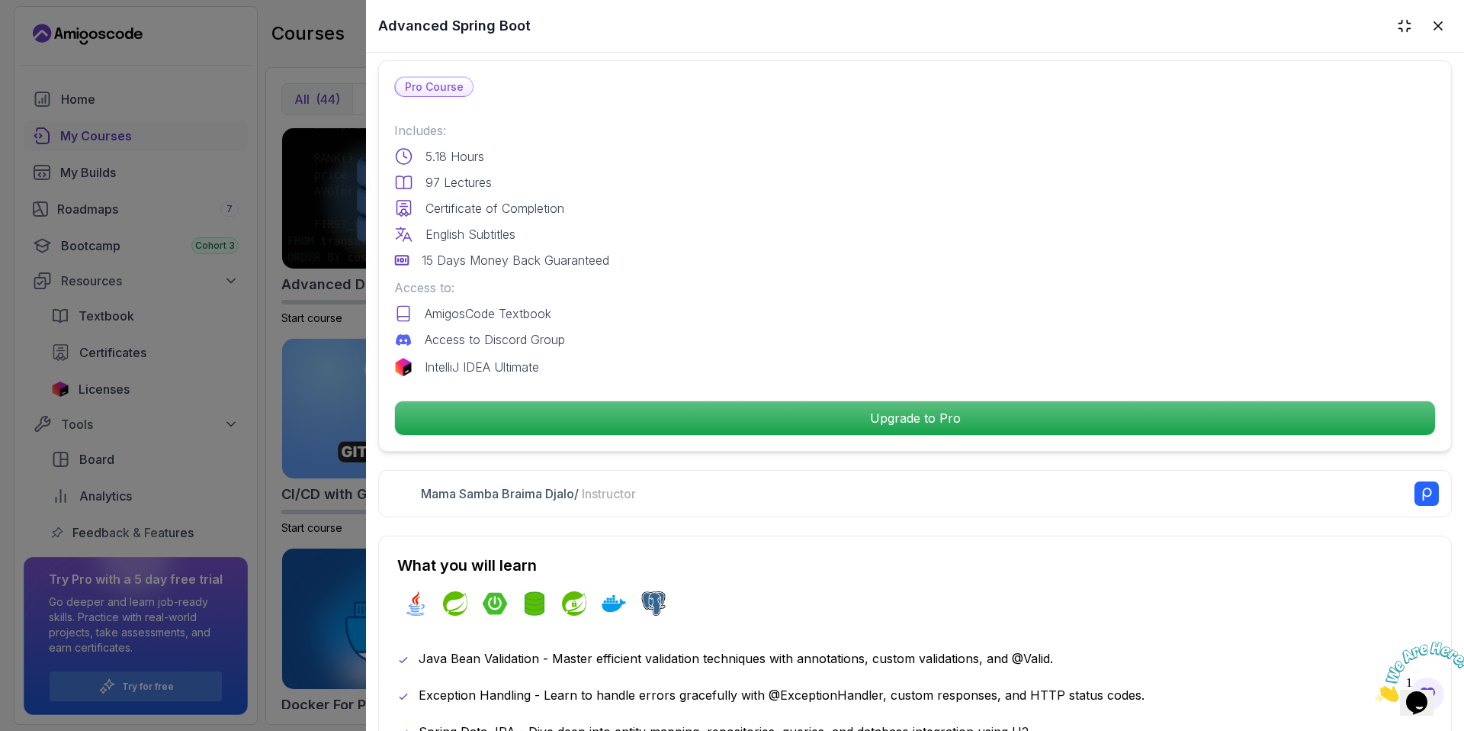
scroll to position [711, 0]
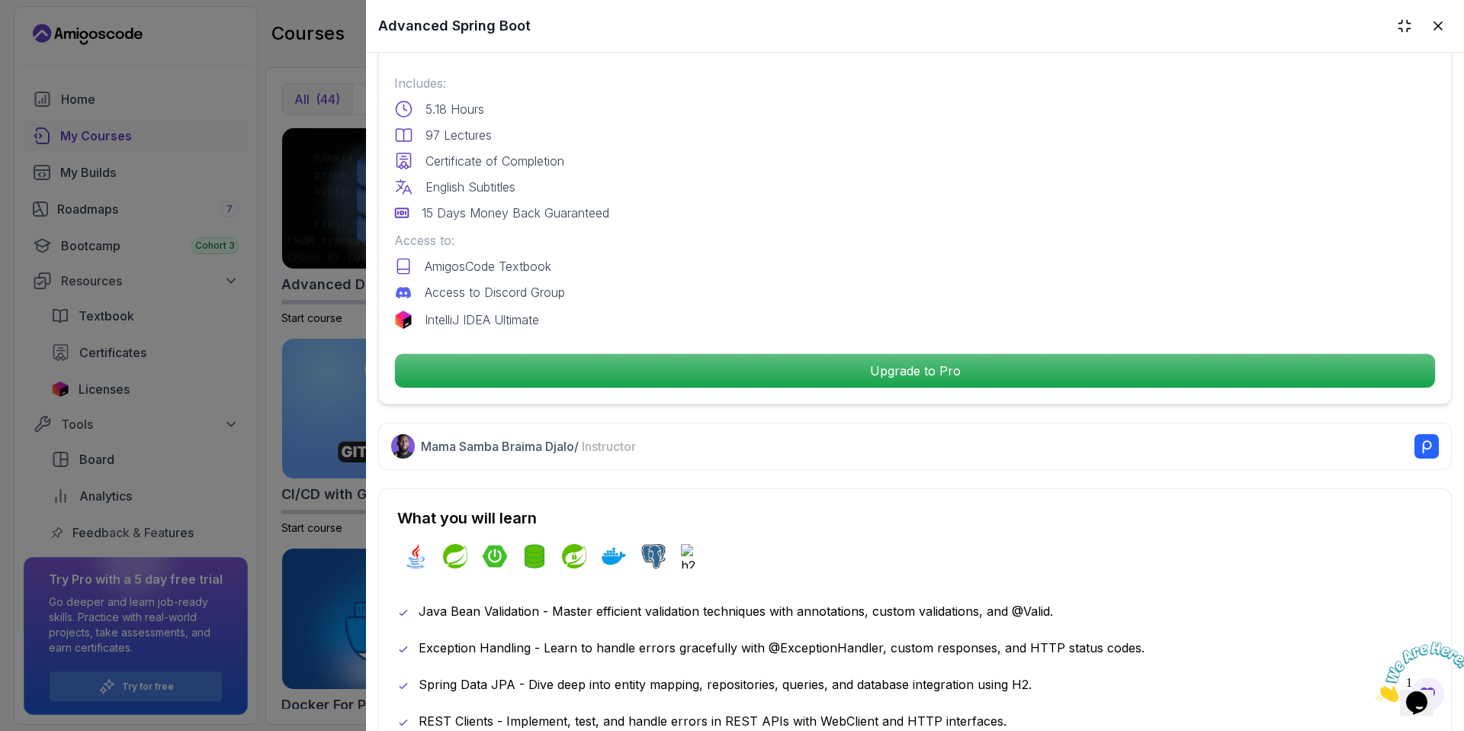
click at [288, 439] on div at bounding box center [732, 365] width 1464 height 731
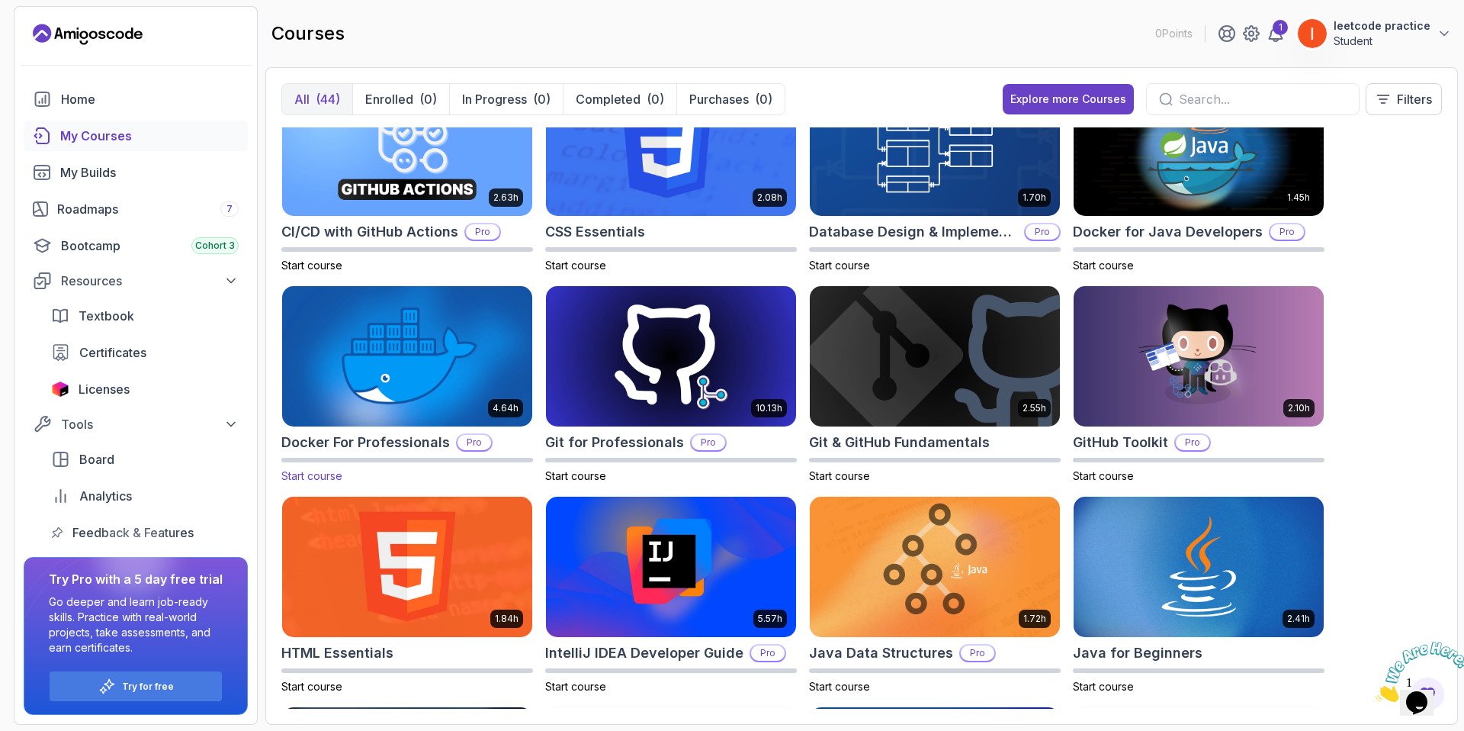
scroll to position [551, 0]
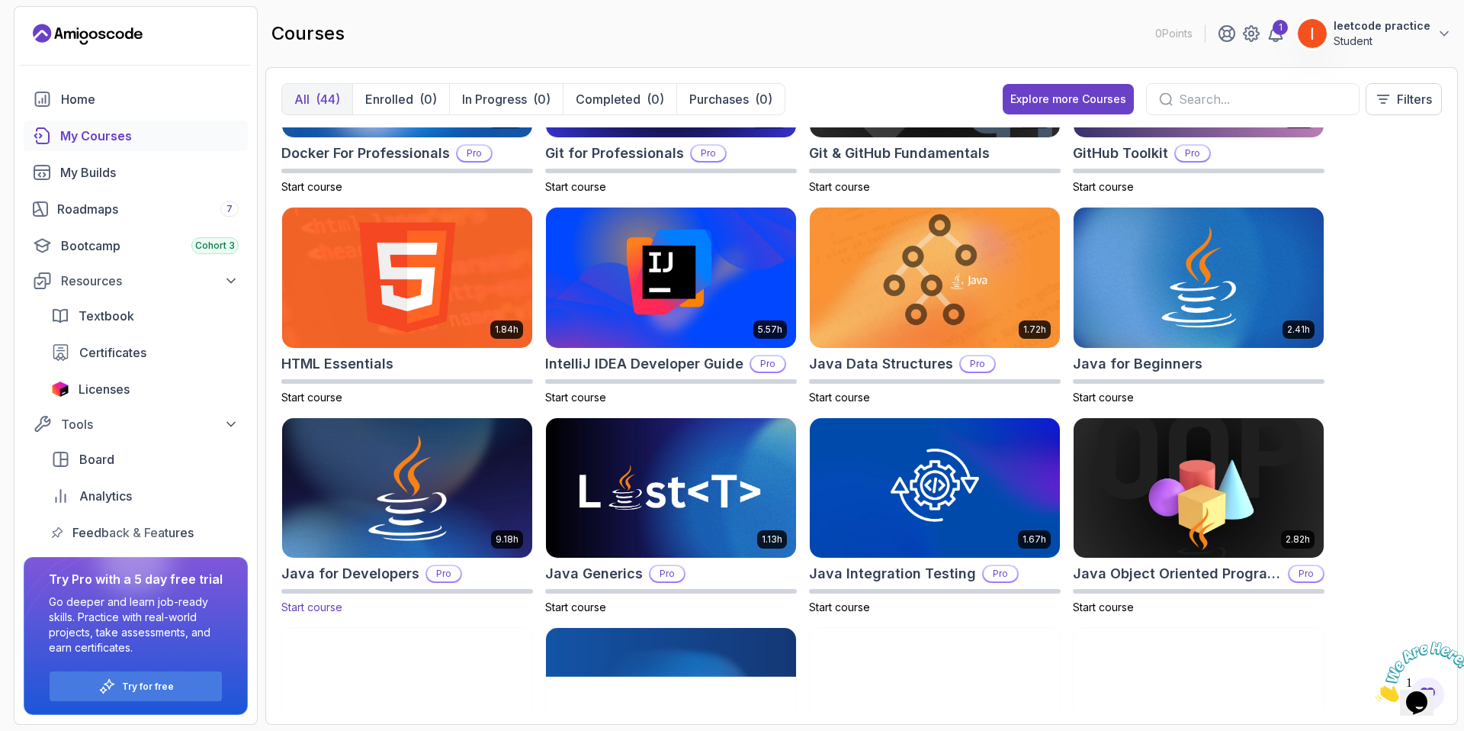
click at [469, 445] on img at bounding box center [407, 487] width 262 height 147
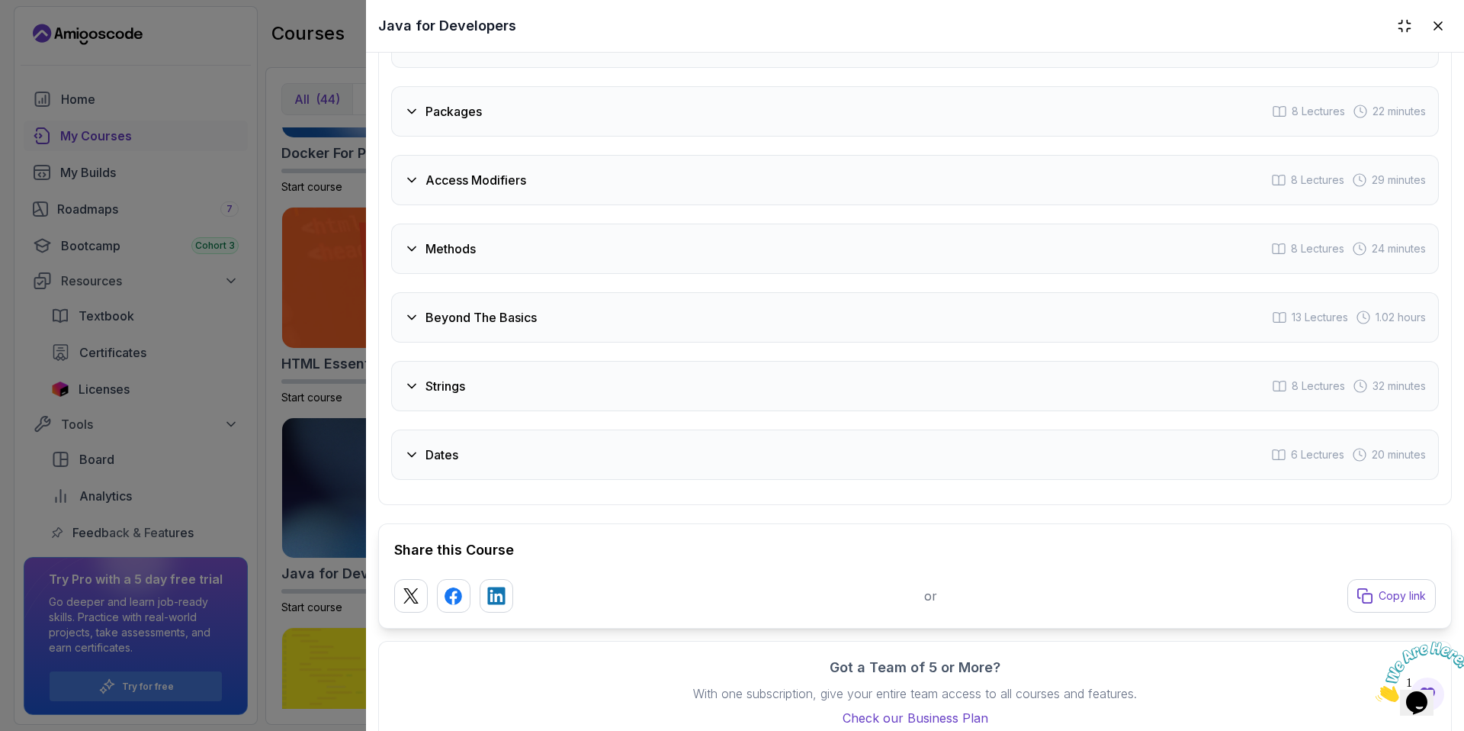
scroll to position [2900, 0]
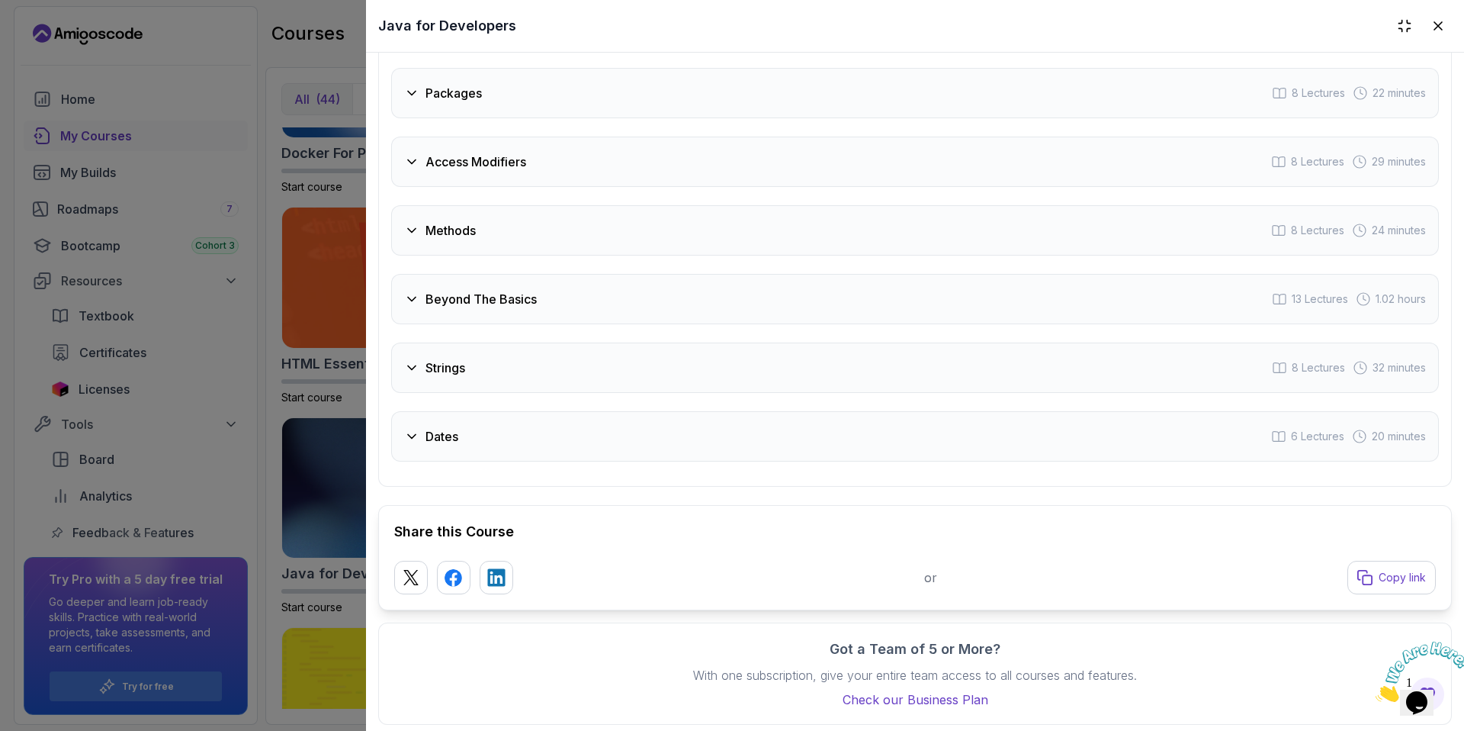
click at [243, 527] on div at bounding box center [732, 365] width 1464 height 731
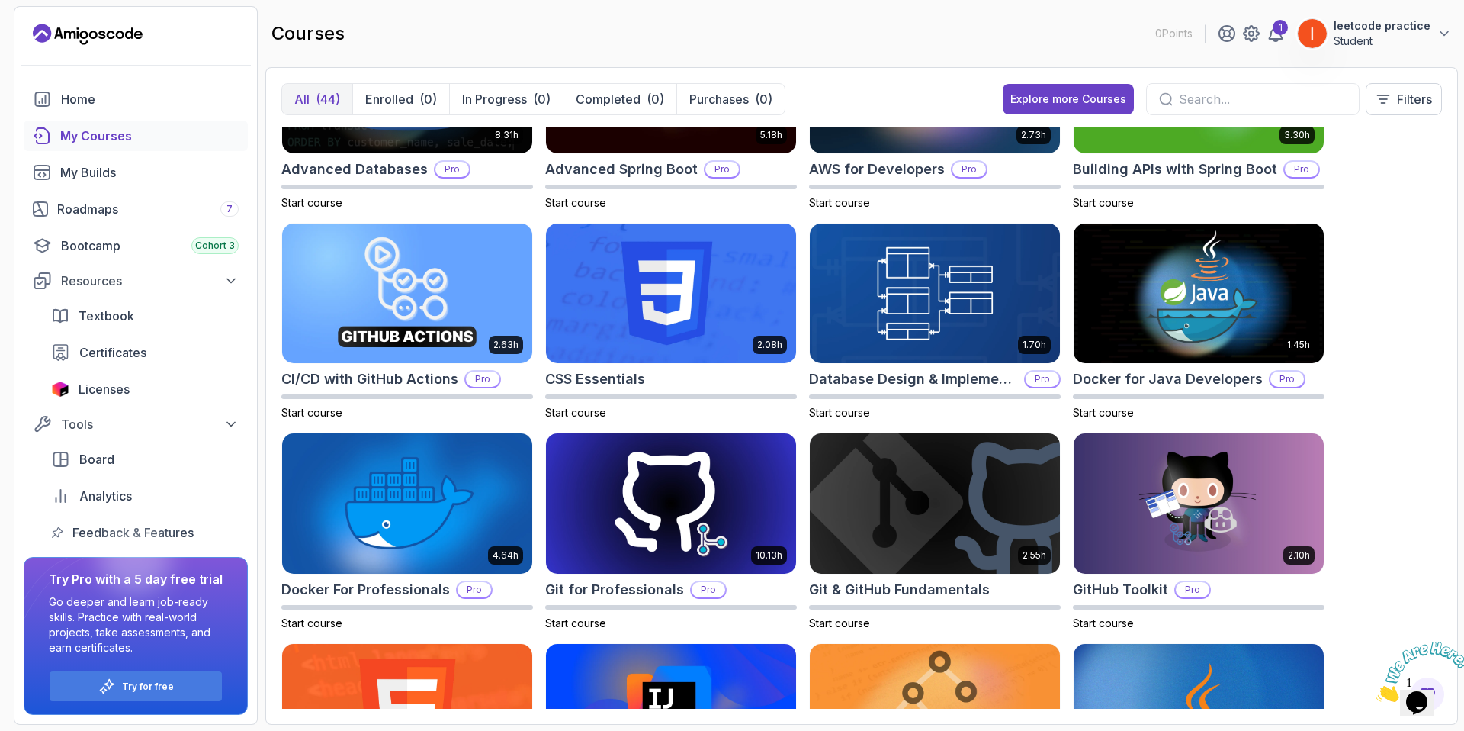
scroll to position [0, 0]
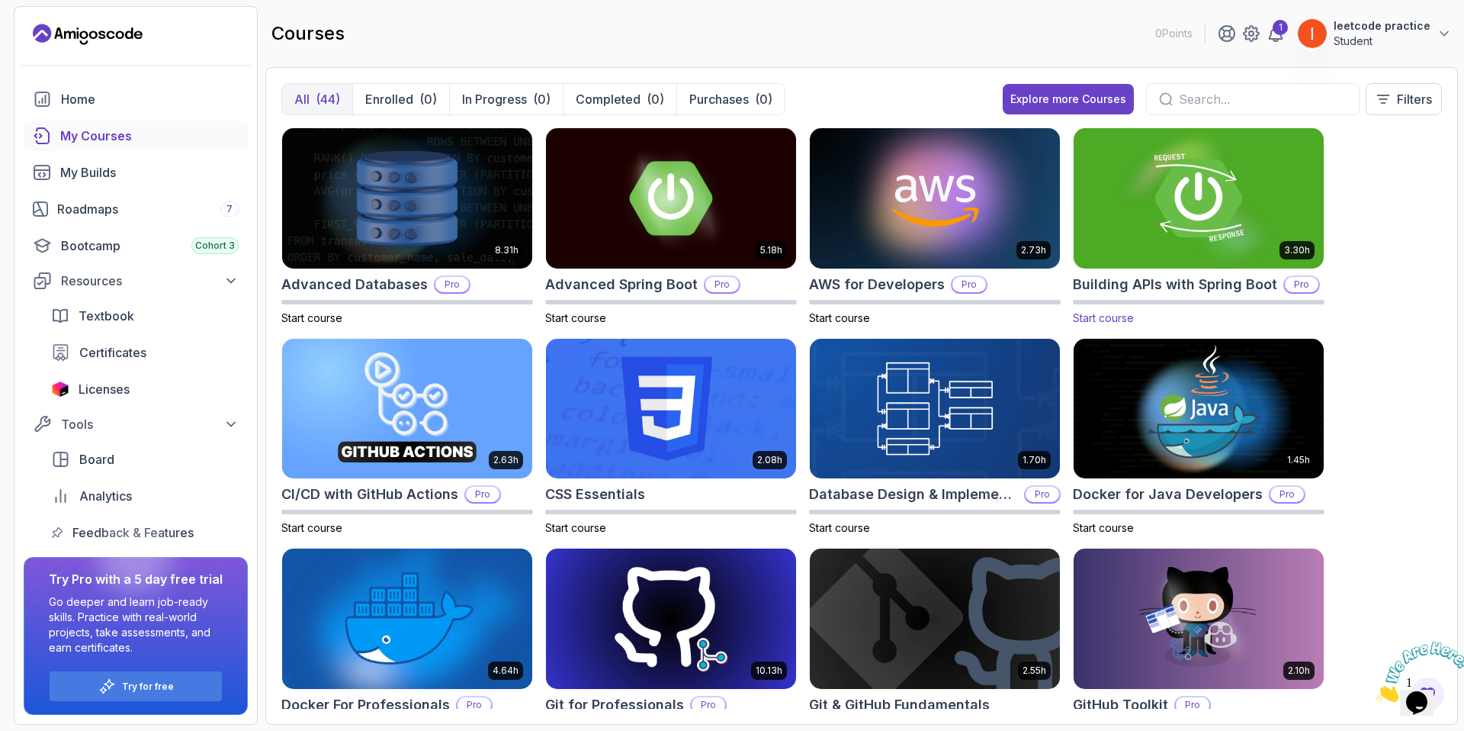
click at [1131, 281] on h2 "Building APIs with Spring Boot" at bounding box center [1175, 284] width 204 height 21
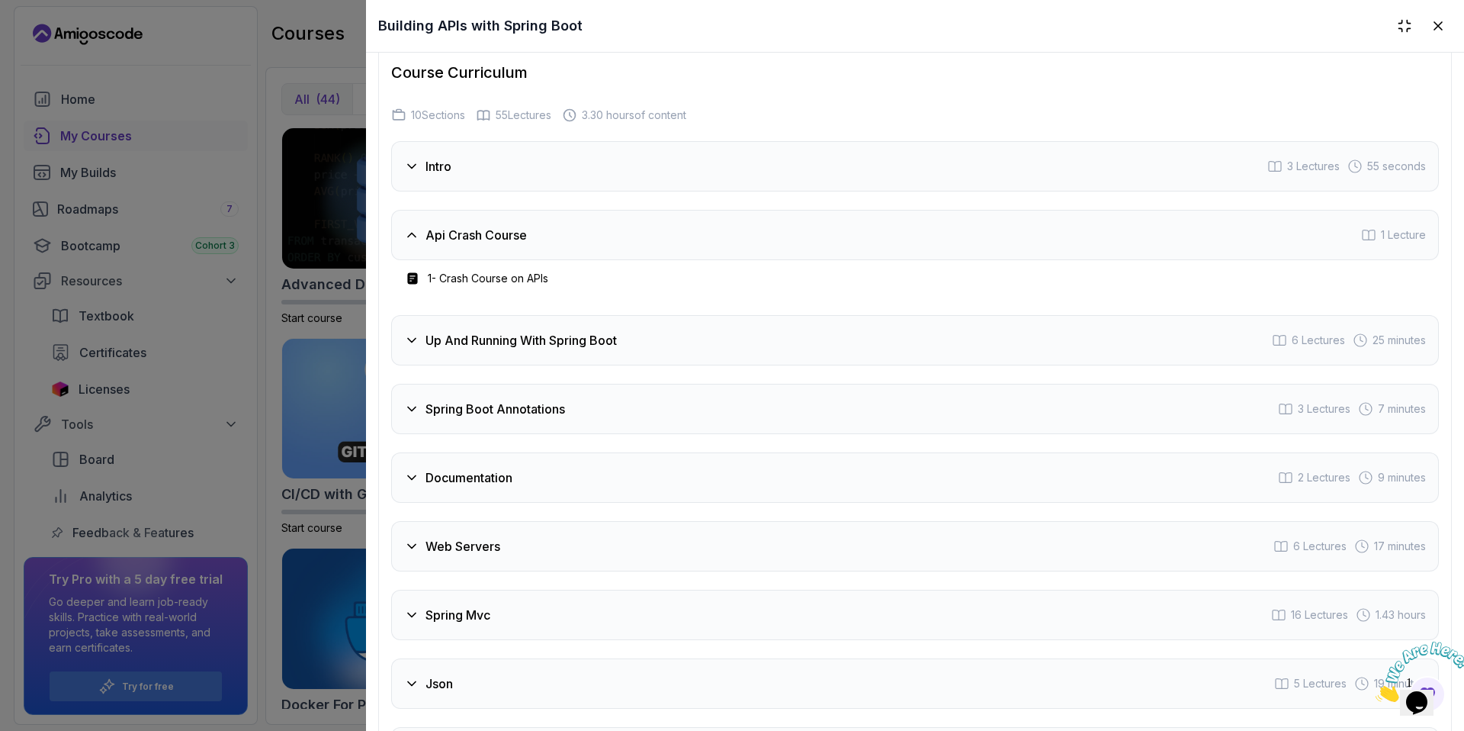
scroll to position [2741, 0]
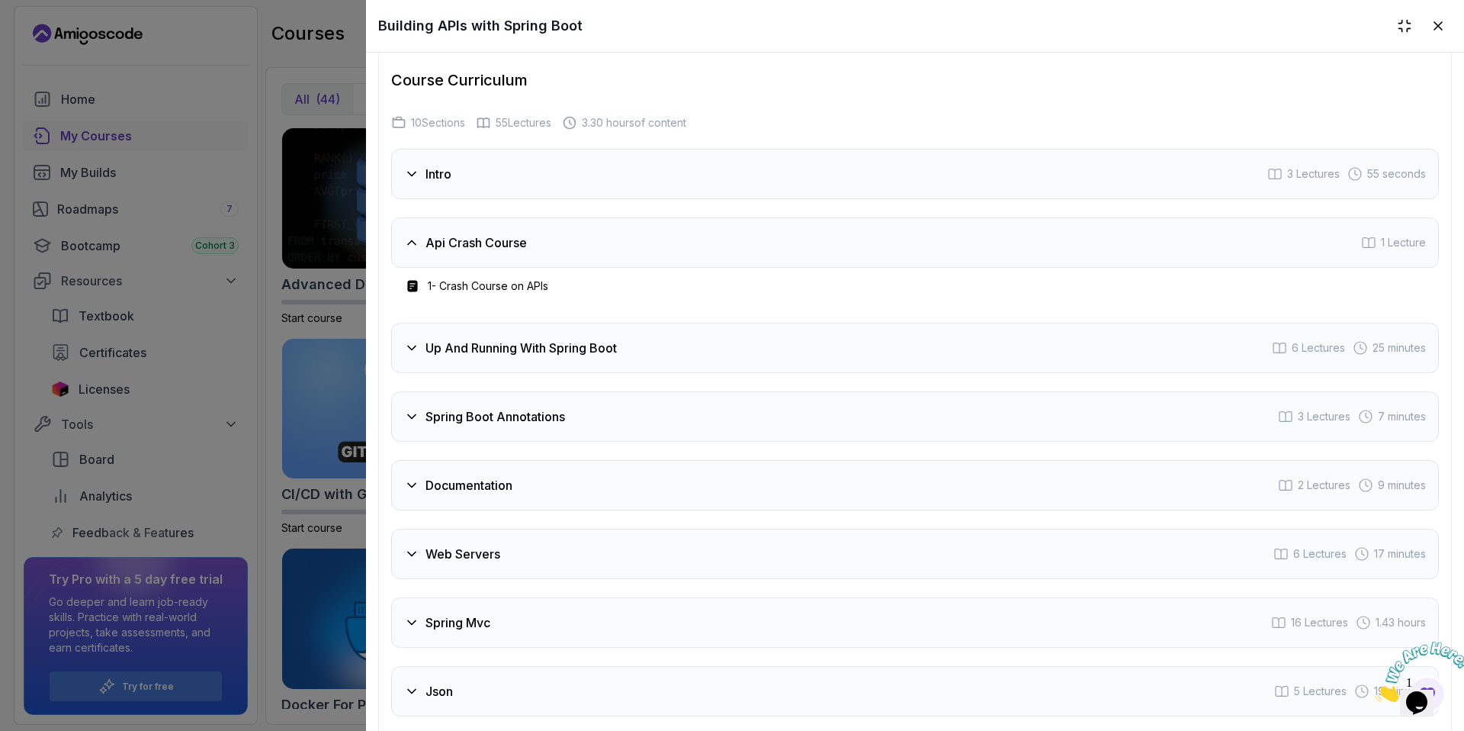
click at [528, 285] on h3 "1 - Crash Course on APIs" at bounding box center [488, 285] width 120 height 15
click at [201, 496] on div at bounding box center [732, 365] width 1464 height 731
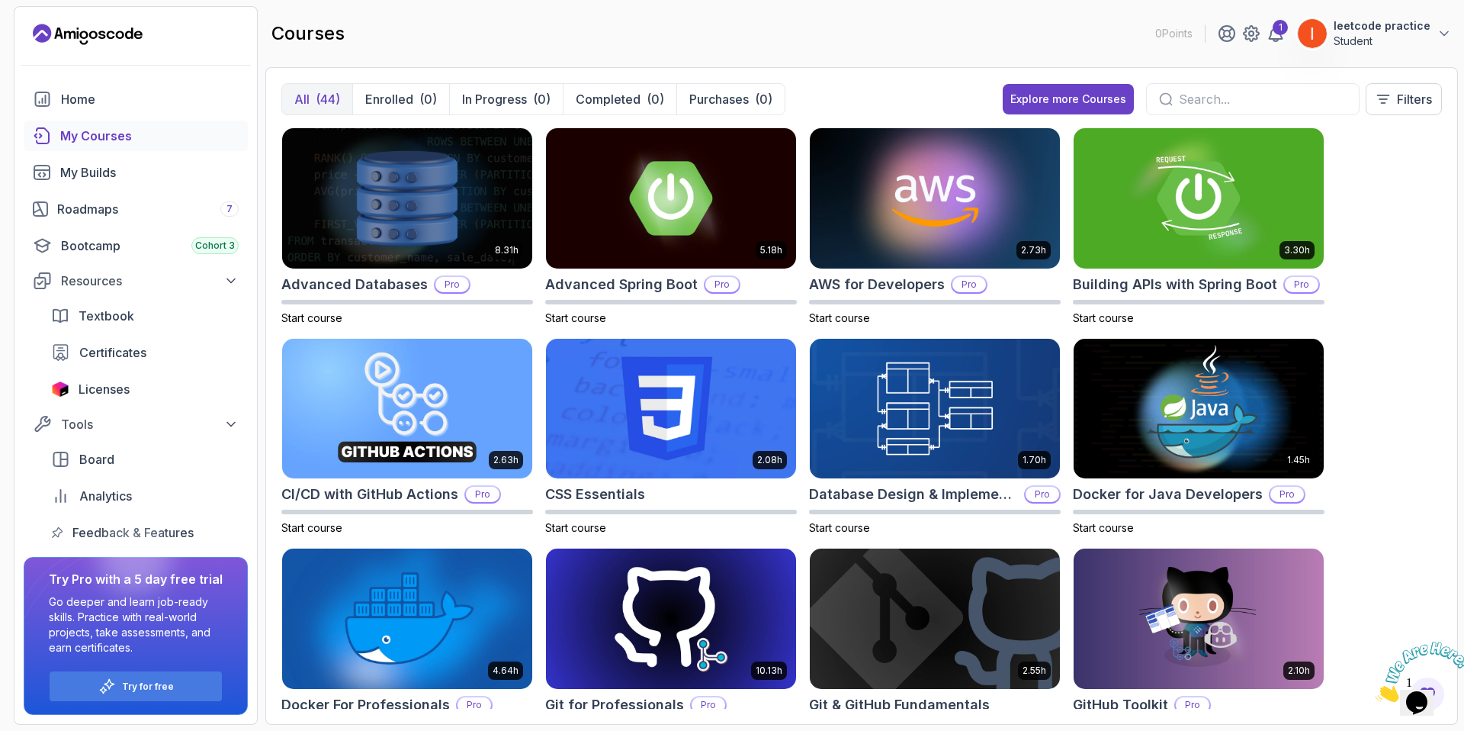
click at [1199, 95] on input "text" at bounding box center [1263, 99] width 168 height 18
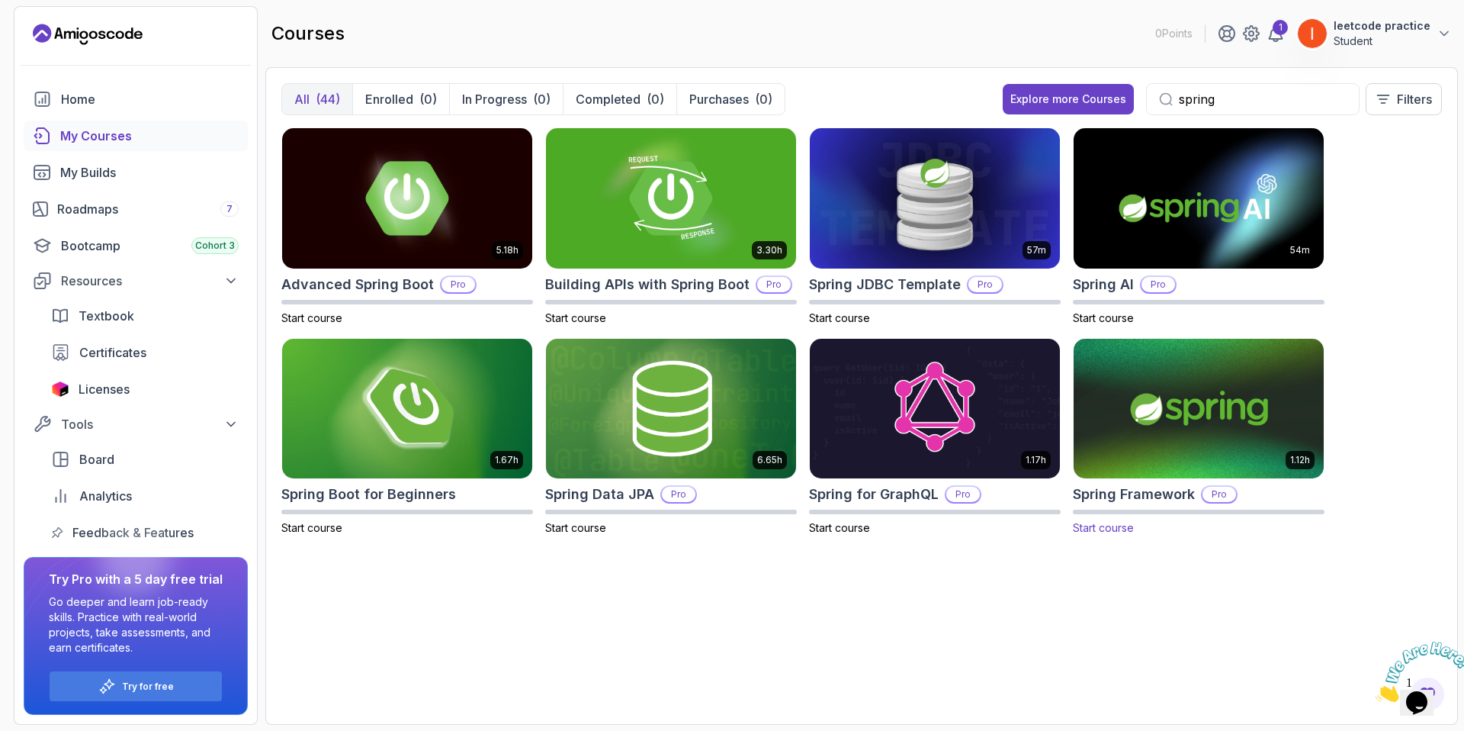
type input "spring"
click at [1120, 445] on img at bounding box center [1199, 408] width 262 height 147
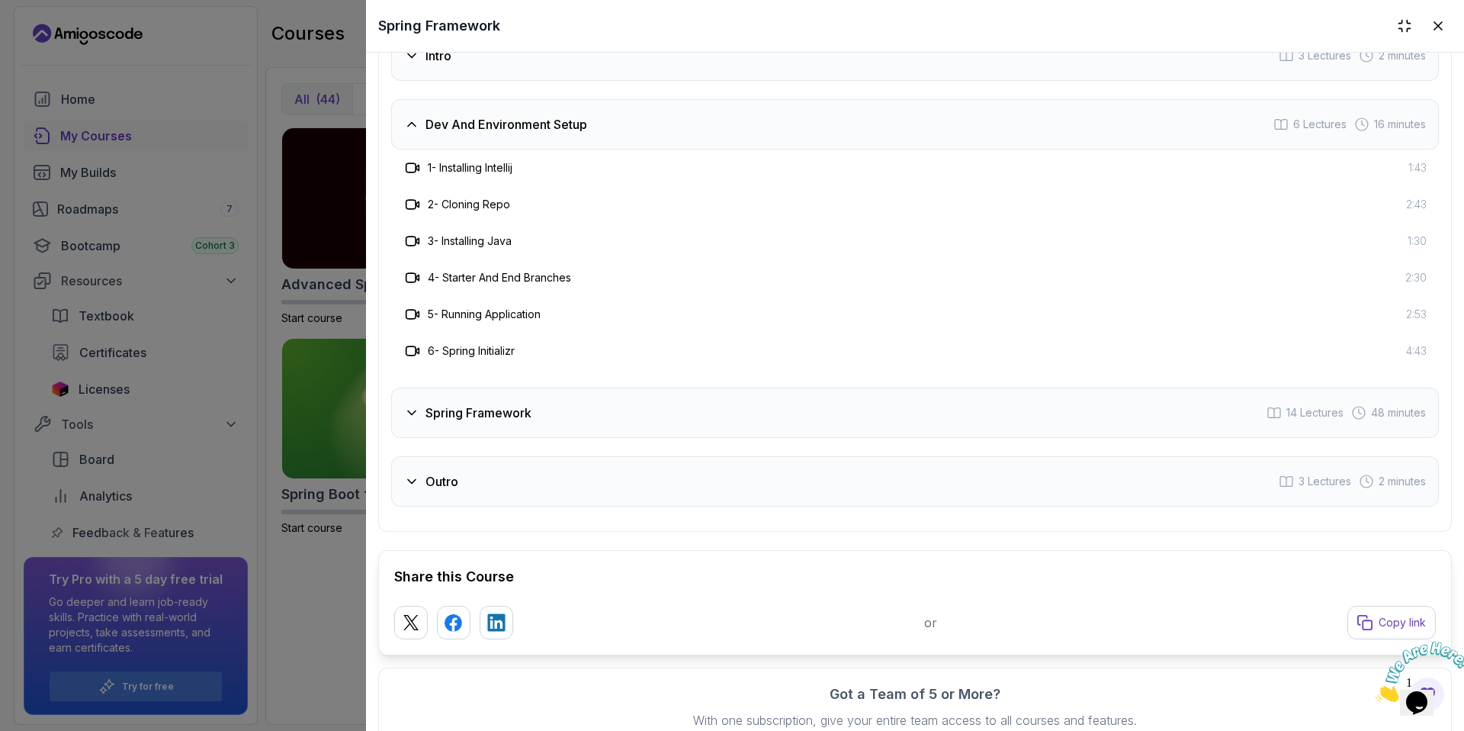
scroll to position [2416, 0]
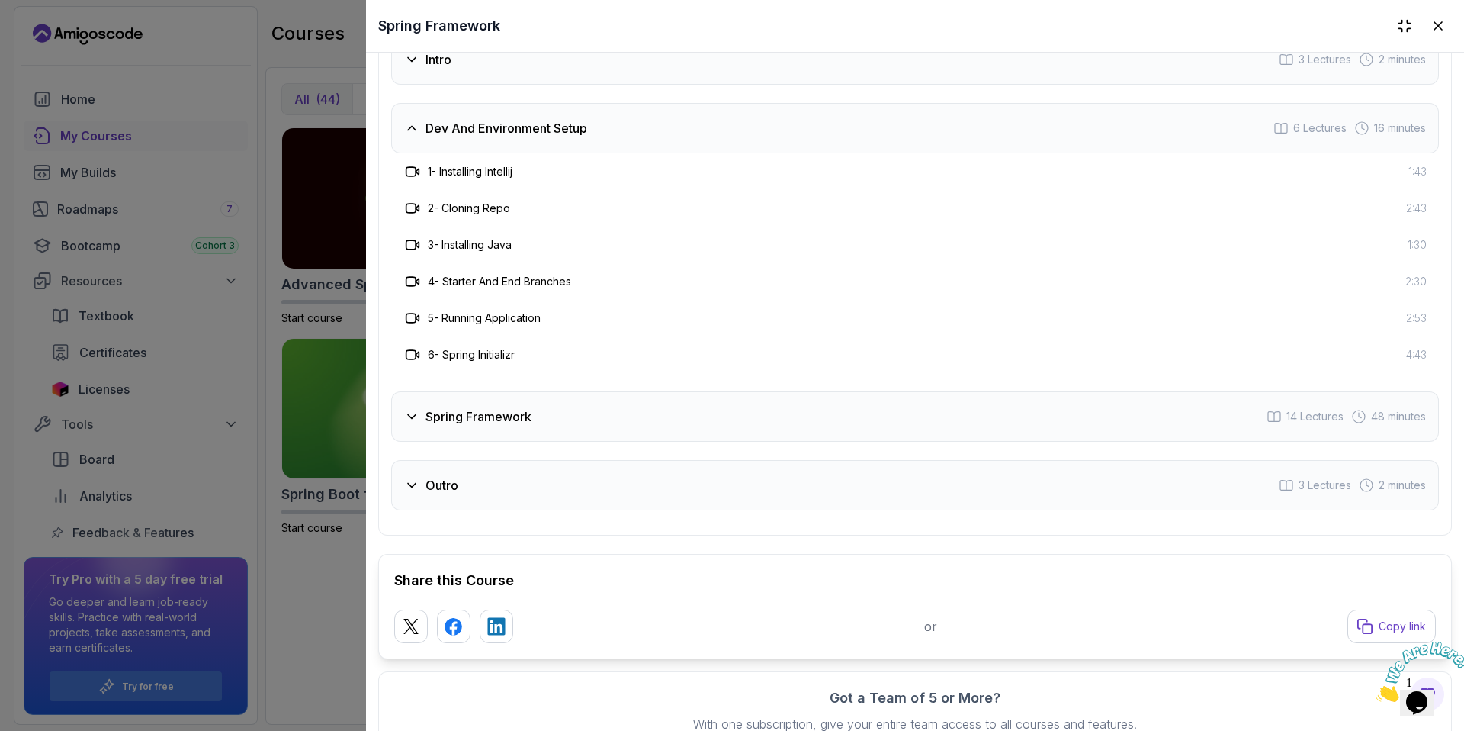
click at [593, 410] on div "Spring Framework 14 Lectures 48 minutes" at bounding box center [915, 416] width 1048 height 50
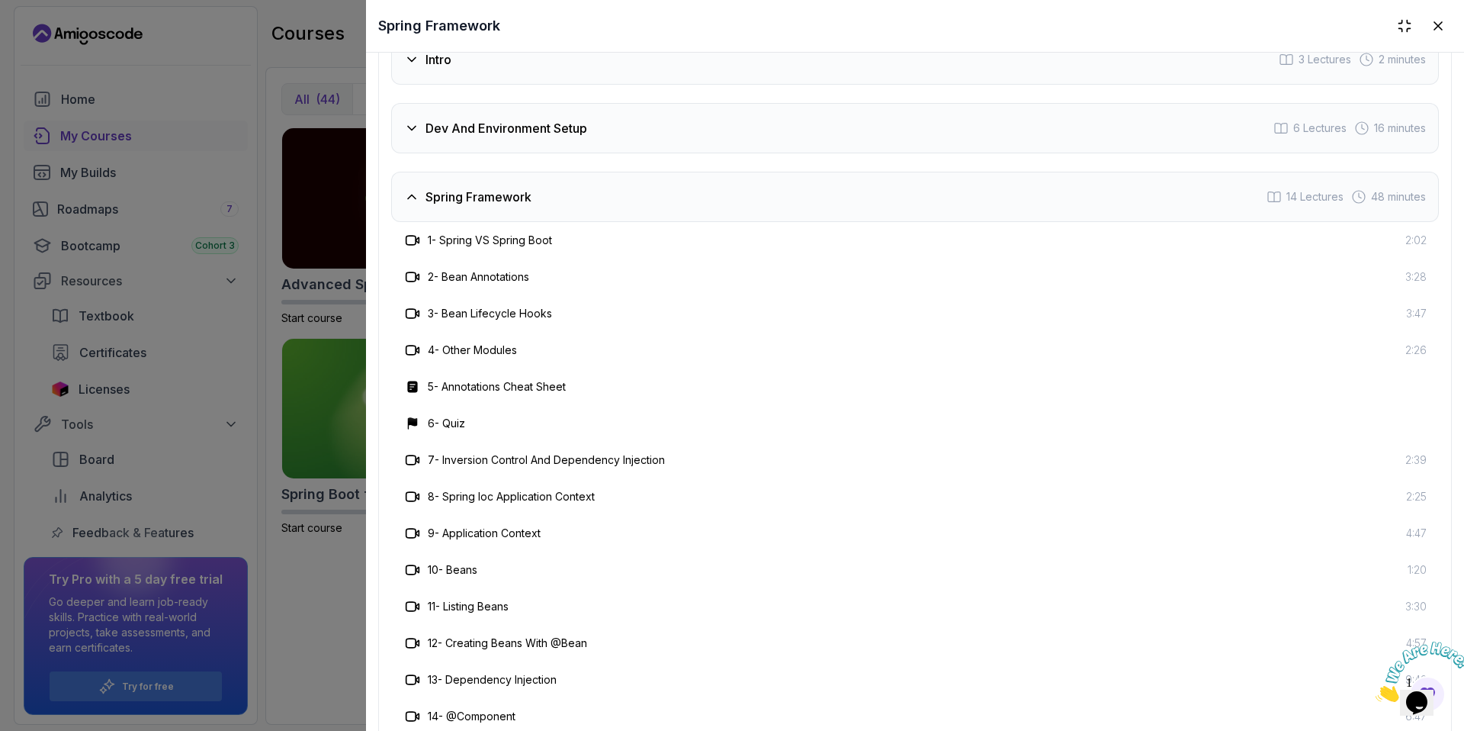
scroll to position [2763, 0]
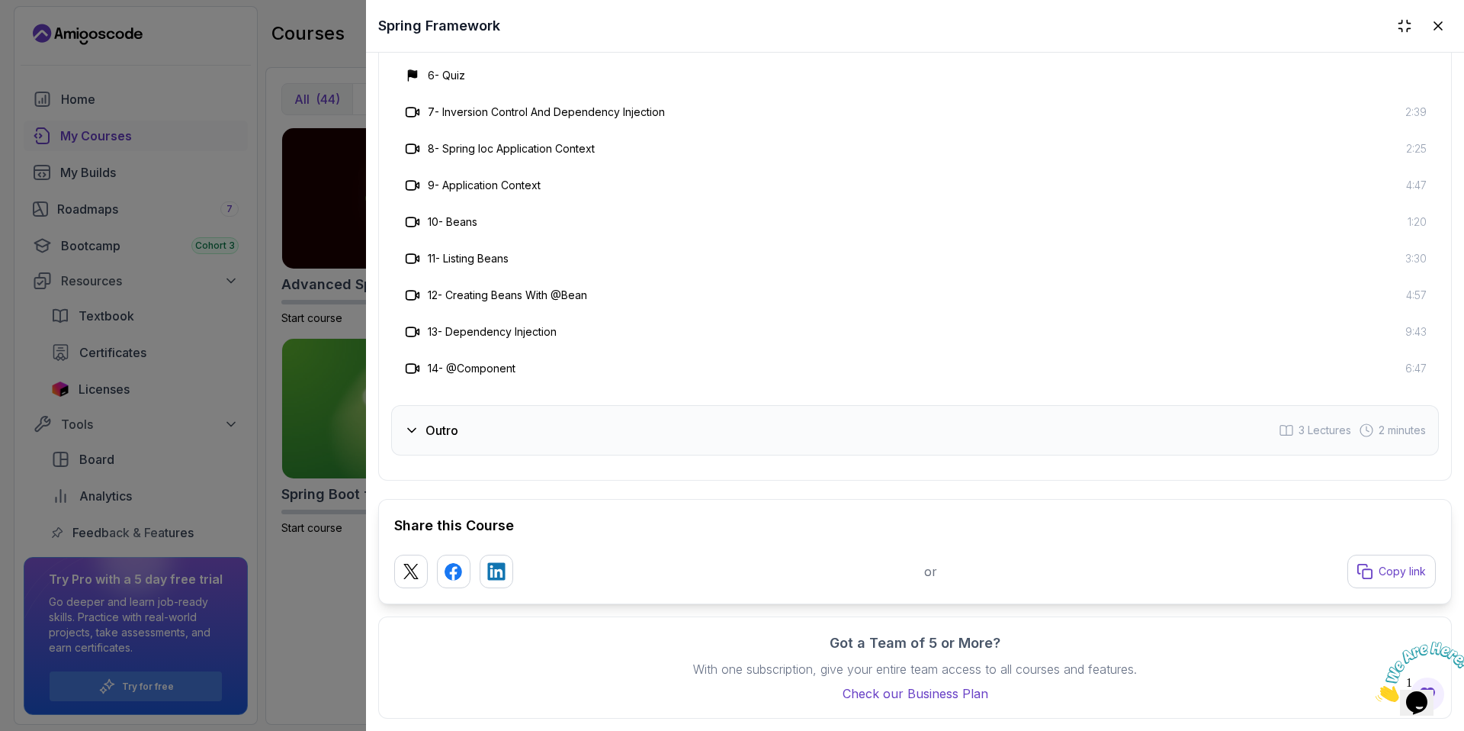
click at [587, 428] on div "Outro 3 Lectures 2 minutes" at bounding box center [915, 430] width 1048 height 50
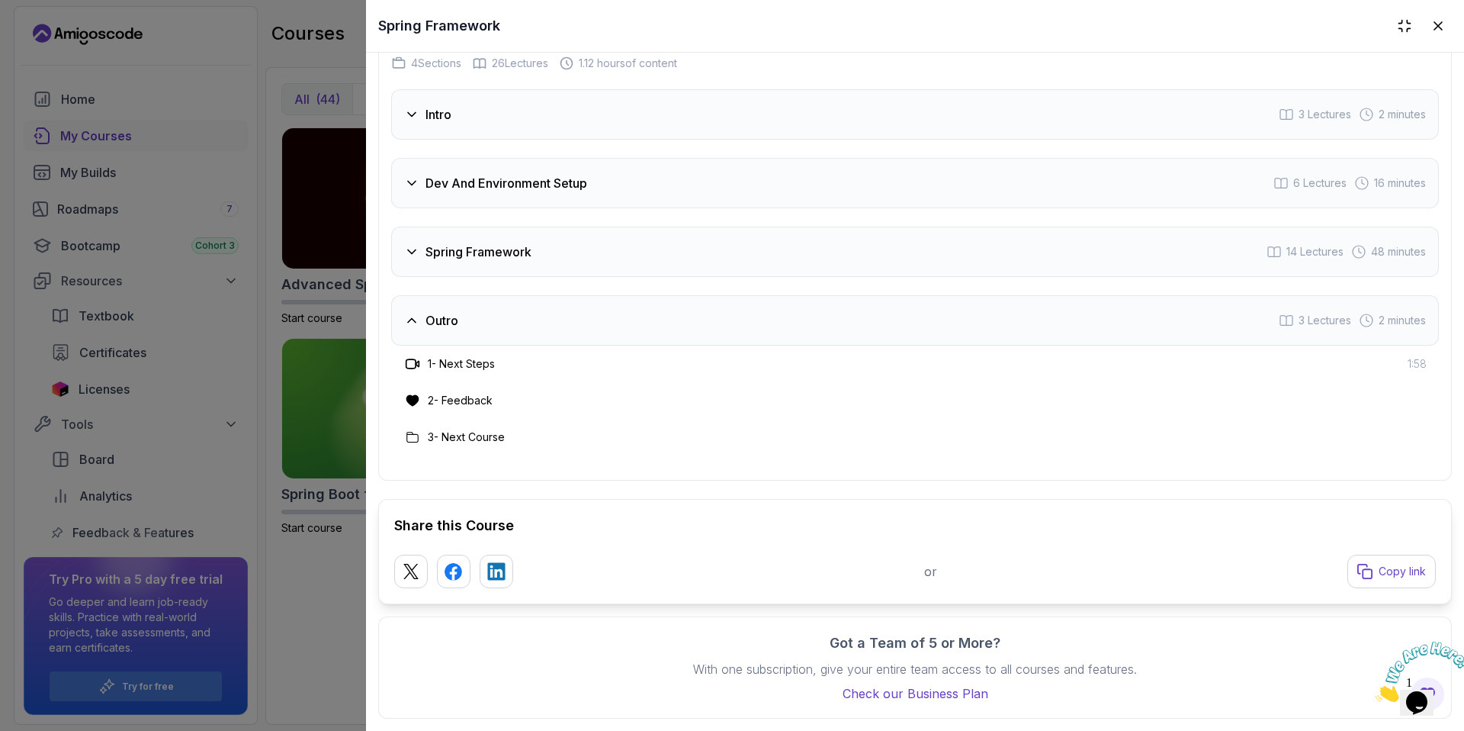
click at [108, 458] on div at bounding box center [732, 365] width 1464 height 731
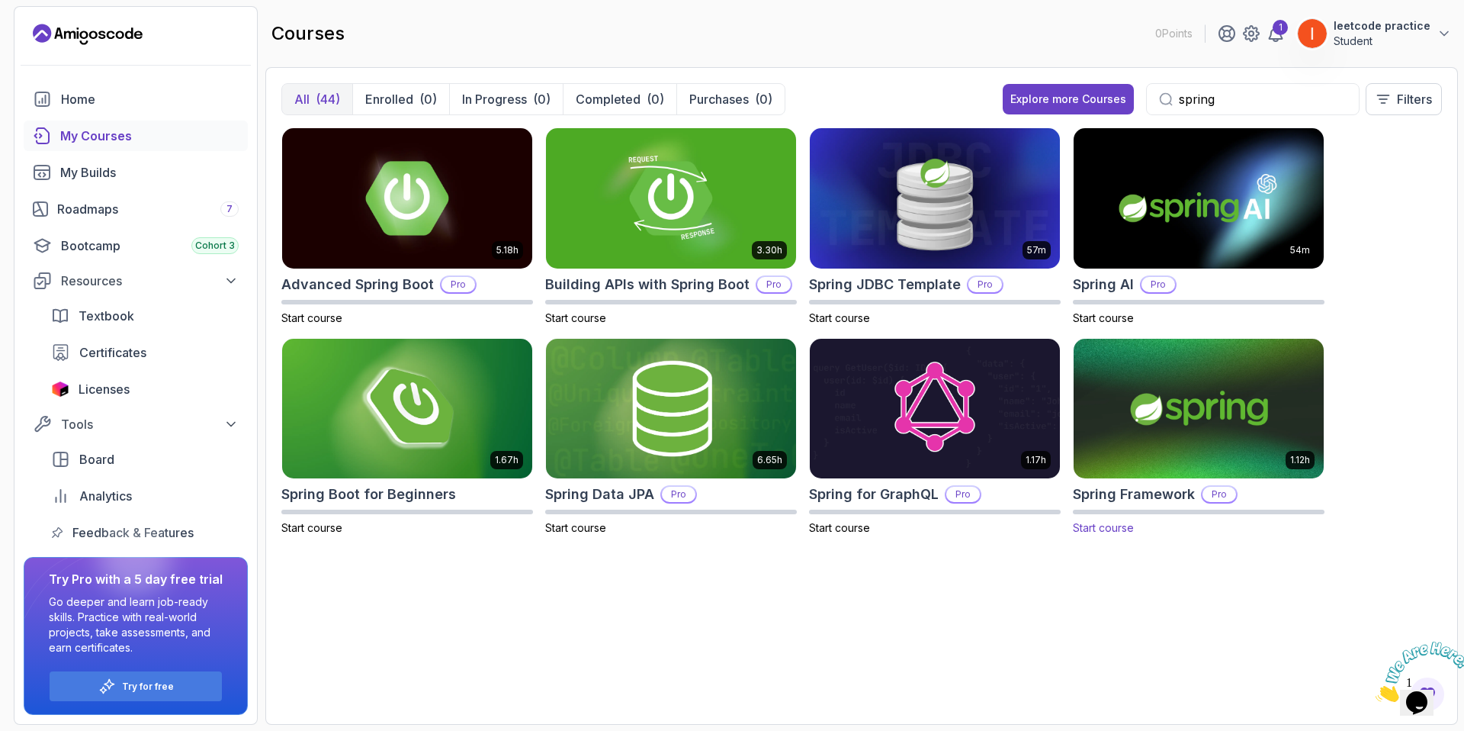
click at [1084, 525] on span "Start course" at bounding box center [1103, 527] width 61 height 13
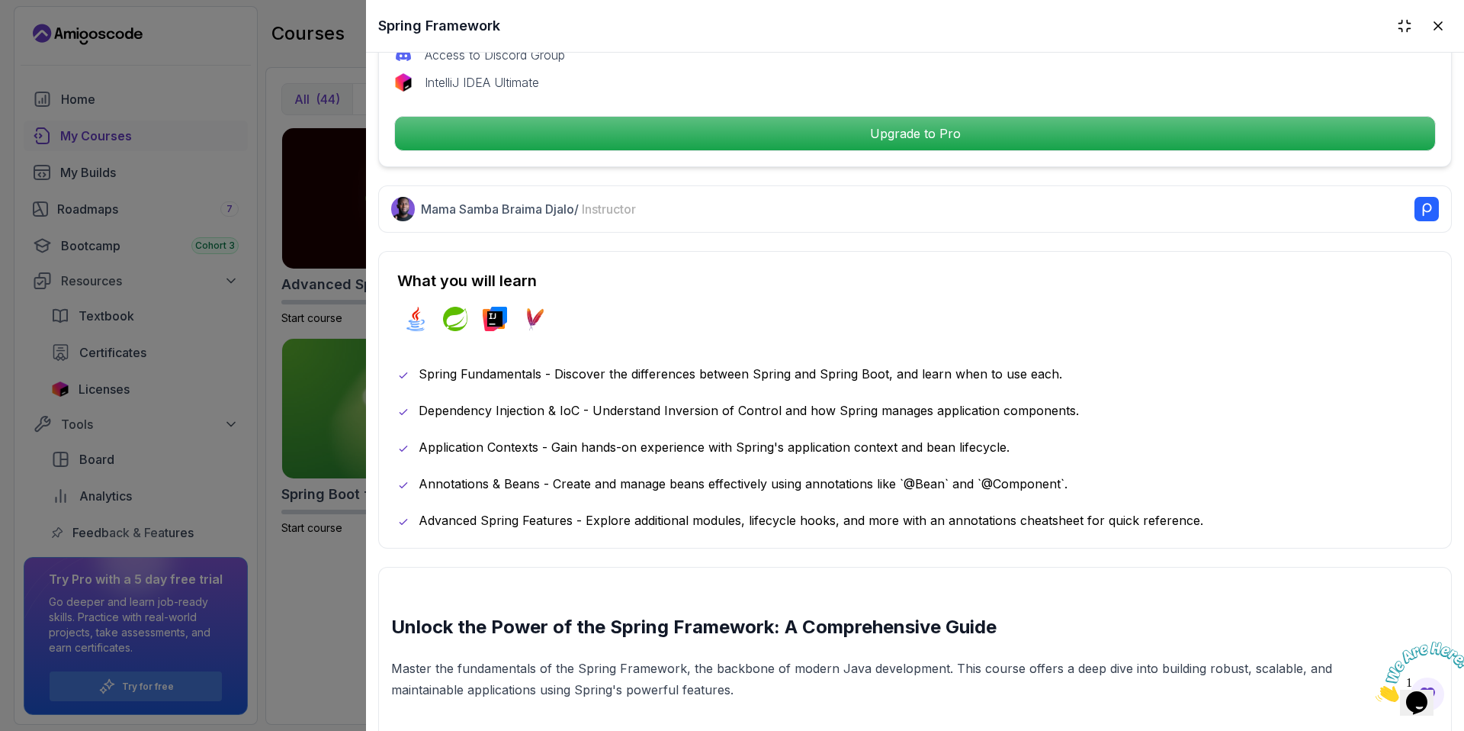
scroll to position [807, 0]
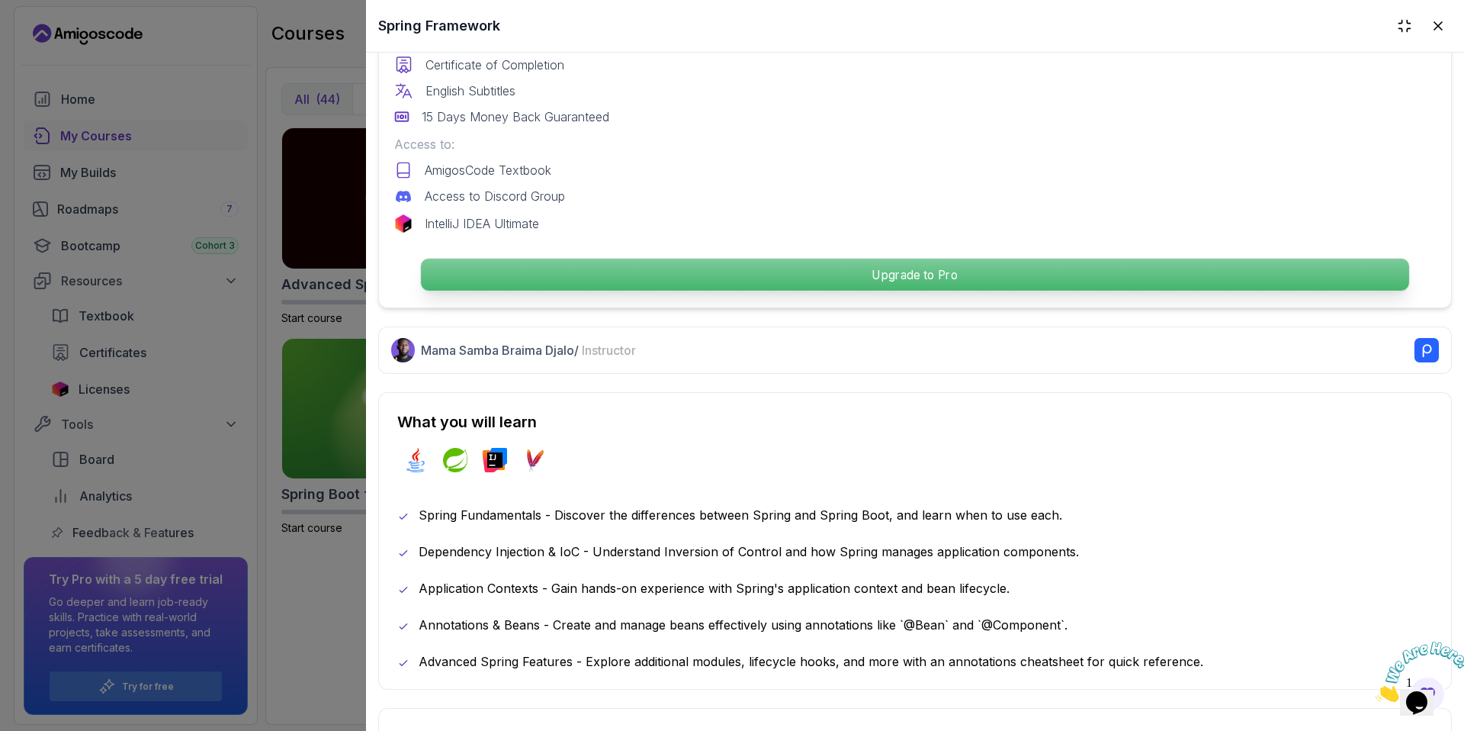
click at [879, 273] on p "Upgrade to Pro" at bounding box center [915, 275] width 988 height 32
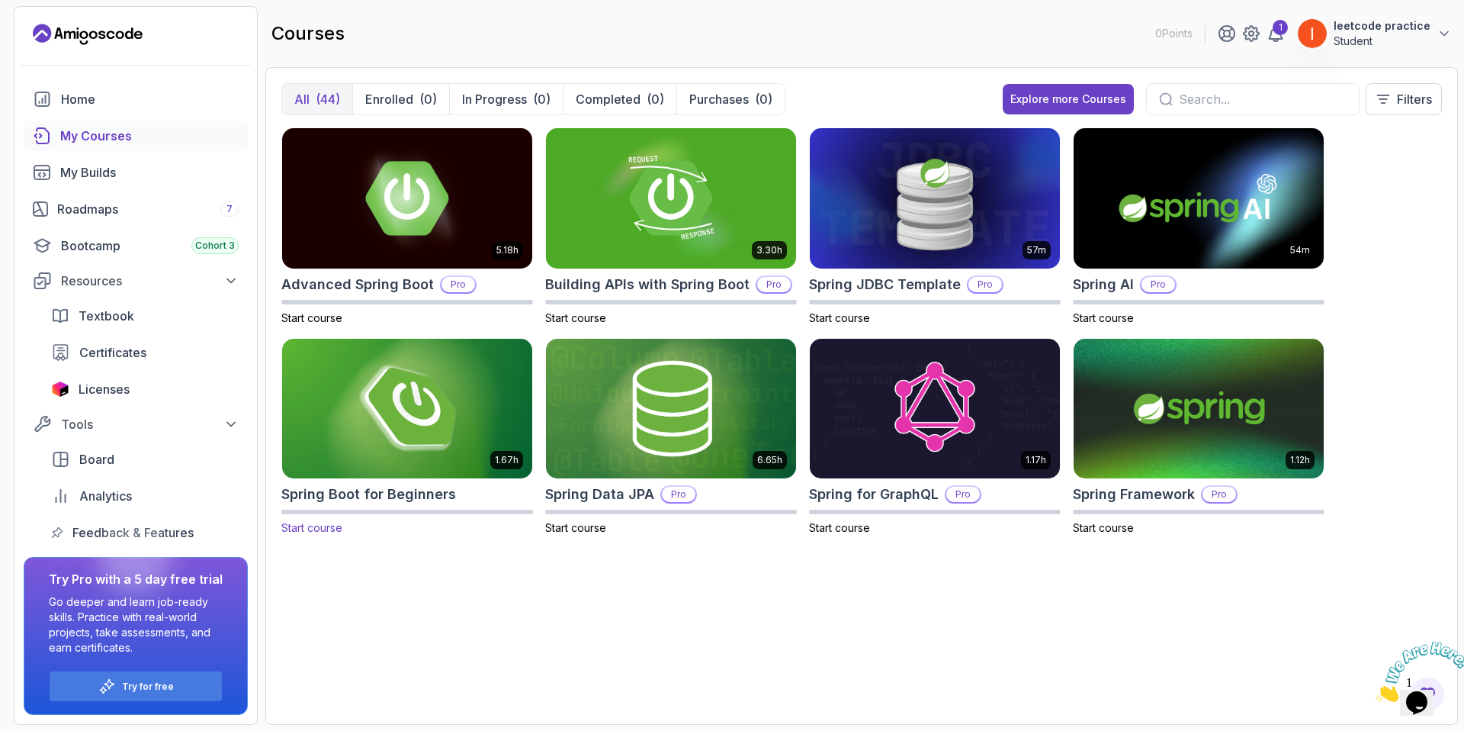
click at [310, 521] on span "Start course" at bounding box center [311, 527] width 61 height 13
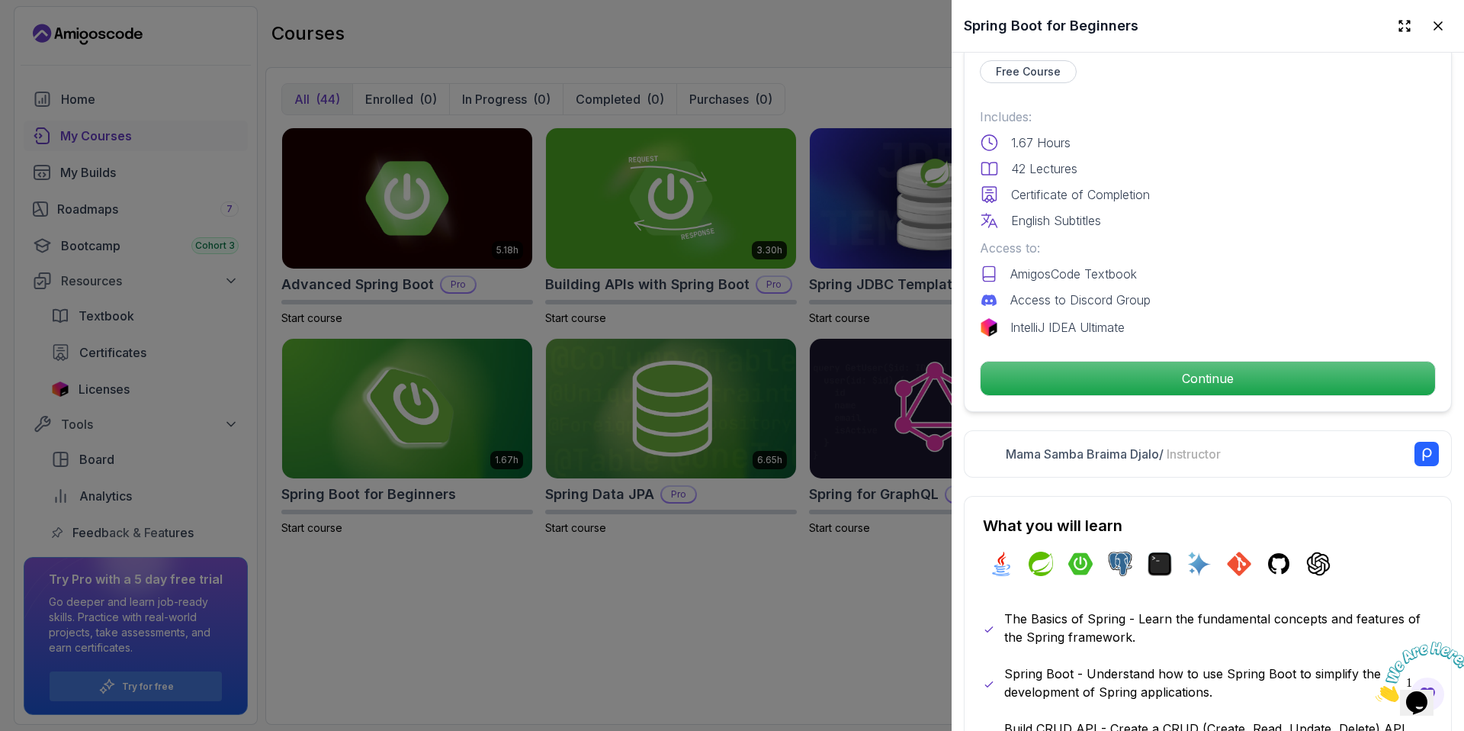
scroll to position [379, 0]
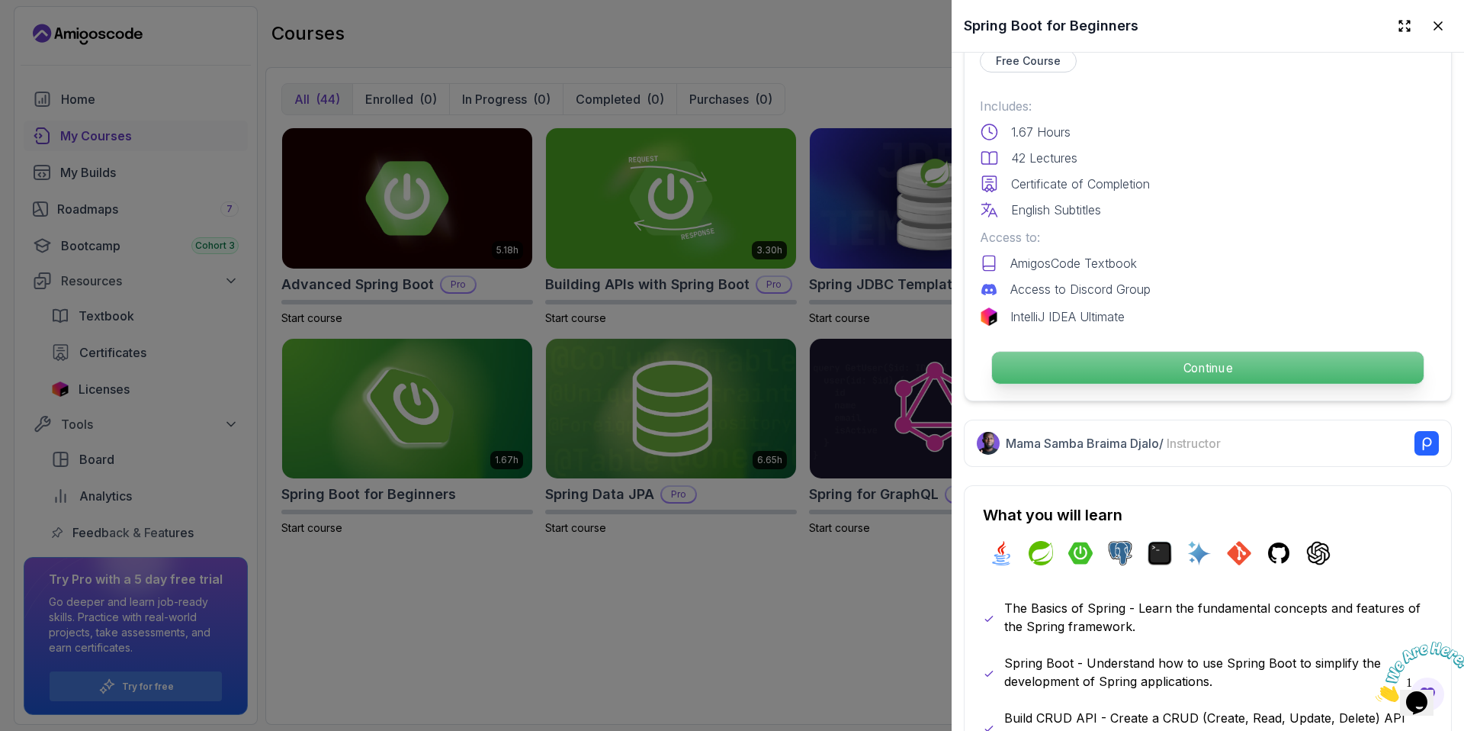
click at [1193, 365] on p "Continue" at bounding box center [1208, 368] width 432 height 32
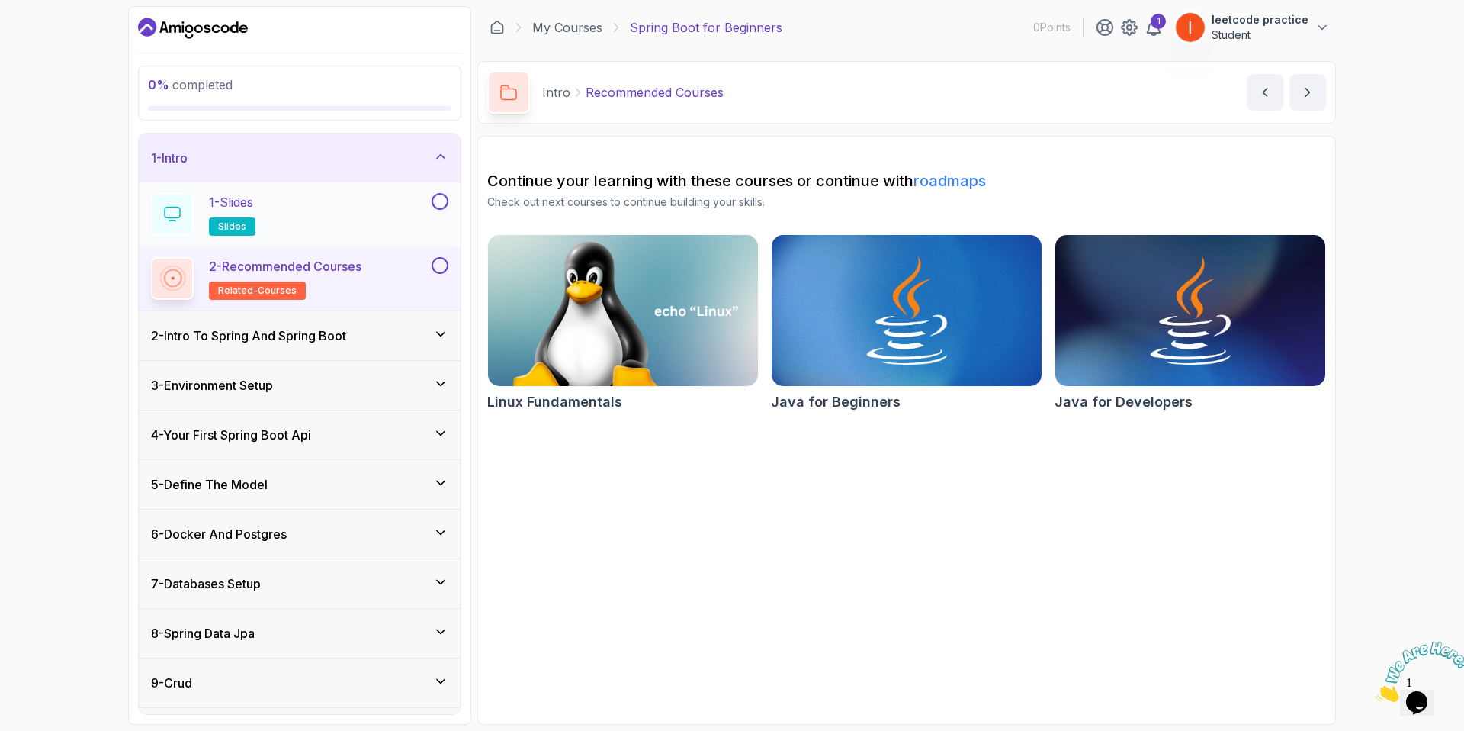
click at [367, 226] on div "1 - Slides slides" at bounding box center [290, 214] width 278 height 43
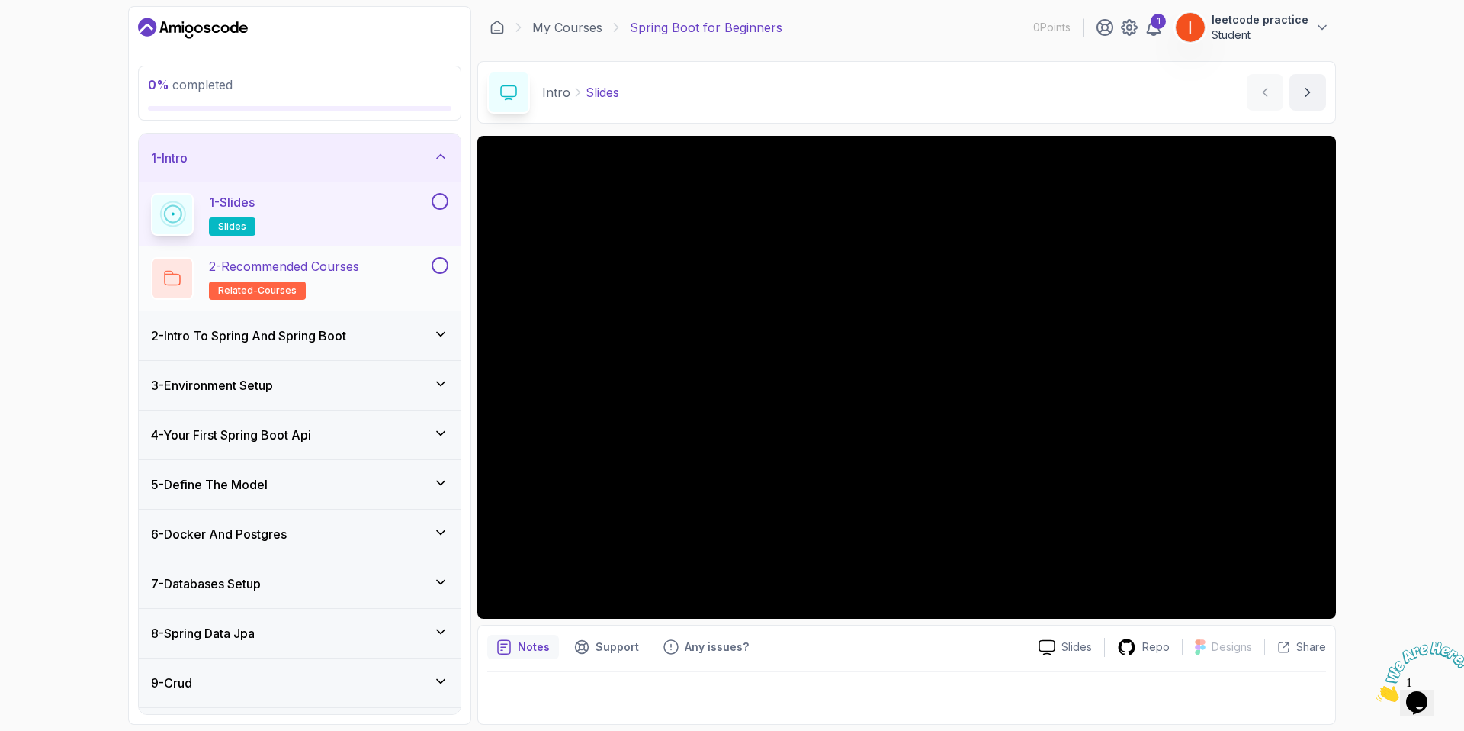
click at [359, 263] on p "2 - Recommended Courses" at bounding box center [284, 266] width 150 height 18
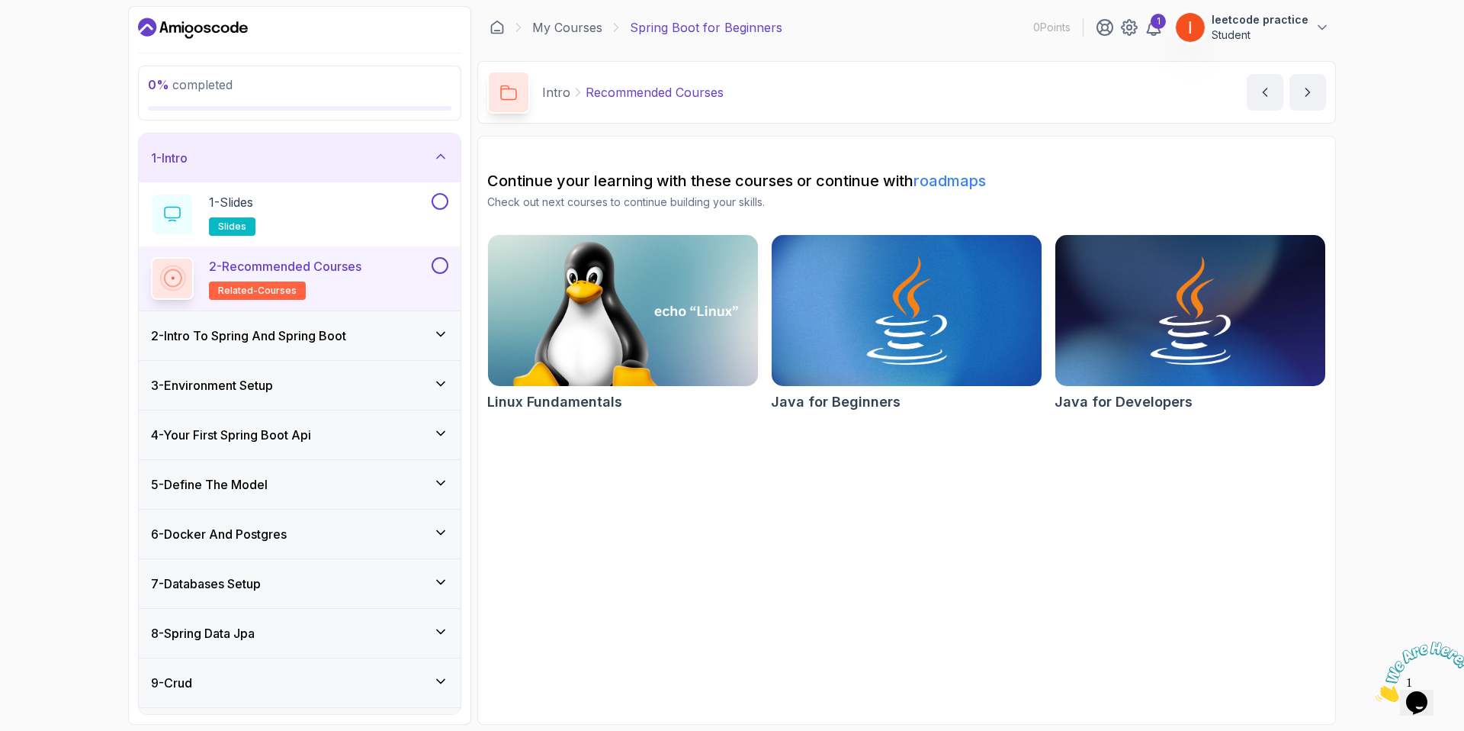
click at [311, 341] on h3 "2 - Intro To Spring And Spring Boot" at bounding box center [248, 335] width 195 height 18
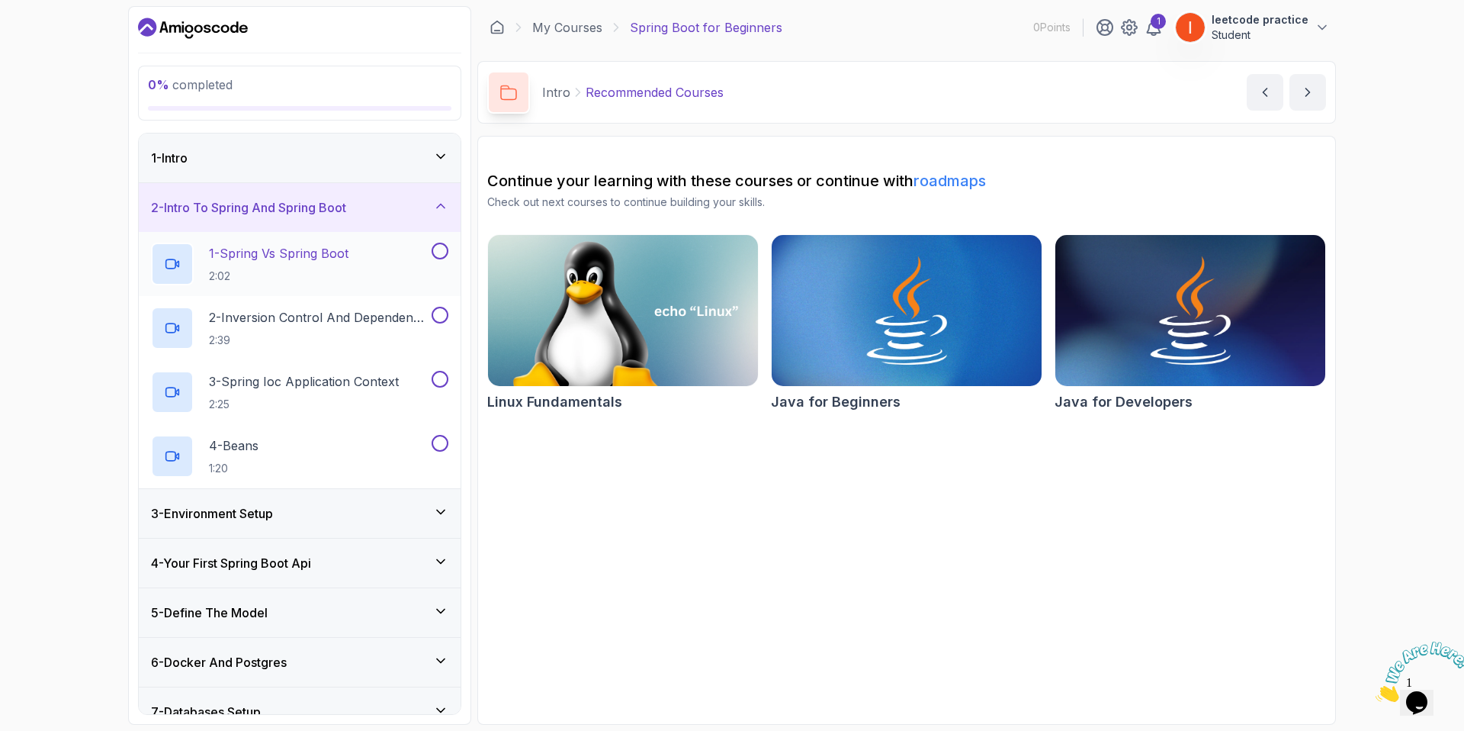
click at [311, 274] on p "2:02" at bounding box center [279, 275] width 140 height 15
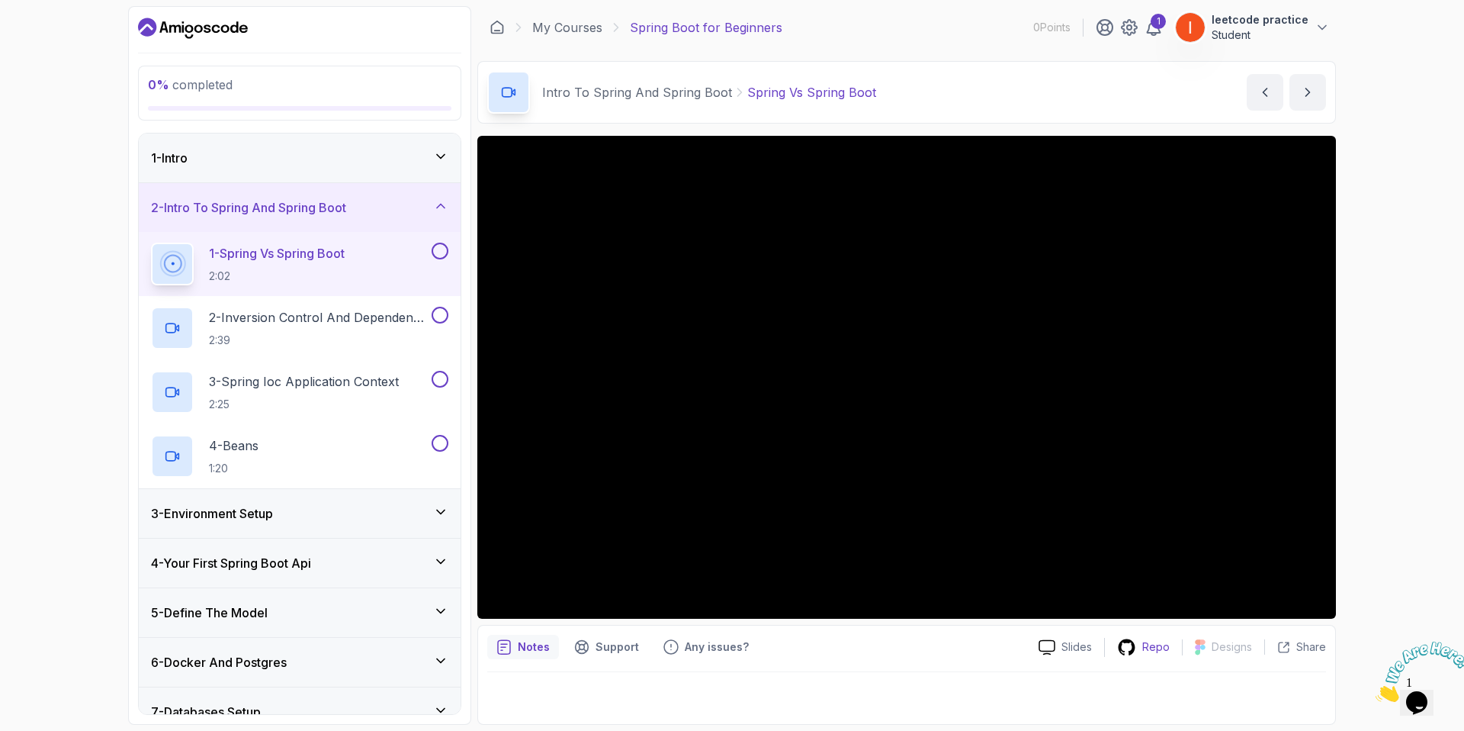
click at [1150, 649] on p "Repo" at bounding box center [1155, 646] width 27 height 15
